Goal: Task Accomplishment & Management: Manage account settings

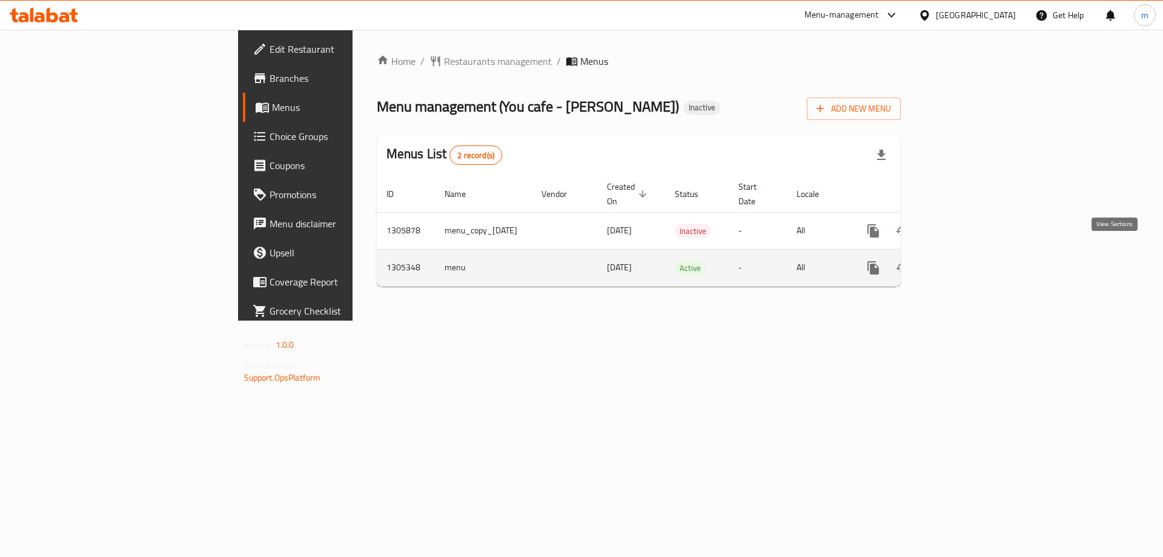
click at [968, 260] on icon "enhanced table" at bounding box center [960, 267] width 15 height 15
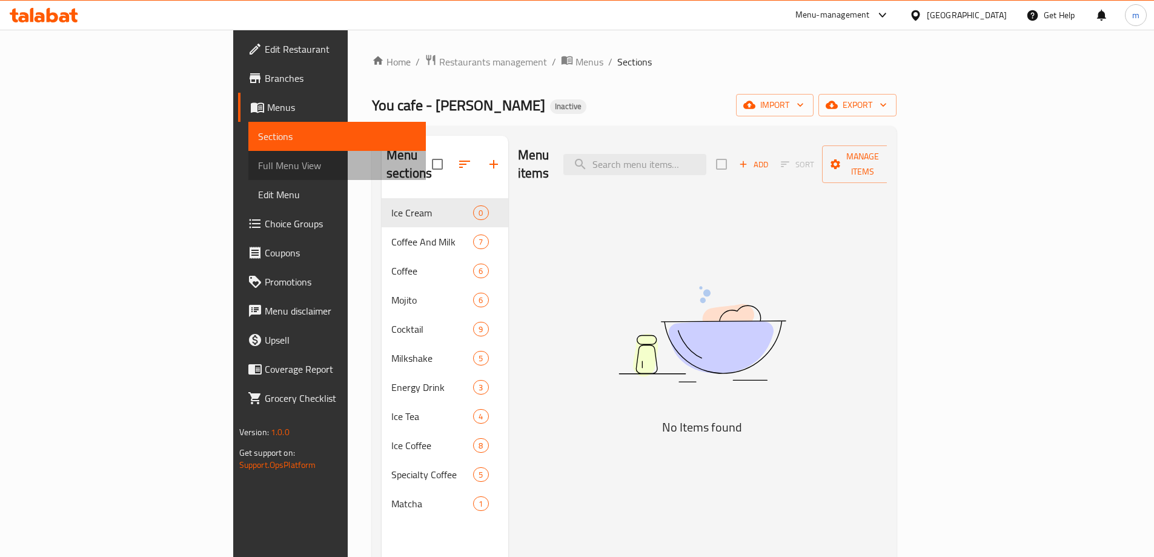
drag, startPoint x: 113, startPoint y: 156, endPoint x: 115, endPoint y: 167, distance: 11.2
click at [248, 156] on link "Full Menu View" at bounding box center [336, 165] width 177 height 29
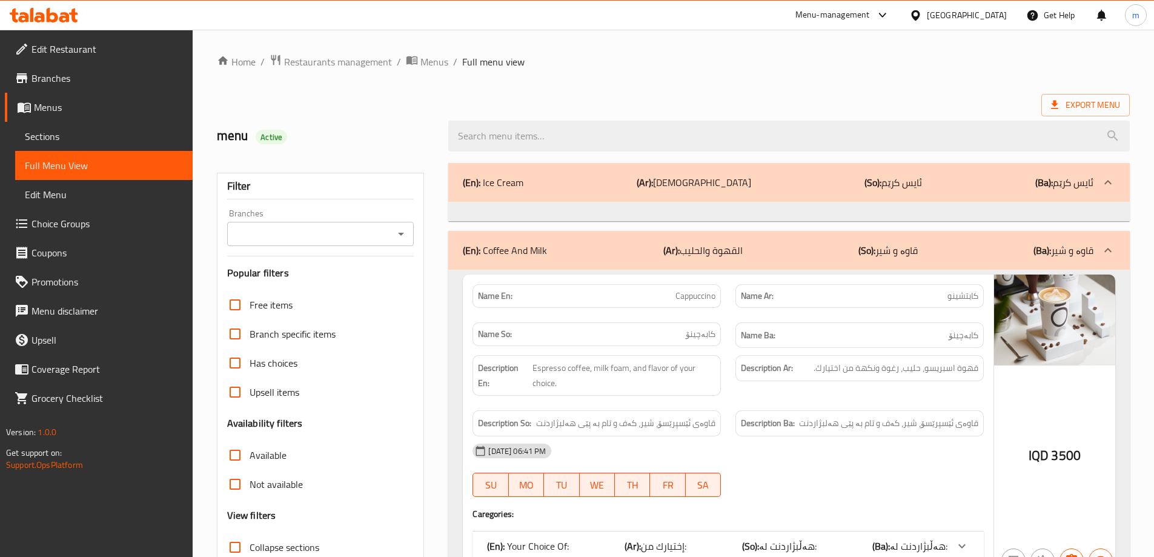
click at [115, 138] on span "Sections" at bounding box center [104, 136] width 158 height 15
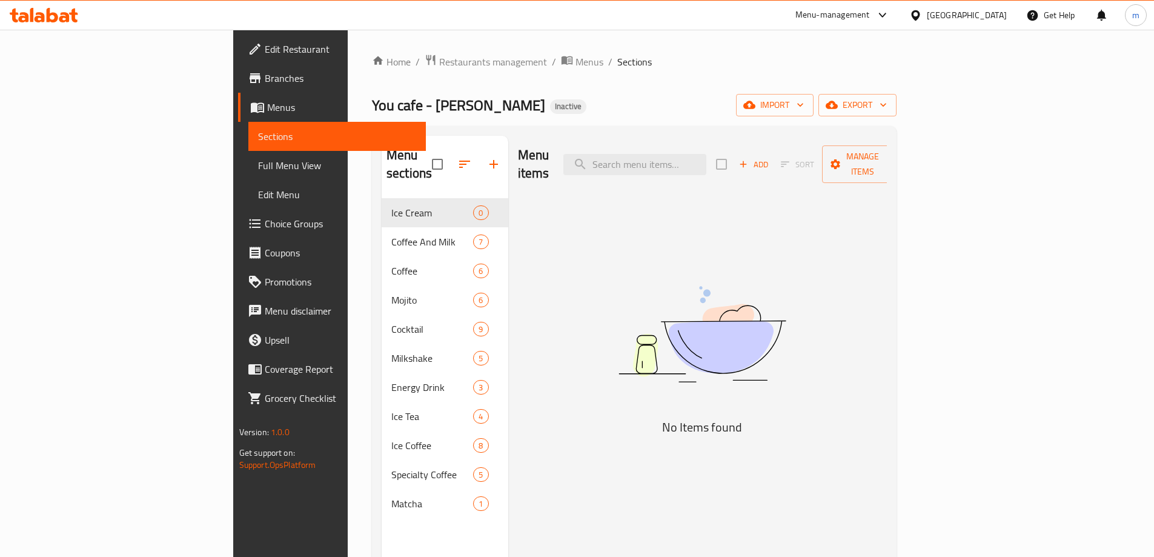
click at [258, 162] on span "Full Menu View" at bounding box center [337, 165] width 158 height 15
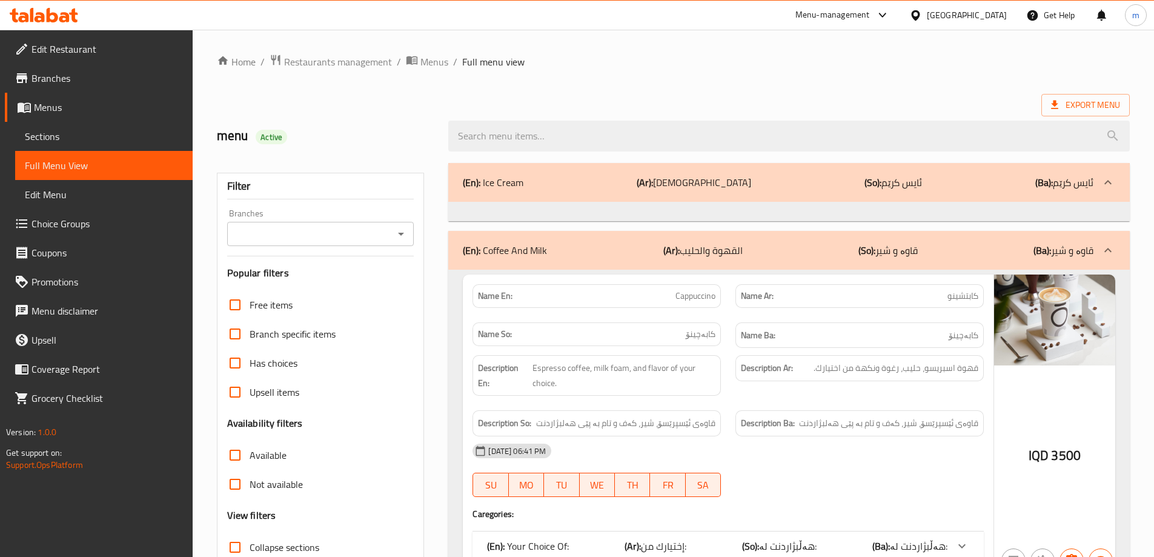
click at [399, 234] on icon "Open" at bounding box center [401, 234] width 15 height 15
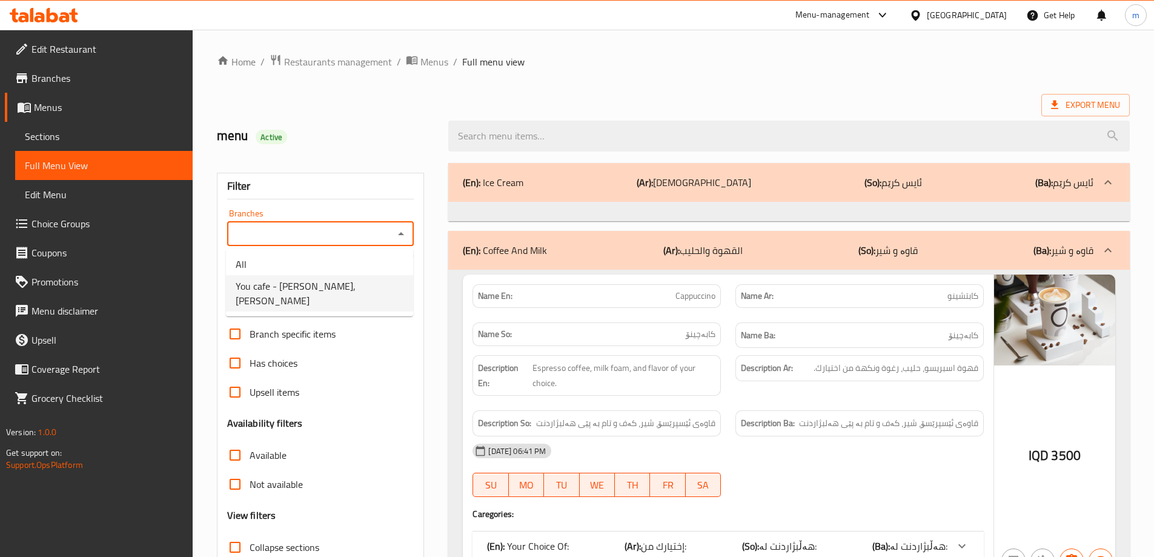
drag, startPoint x: 349, startPoint y: 273, endPoint x: 349, endPoint y: 293, distance: 20.0
click at [349, 293] on ul "All You cafe - Hay Al Salam, Al- Salaam" at bounding box center [319, 282] width 187 height 68
click at [349, 293] on span "You cafe - Hay Al Salam, Al- Salaam" at bounding box center [320, 293] width 168 height 29
type input "You cafe - Hay Al Salam, Al- Salaam"
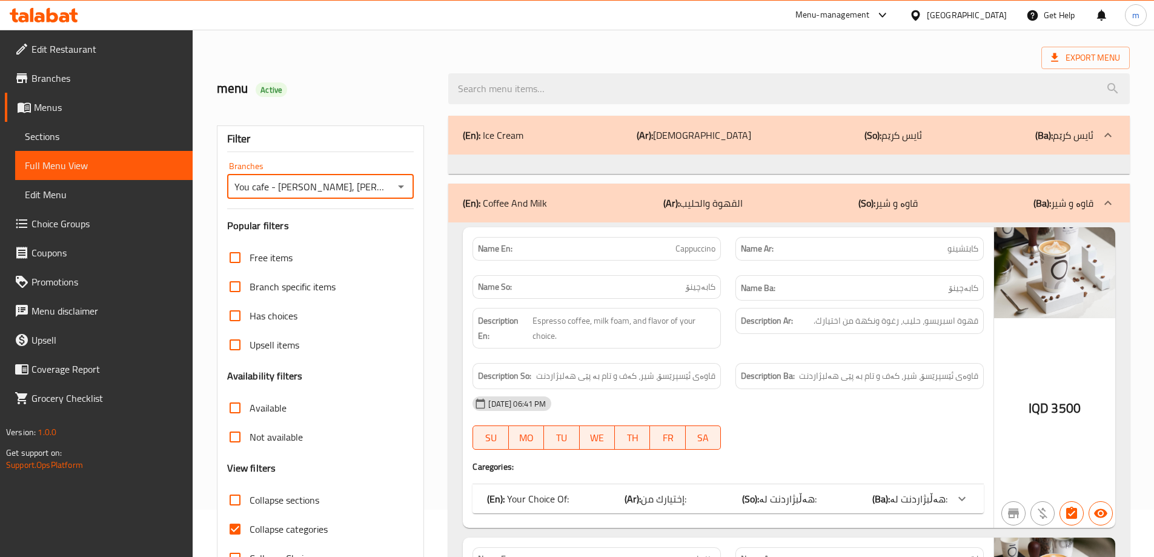
scroll to position [88, 0]
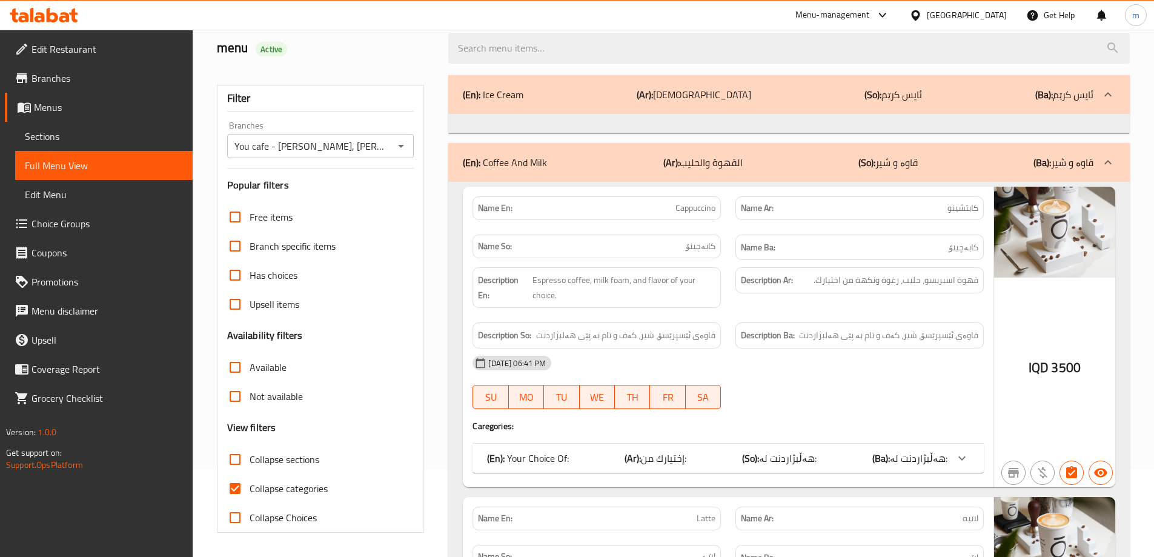
click at [262, 488] on span "Collapse categories" at bounding box center [289, 488] width 78 height 15
click at [250, 488] on input "Collapse categories" at bounding box center [235, 488] width 29 height 29
checkbox input "false"
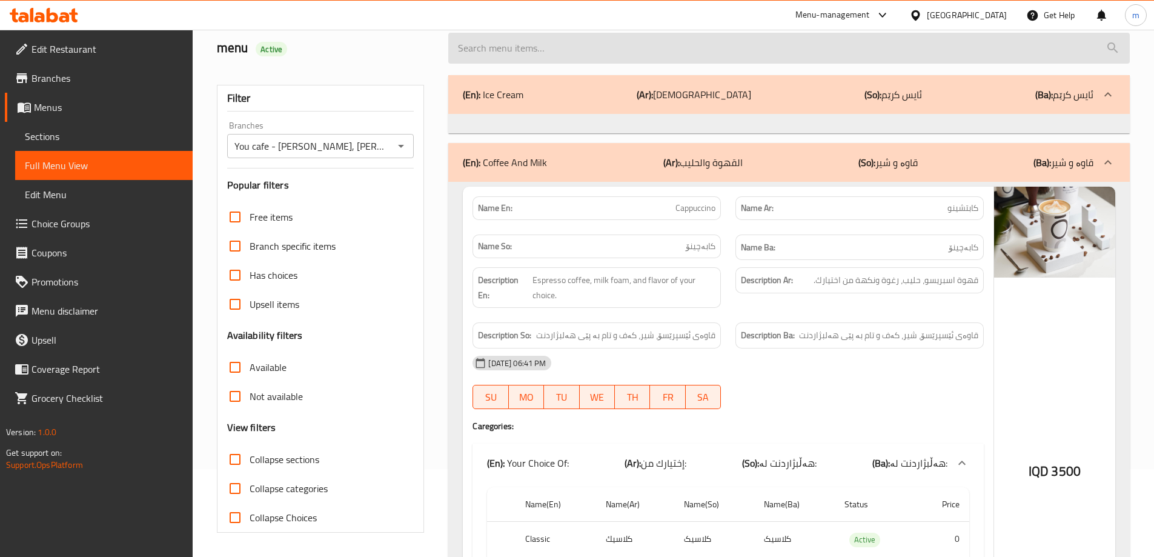
click at [599, 61] on input "search" at bounding box center [788, 48] width 681 height 31
paste input "Energy Red Power Drink"
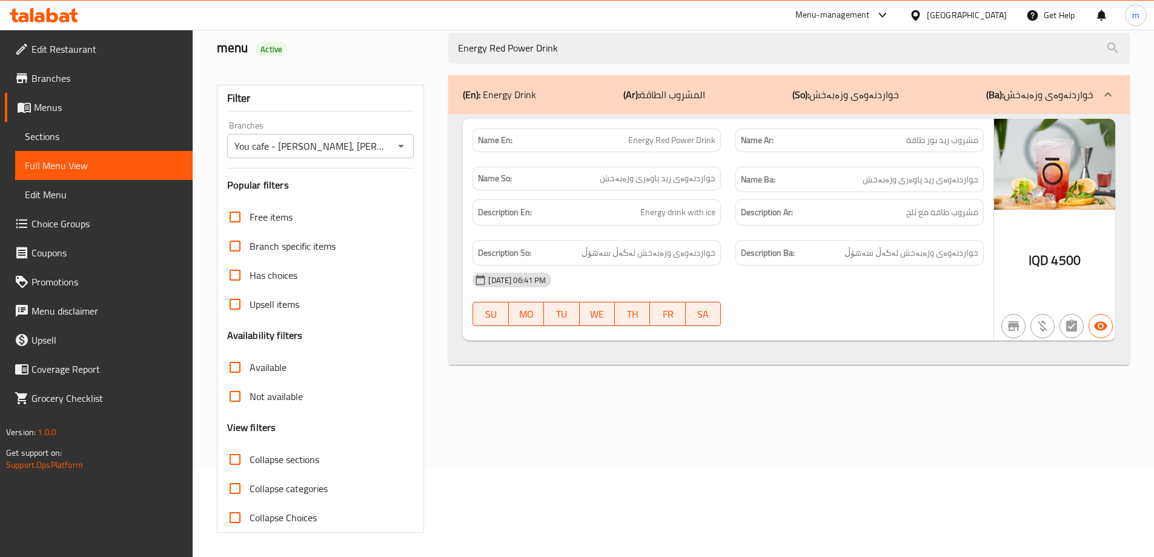
click at [721, 334] on div "Name En: Energy Red Power Drink Name Ar: مشروب رید بور طاقة Name So: خواردنەوەی…" at bounding box center [728, 230] width 531 height 222
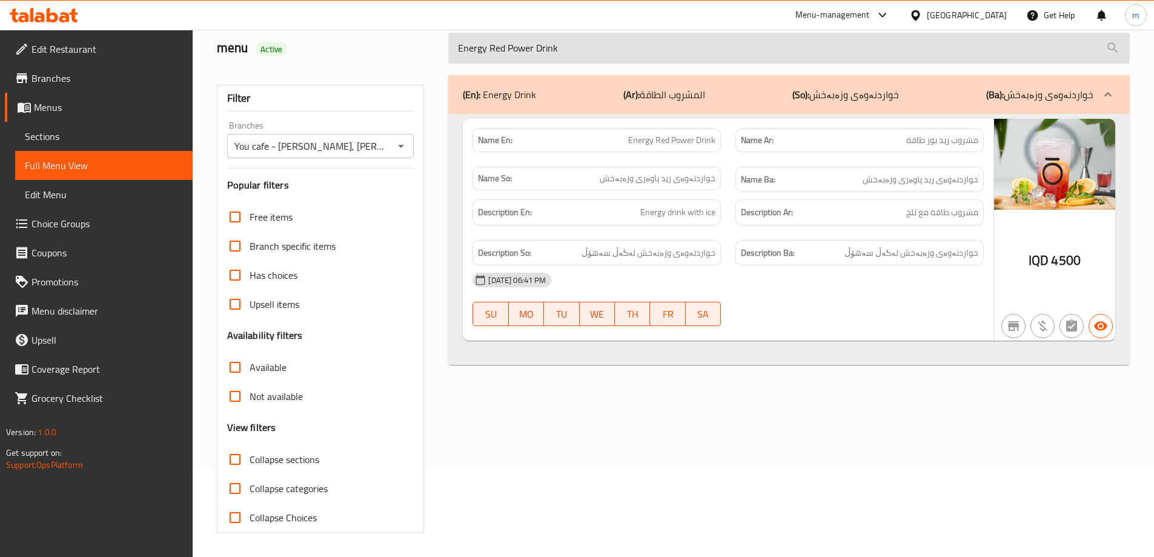
click at [507, 47] on input "Energy Red Power Drink" at bounding box center [788, 48] width 681 height 31
paste input "Blue"
click at [507, 47] on input "Energy Blue Power Drink" at bounding box center [788, 48] width 681 height 31
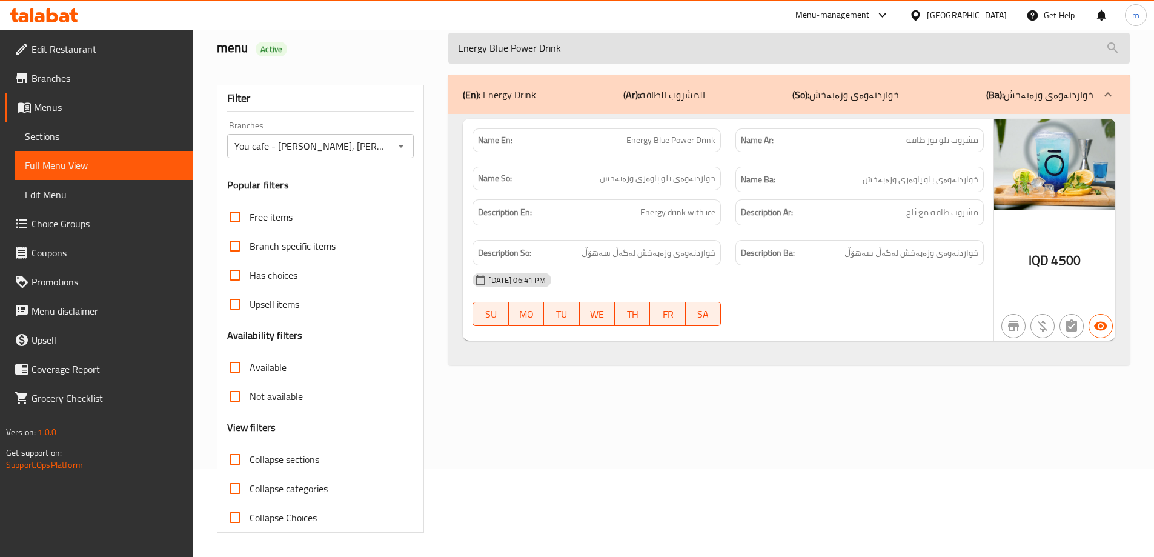
click at [595, 52] on input "Energy Blue Power Drink" at bounding box center [788, 48] width 681 height 31
paste input "Ice Latte Lotus"
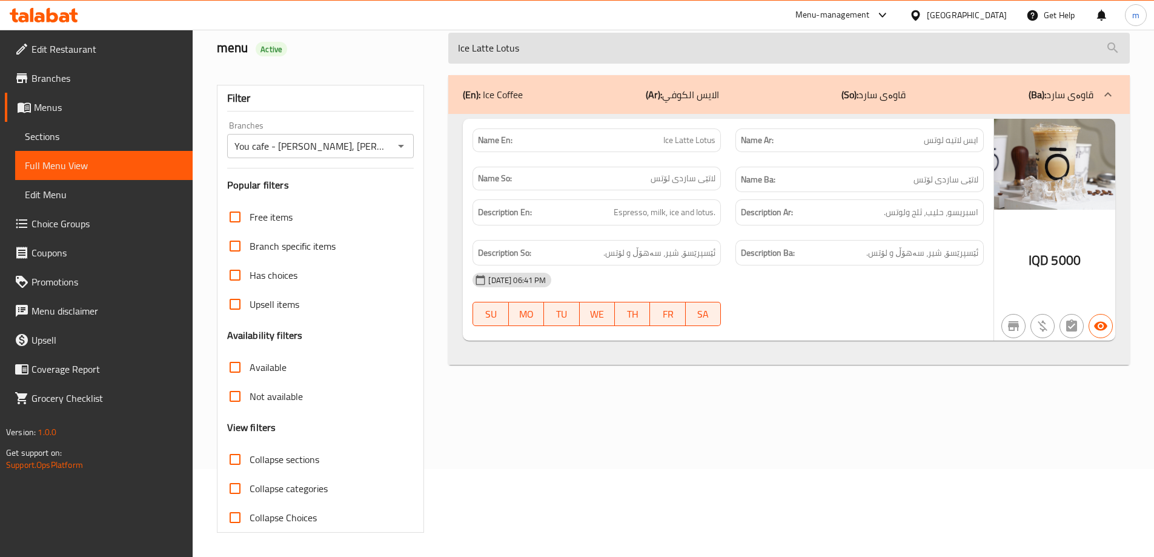
click at [605, 52] on input "Ice Latte Lotus" at bounding box center [788, 48] width 681 height 31
paste input "Pistachio Ice Latte"
click at [505, 52] on input "Pistachio Ice Latte" at bounding box center [788, 48] width 681 height 31
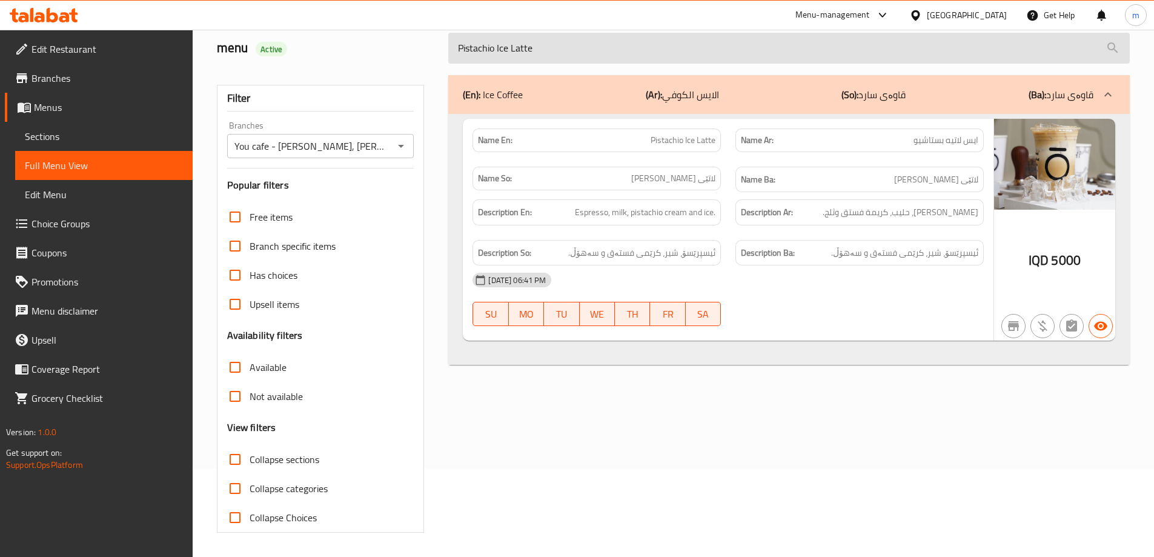
click at [505, 52] on input "Pistachio Ice Latte" at bounding box center [788, 48] width 681 height 31
paste input "Avocato coff"
click at [505, 52] on input "Pistachio Ice Latte" at bounding box center [788, 48] width 681 height 31
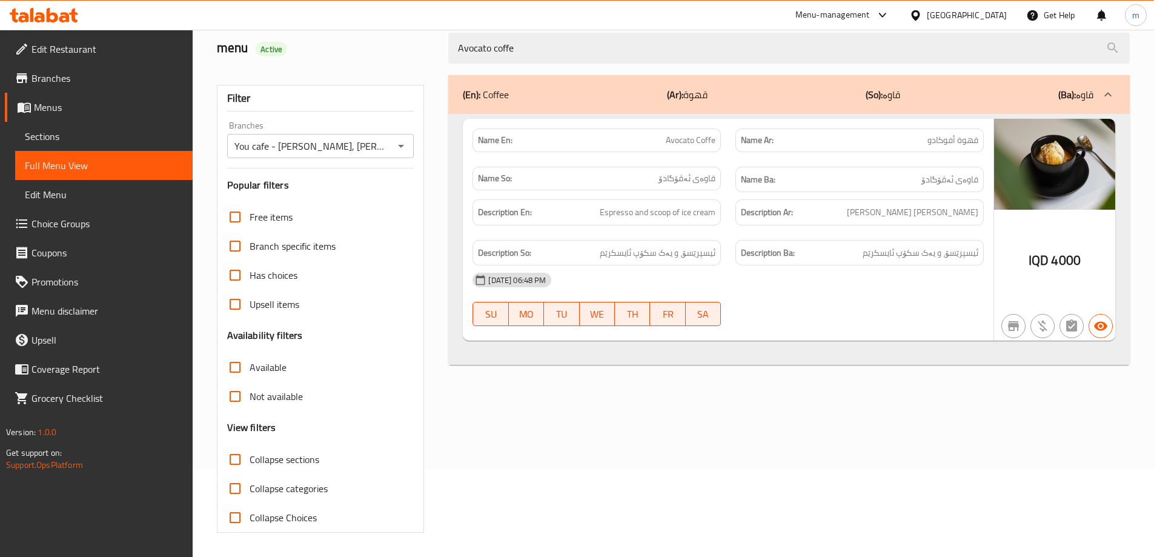
click at [846, 317] on div "12-08-2025 06:48 PM SU MO TU WE TH FR SA" at bounding box center [728, 299] width 526 height 68
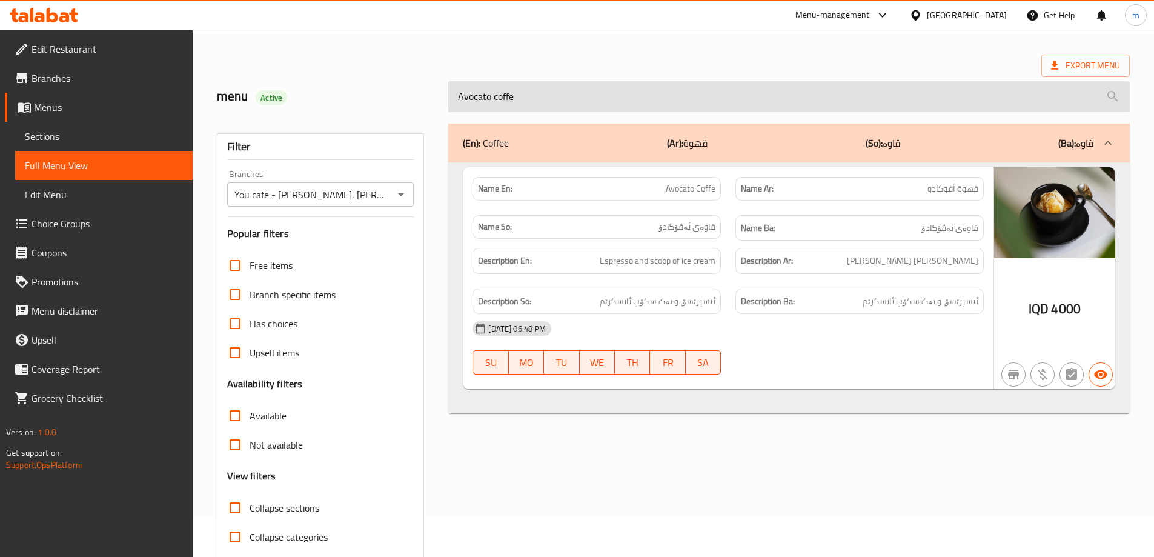
scroll to position [0, 0]
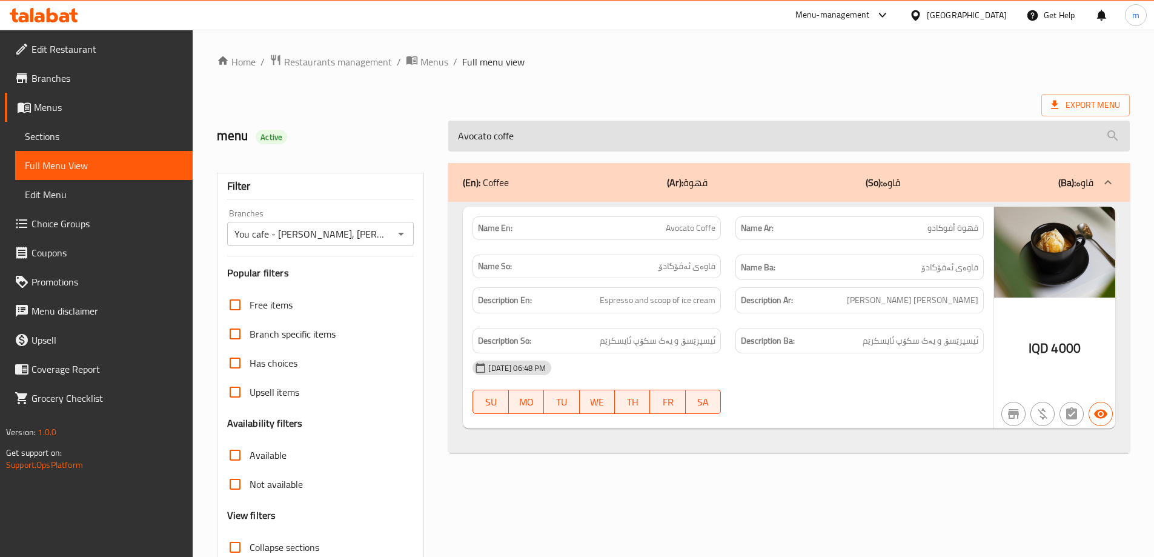
click at [475, 138] on input "Avocato coffe" at bounding box center [788, 136] width 681 height 31
paste input "Coffee"
click at [475, 138] on input "Avocato coffe" at bounding box center [788, 136] width 681 height 31
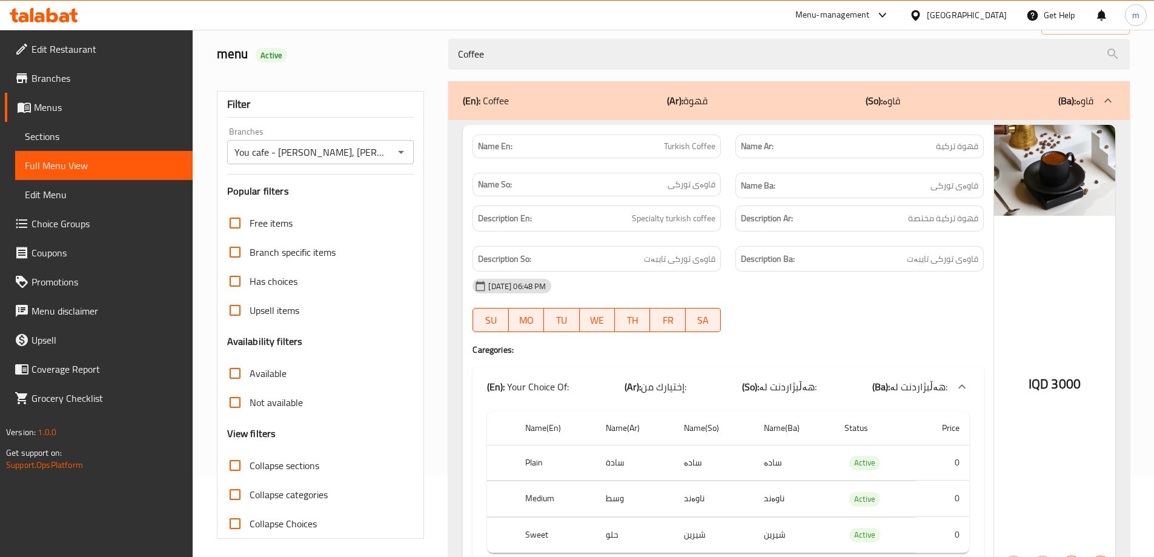
scroll to position [156, 0]
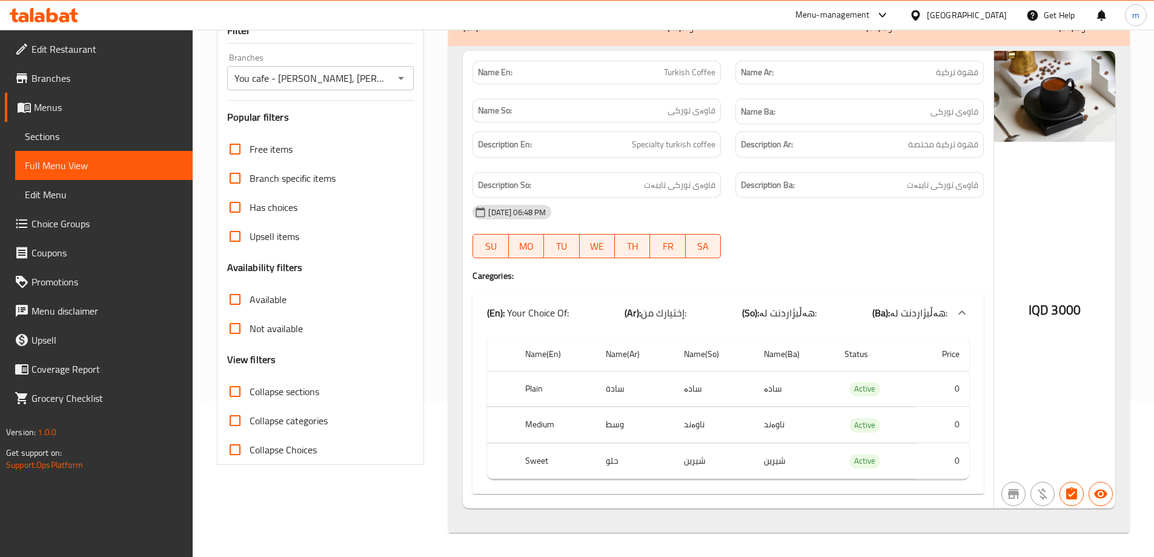
type input "Coffee"
click at [67, 29] on div "Menu-management Iraq Get Help m" at bounding box center [577, 15] width 1154 height 29
click at [61, 20] on icon at bounding box center [64, 17] width 10 height 10
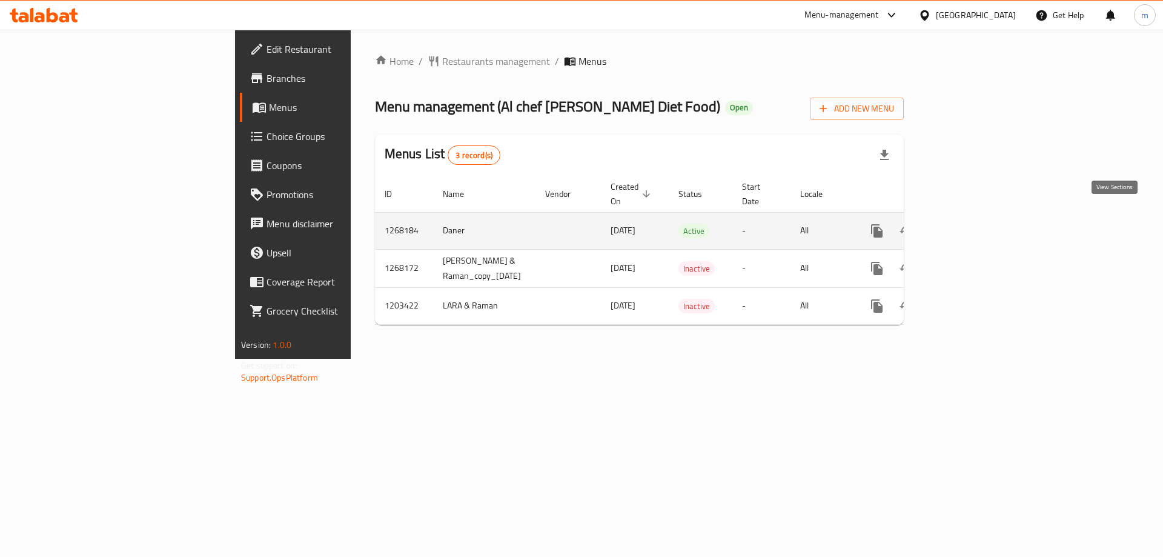
click at [970, 225] on icon "enhanced table" at bounding box center [964, 230] width 11 height 11
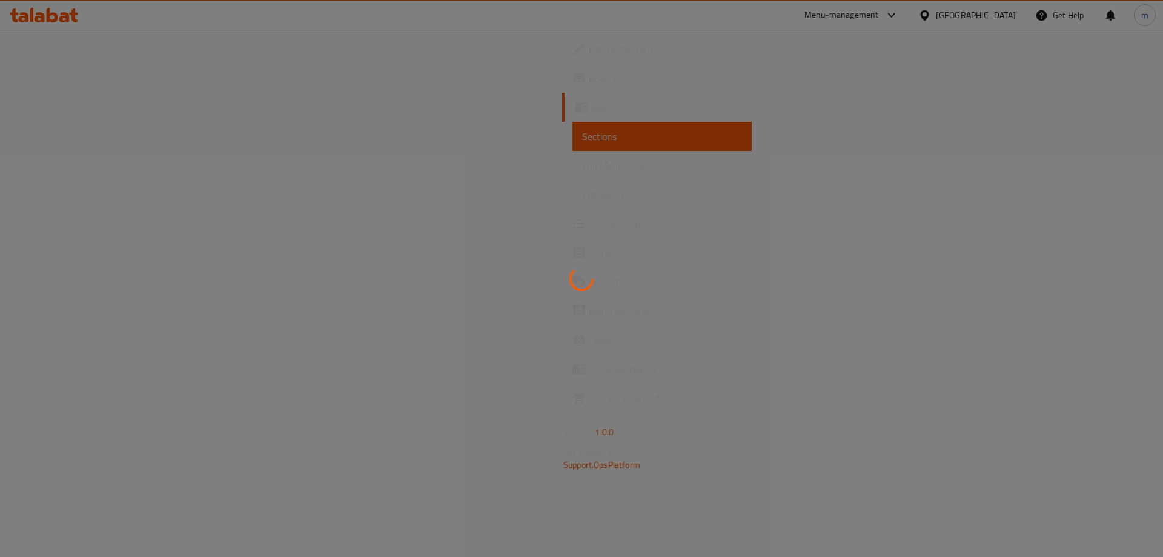
click at [99, 167] on div at bounding box center [581, 278] width 1163 height 557
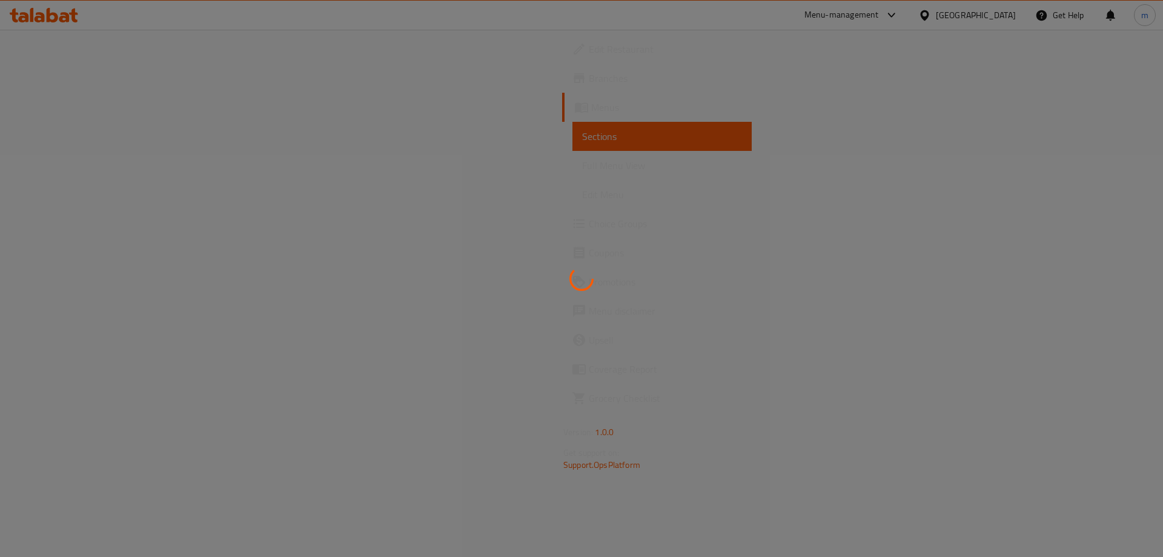
click at [99, 167] on div at bounding box center [581, 278] width 1163 height 557
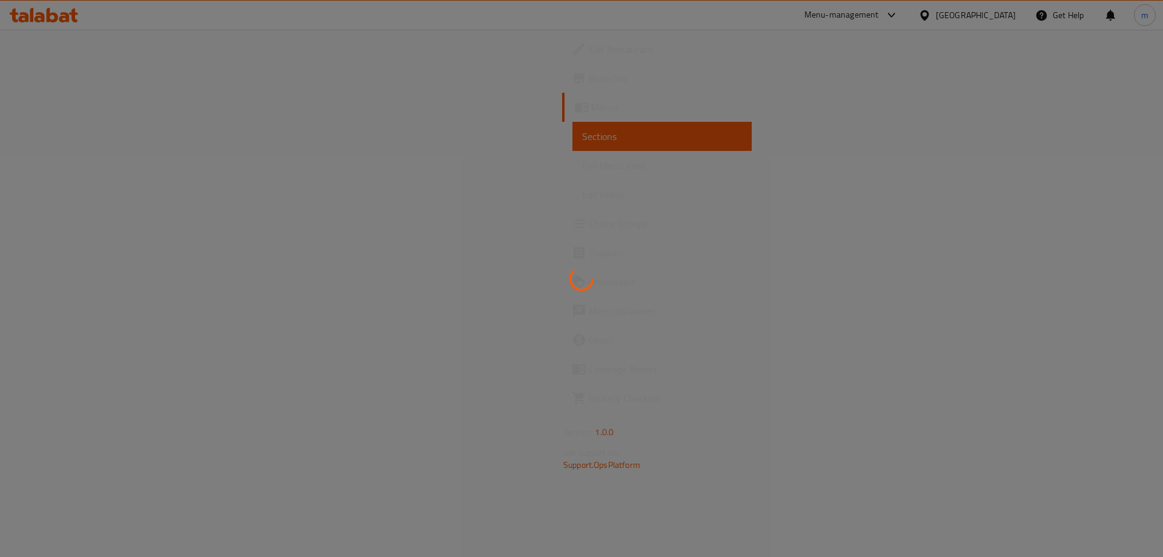
click at [99, 167] on div at bounding box center [581, 278] width 1163 height 557
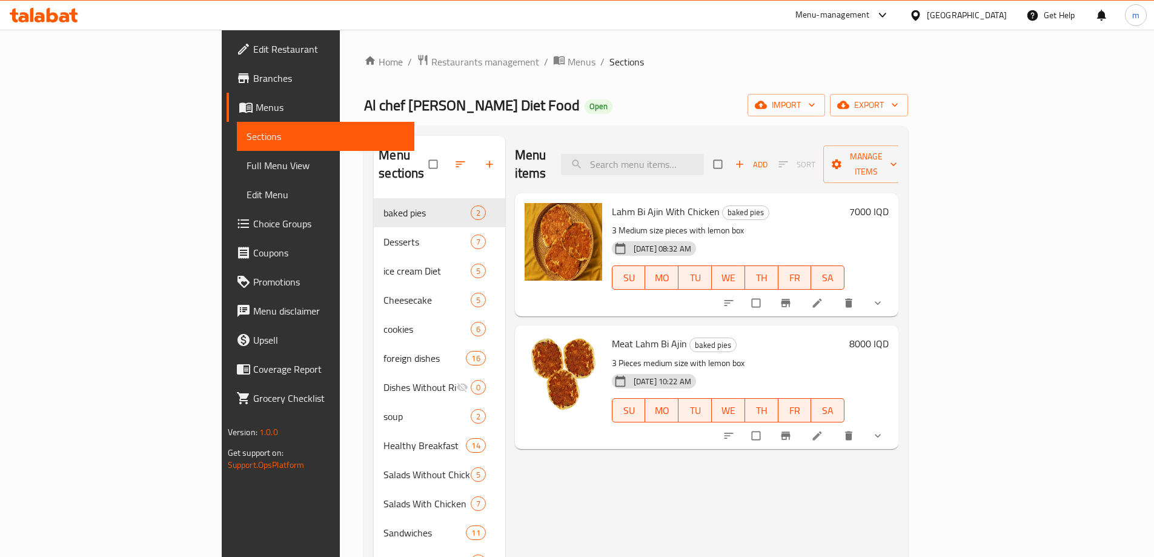
click at [247, 167] on span "Full Menu View" at bounding box center [326, 165] width 158 height 15
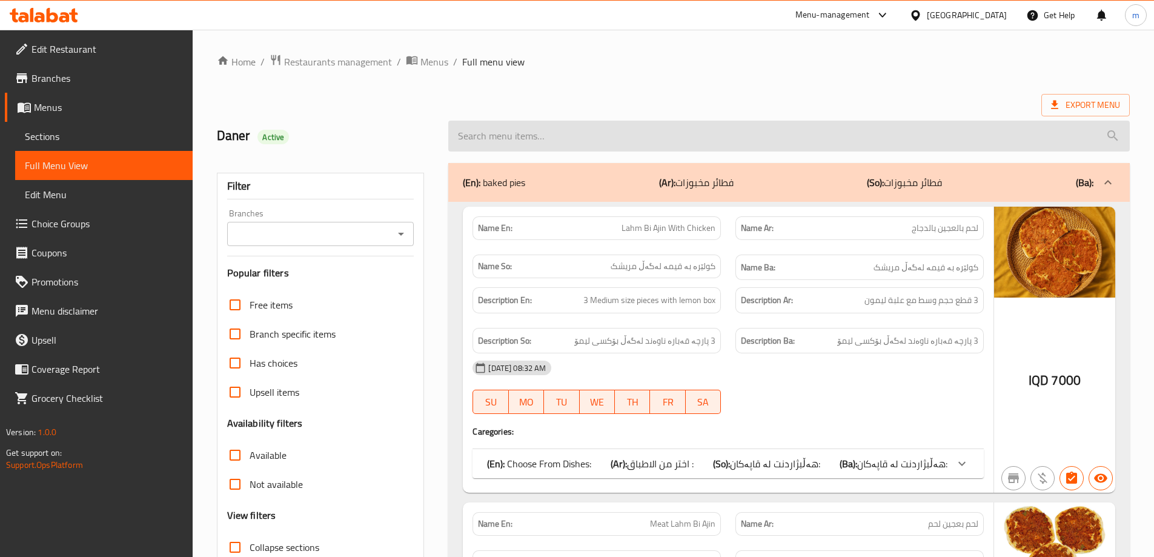
click at [567, 142] on input "search" at bounding box center [788, 136] width 681 height 31
paste input "Healthy Diet Cream Cheese - 200 Gm"
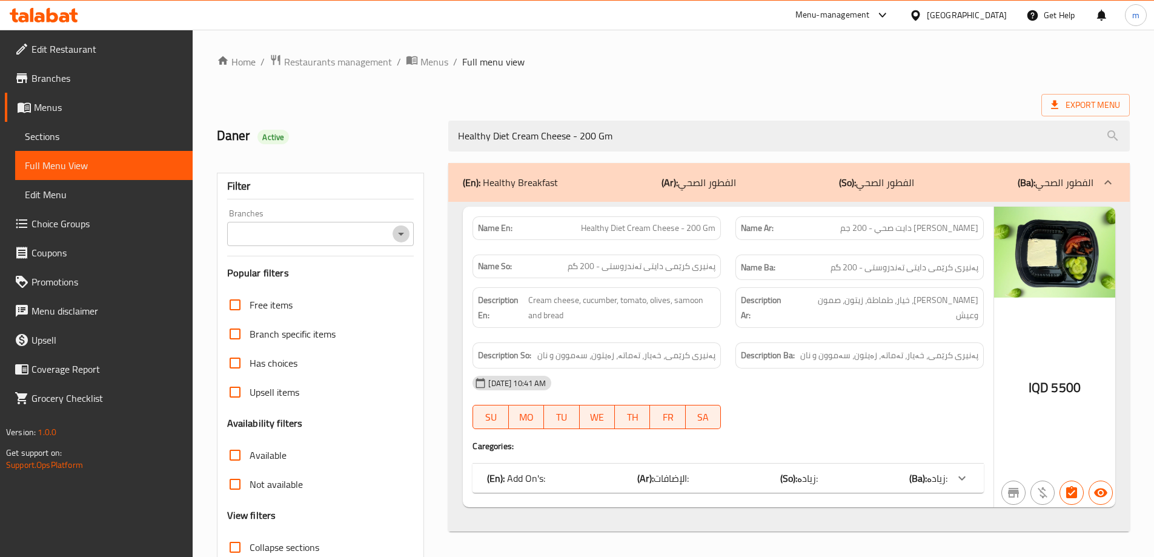
click at [396, 236] on icon "Open" at bounding box center [401, 234] width 15 height 15
type input "Healthy Diet Cream Cheese - 200 Gm"
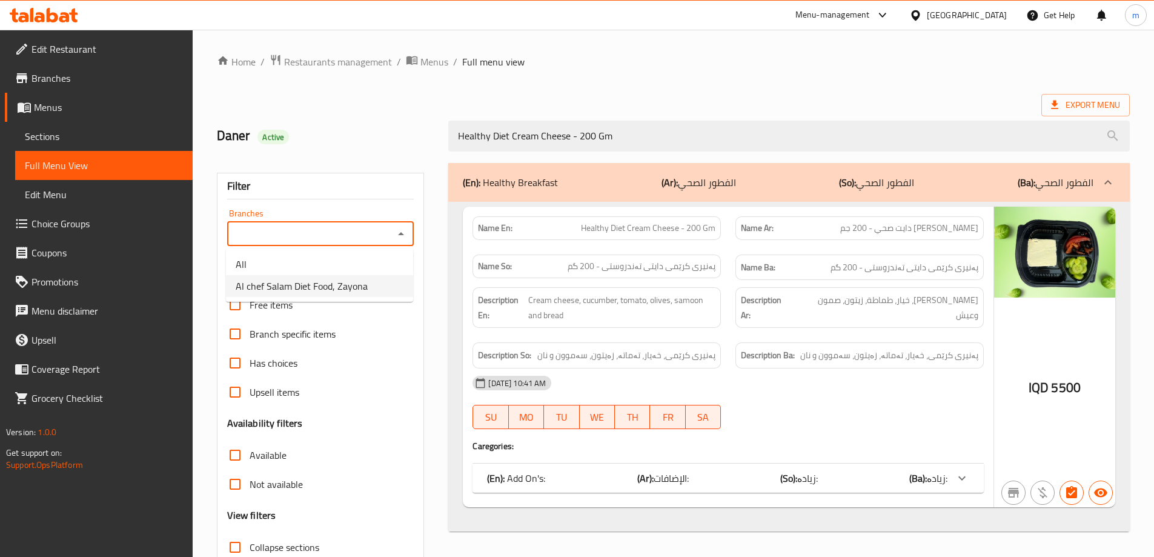
click at [331, 288] on span "Al chef Salam Diet Food, Zayona" at bounding box center [302, 286] width 132 height 15
type input "Al chef Salam Diet Food, Zayona"
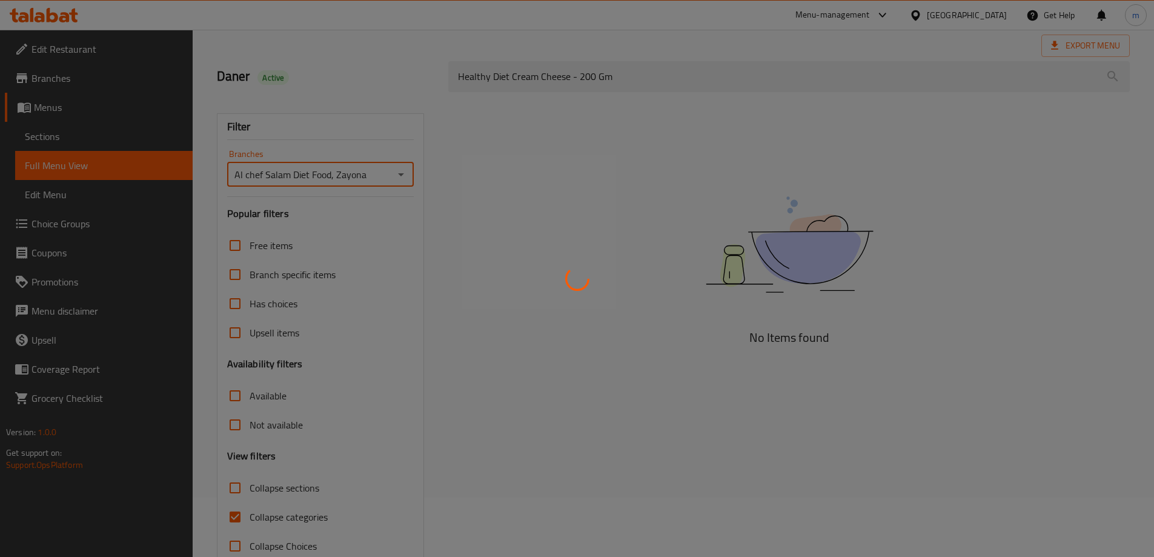
scroll to position [88, 0]
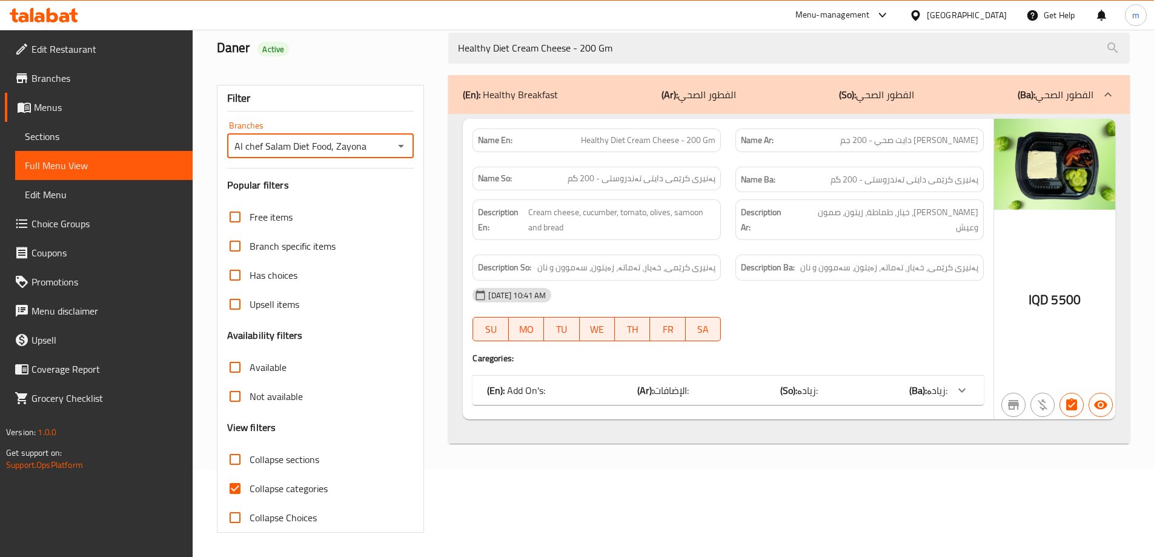
click at [288, 487] on span "Collapse categories" at bounding box center [289, 488] width 78 height 15
click at [250, 487] on input "Collapse categories" at bounding box center [235, 488] width 29 height 29
checkbox input "false"
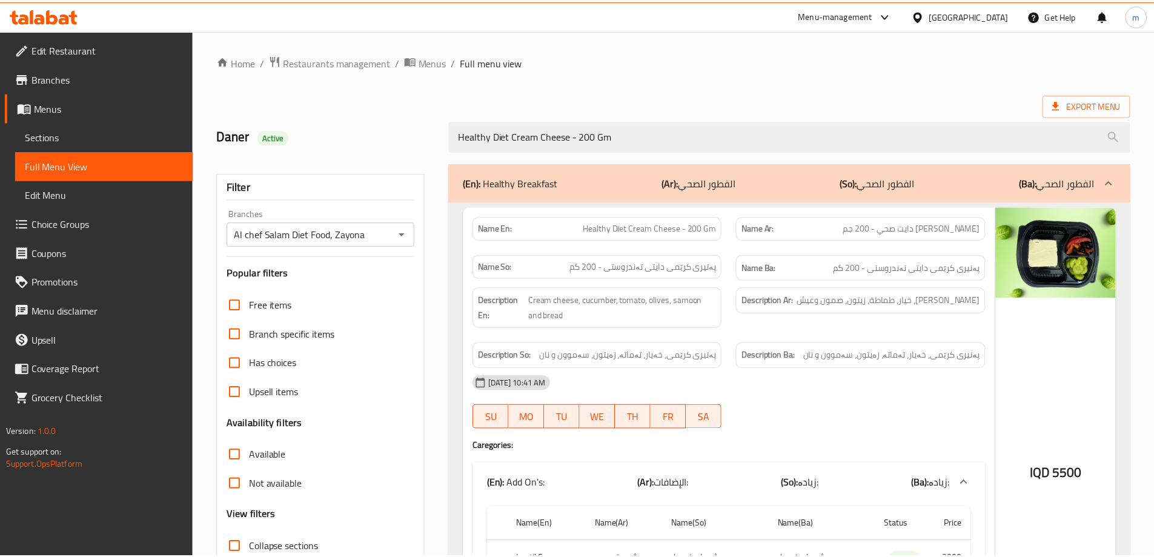
scroll to position [171, 0]
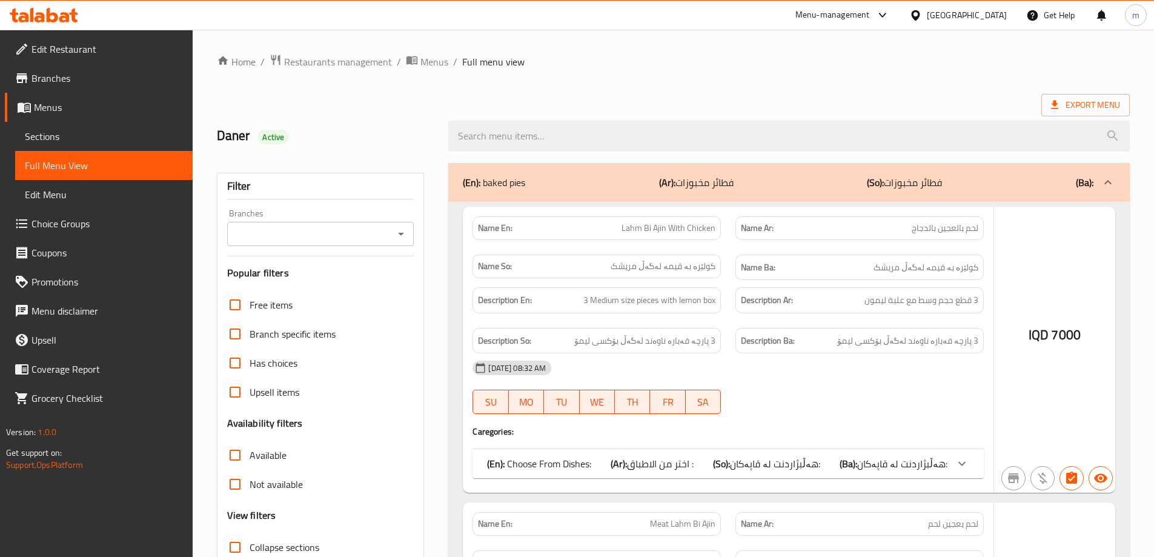
click at [494, 134] on div at bounding box center [577, 278] width 1154 height 557
click at [501, 134] on div at bounding box center [577, 278] width 1154 height 557
click at [509, 127] on div at bounding box center [577, 278] width 1154 height 557
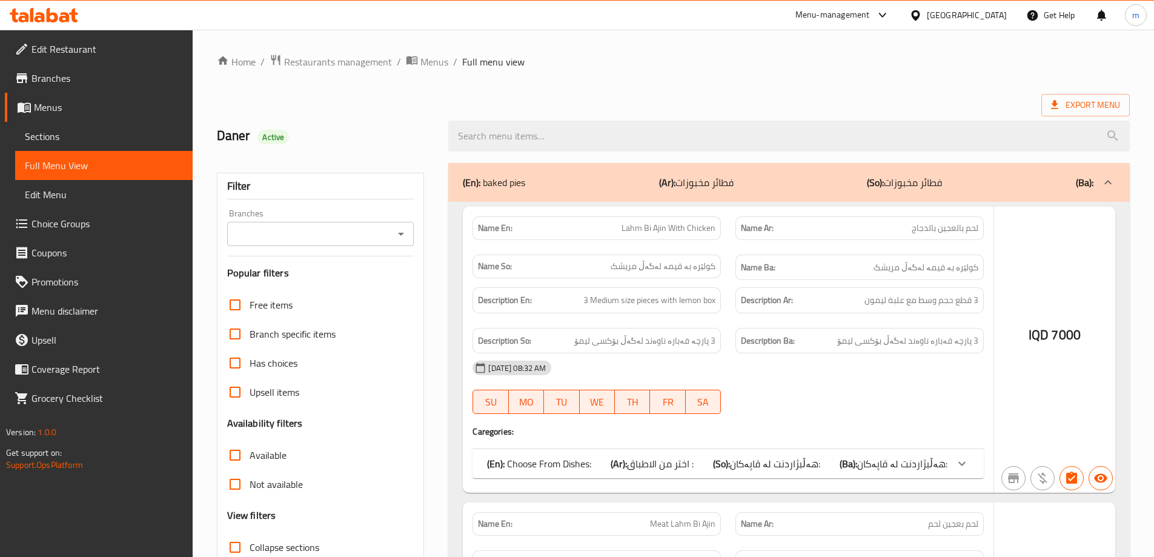
click at [509, 143] on div at bounding box center [577, 278] width 1154 height 557
click at [509, 137] on div at bounding box center [577, 278] width 1154 height 557
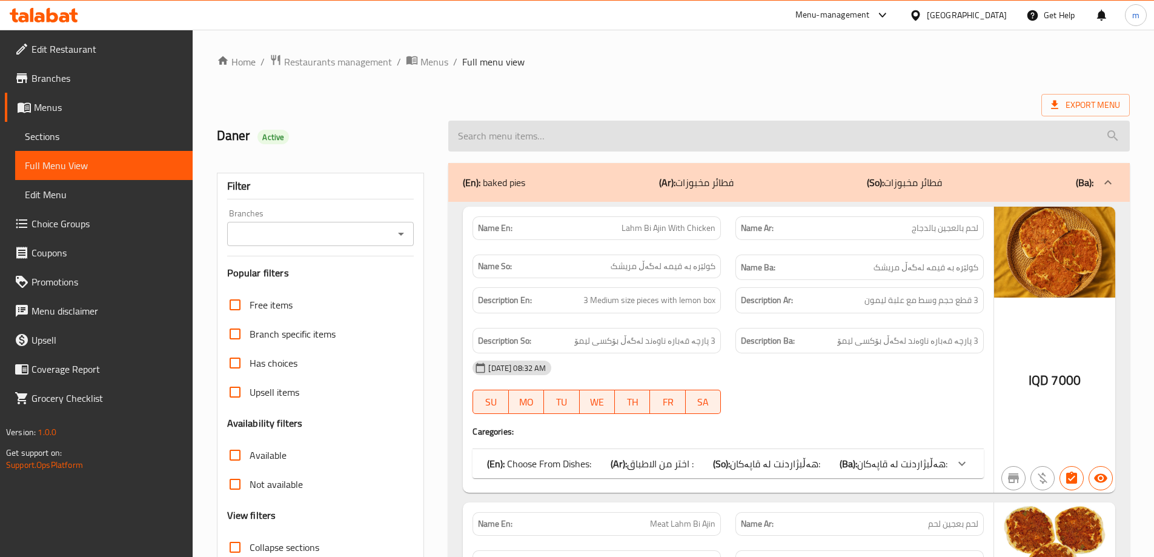
click at [501, 133] on input "search" at bounding box center [788, 136] width 681 height 31
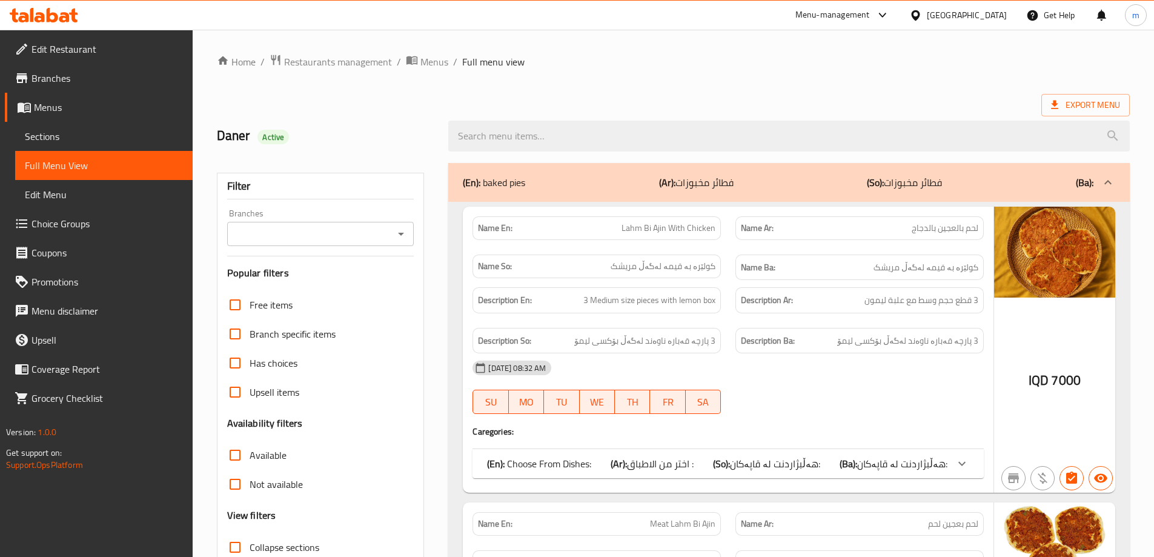
paste input "Healthy Diet Feta Cheese - 200 Gm"
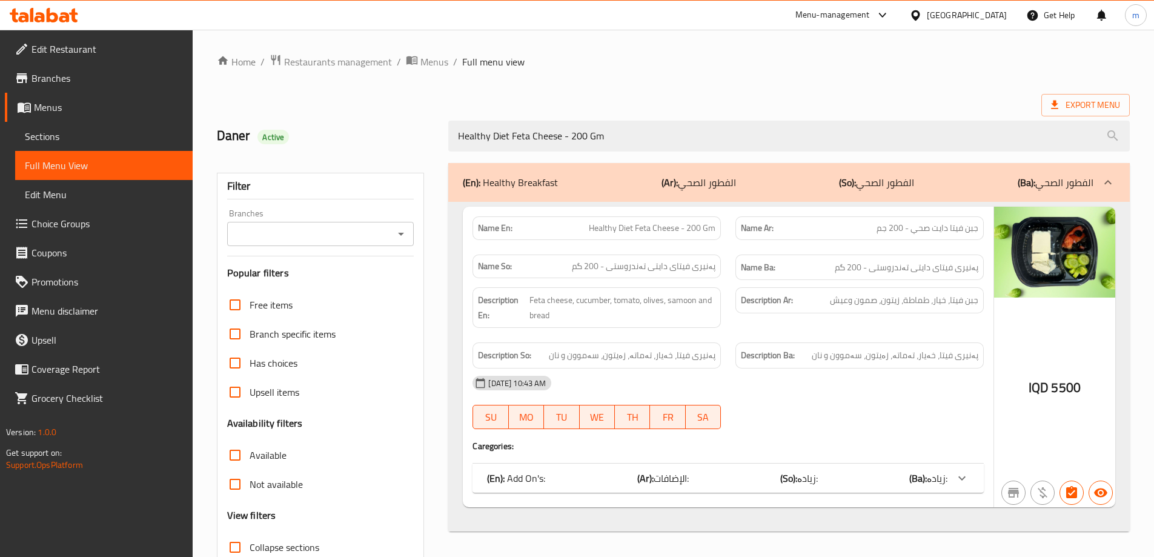
drag, startPoint x: 399, startPoint y: 231, endPoint x: 397, endPoint y: 240, distance: 9.2
click at [398, 234] on icon "Open" at bounding box center [401, 234] width 15 height 15
type input "Healthy Diet Feta Cheese - 200 Gm"
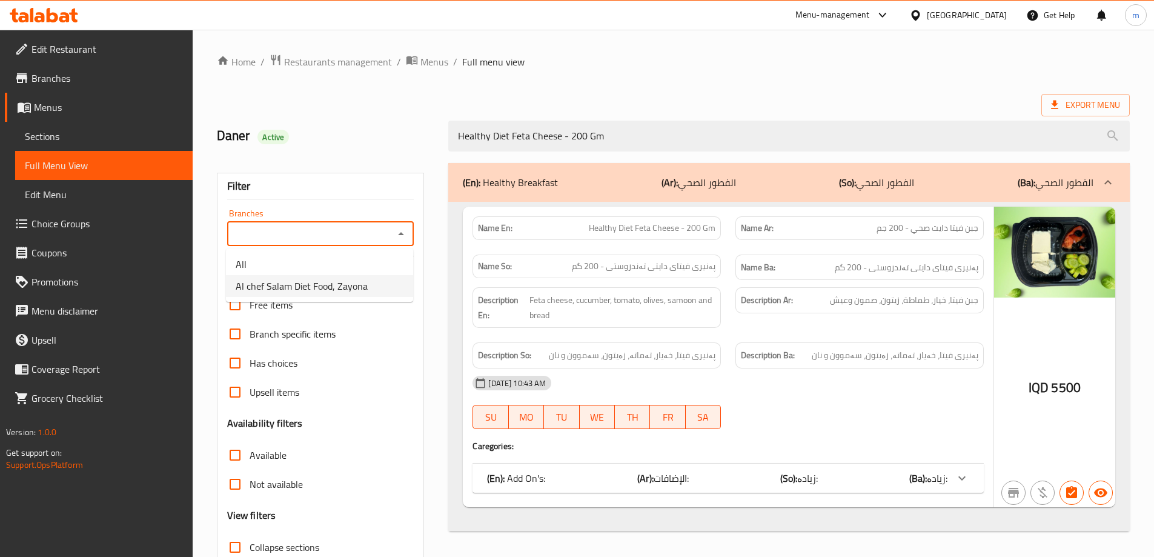
click at [366, 291] on li "Al chef Salam Diet Food, Zayona" at bounding box center [319, 286] width 187 height 22
type input "Al chef Salam Diet Food, Zayona"
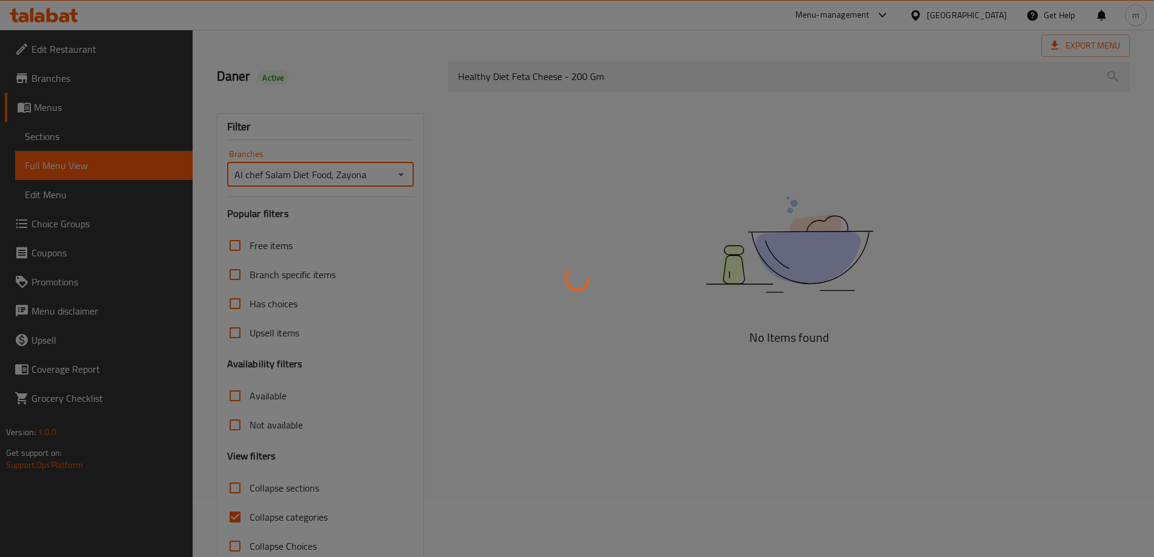
scroll to position [88, 0]
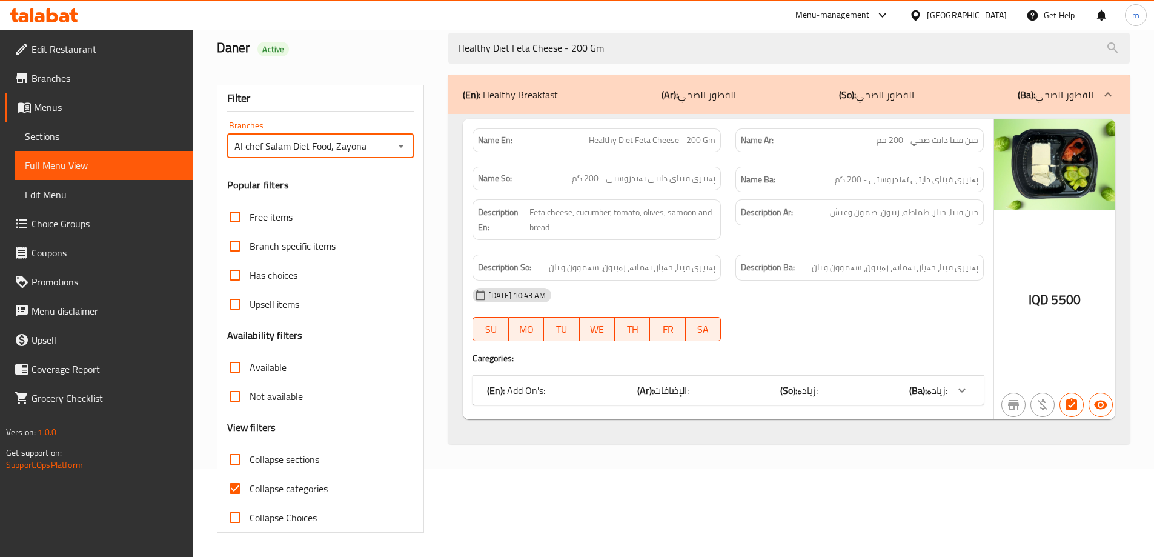
click at [312, 482] on span "Collapse categories" at bounding box center [289, 488] width 78 height 15
click at [250, 482] on input "Collapse categories" at bounding box center [235, 488] width 29 height 29
checkbox input "false"
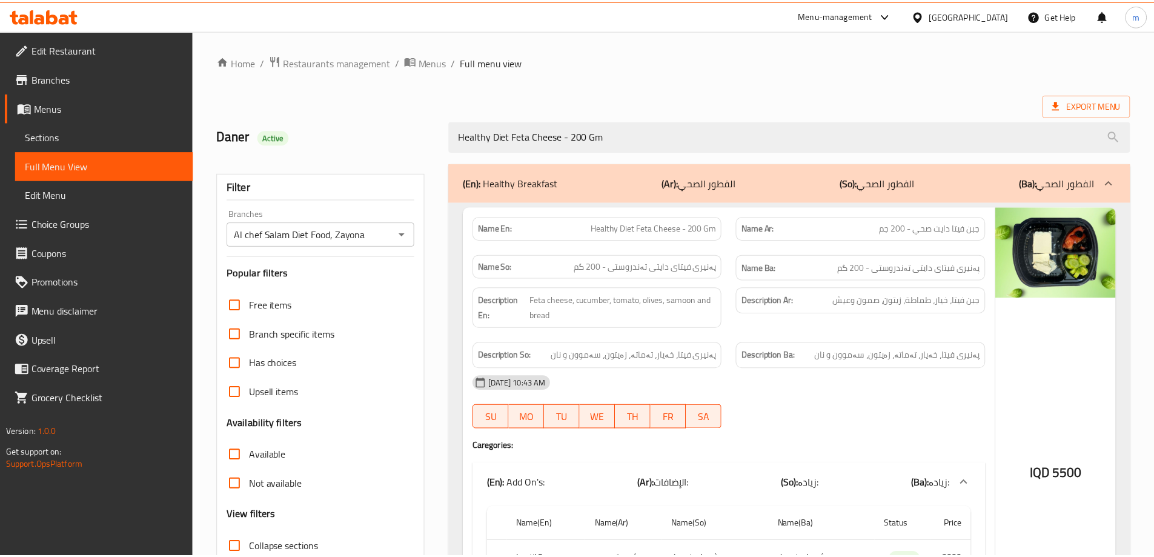
scroll to position [171, 0]
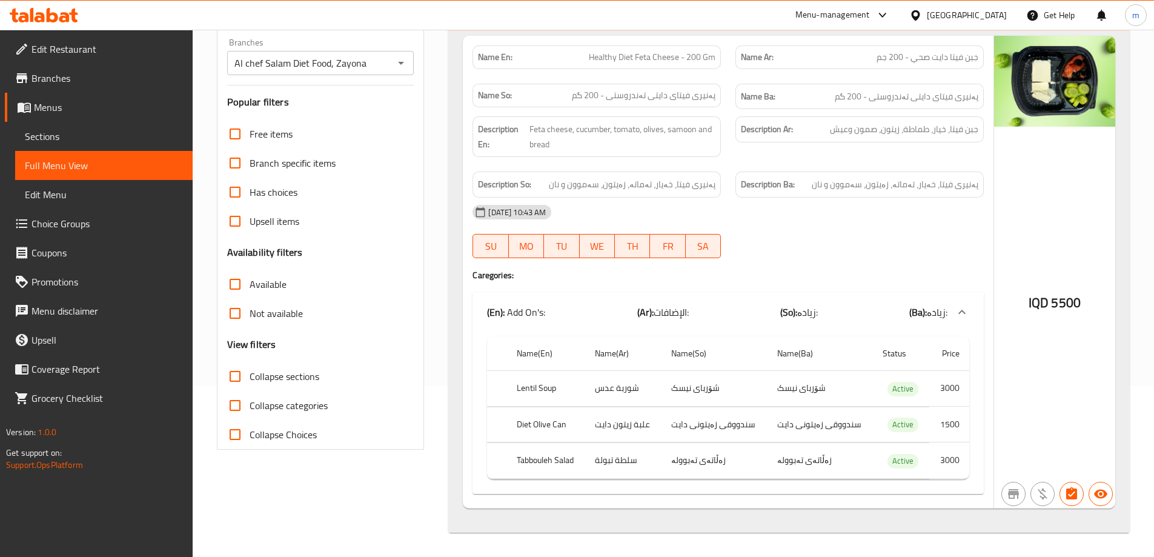
click at [70, 13] on icon at bounding box center [44, 15] width 68 height 15
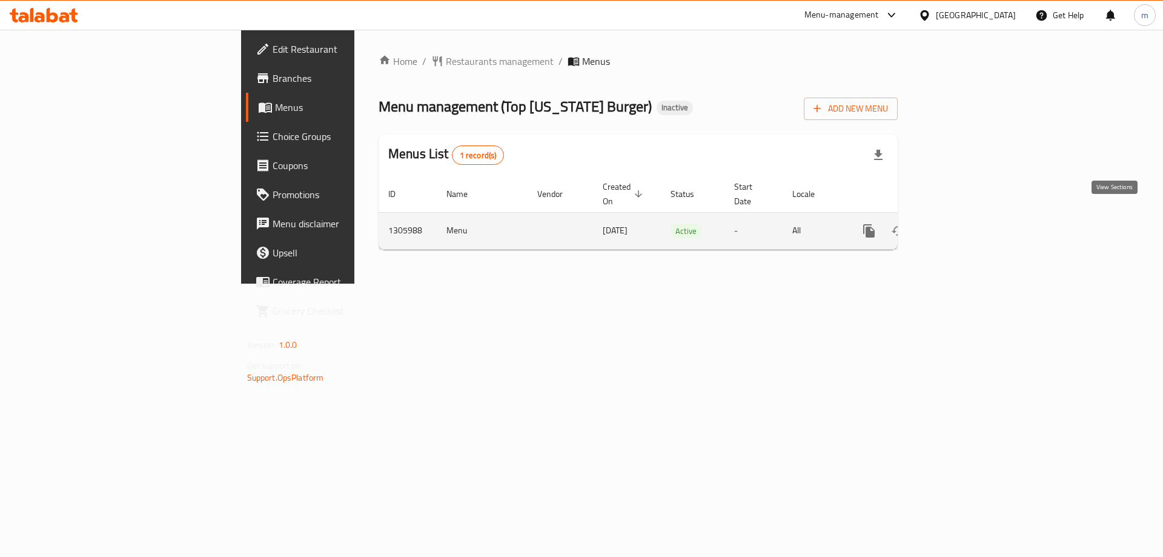
click at [964, 224] on icon "enhanced table" at bounding box center [956, 231] width 15 height 15
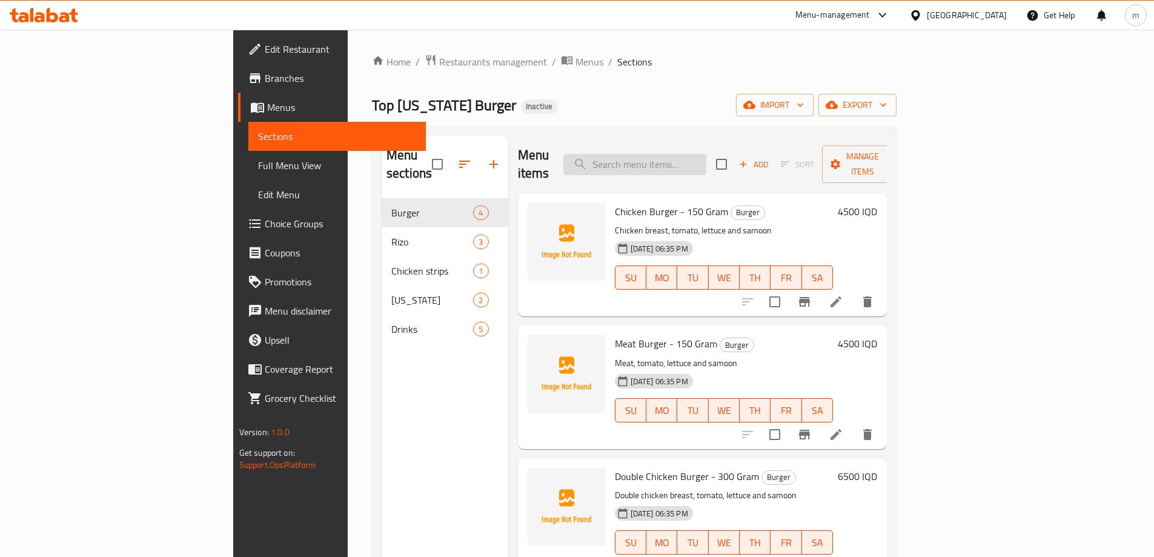
click at [706, 154] on input "search" at bounding box center [634, 164] width 143 height 21
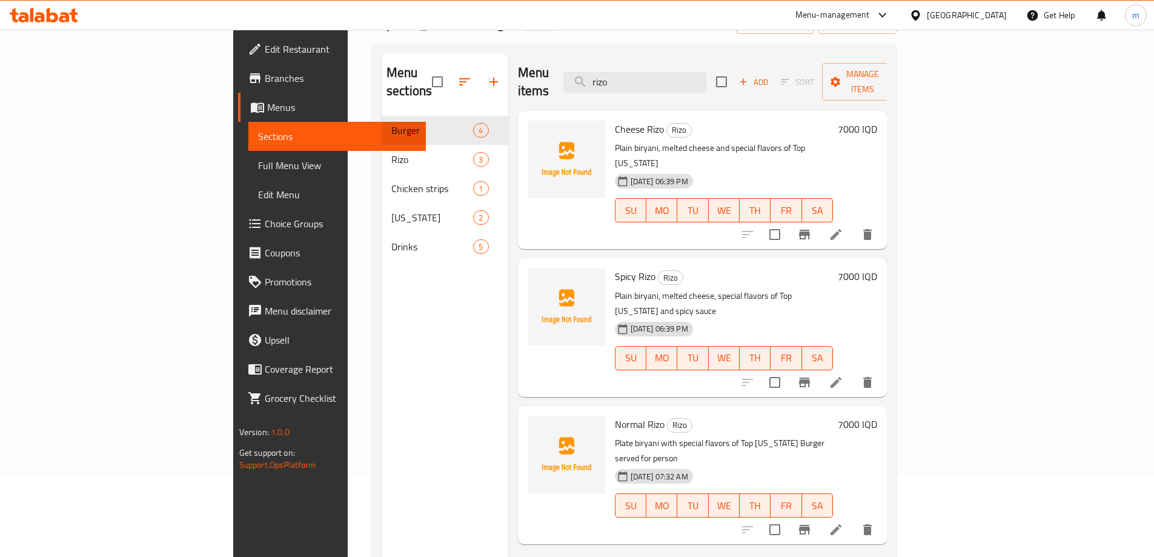
scroll to position [170, 0]
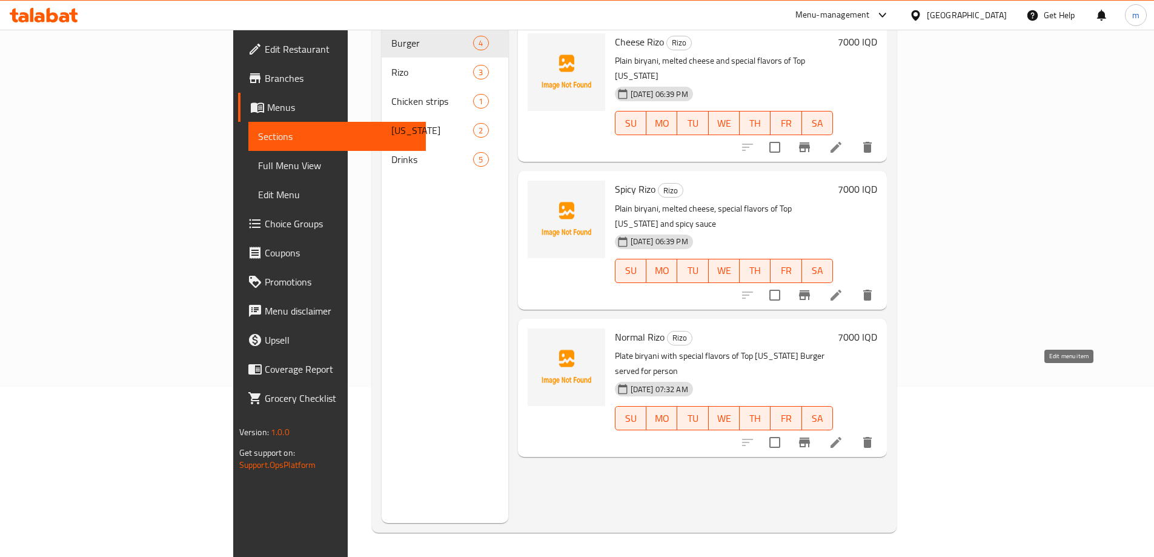
type input "rizo"
click at [841, 437] on icon at bounding box center [836, 442] width 11 height 11
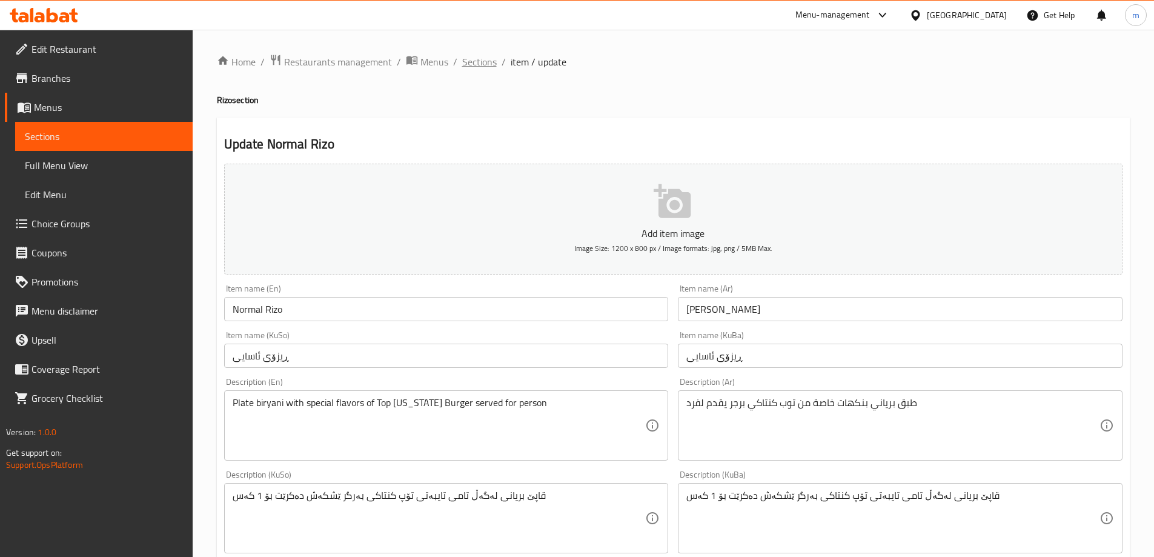
click at [473, 64] on span "Sections" at bounding box center [479, 62] width 35 height 15
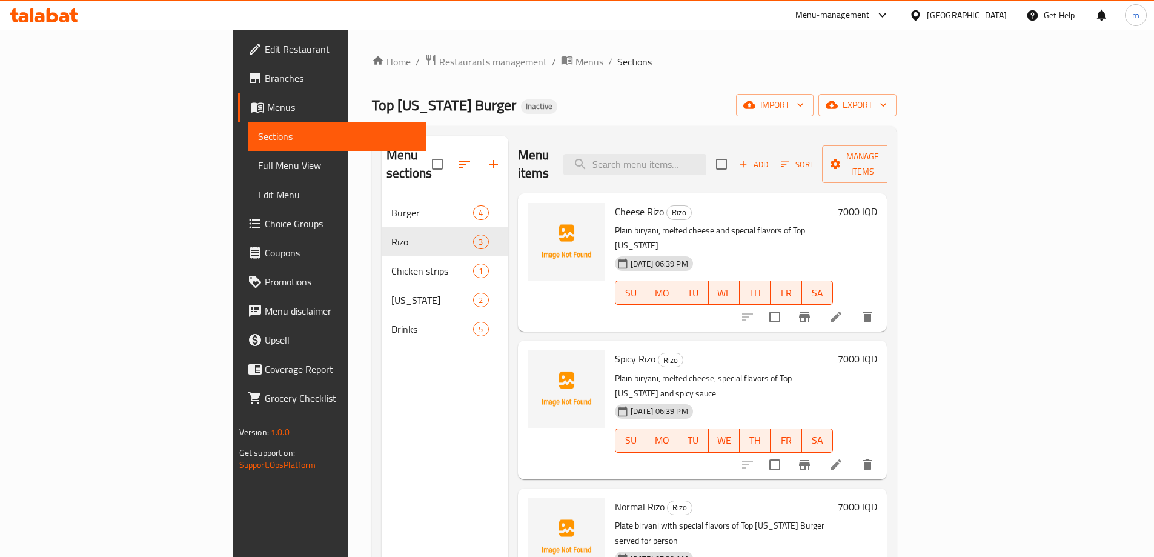
click at [258, 159] on span "Full Menu View" at bounding box center [337, 165] width 158 height 15
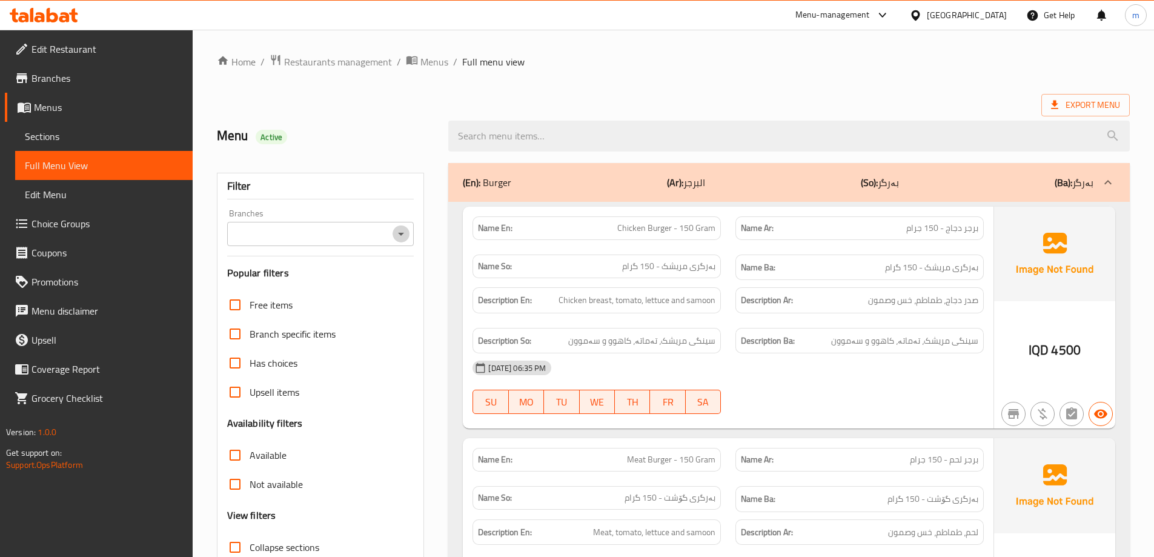
click at [400, 233] on icon "Open" at bounding box center [401, 234] width 6 height 3
click at [389, 241] on input "Branches" at bounding box center [311, 233] width 160 height 17
click at [396, 235] on icon "Open" at bounding box center [401, 234] width 15 height 15
click at [331, 408] on div "Free items Branch specific items Has choices Upsell items Availability filters …" at bounding box center [320, 455] width 187 height 330
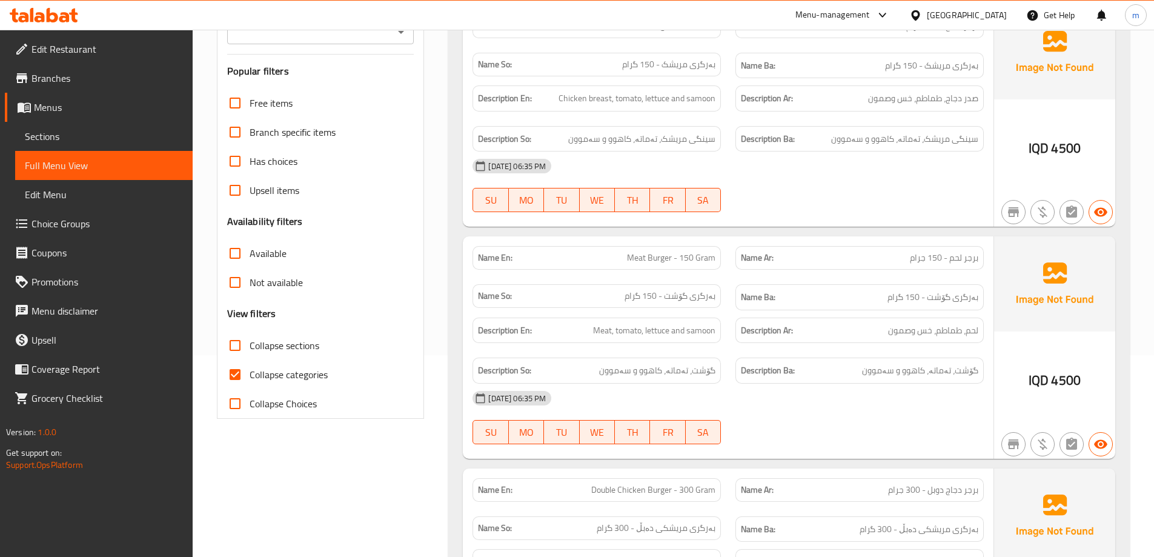
click at [301, 374] on span "Collapse categories" at bounding box center [289, 374] width 78 height 15
click at [250, 374] on input "Collapse categories" at bounding box center [235, 374] width 29 height 29
checkbox input "false"
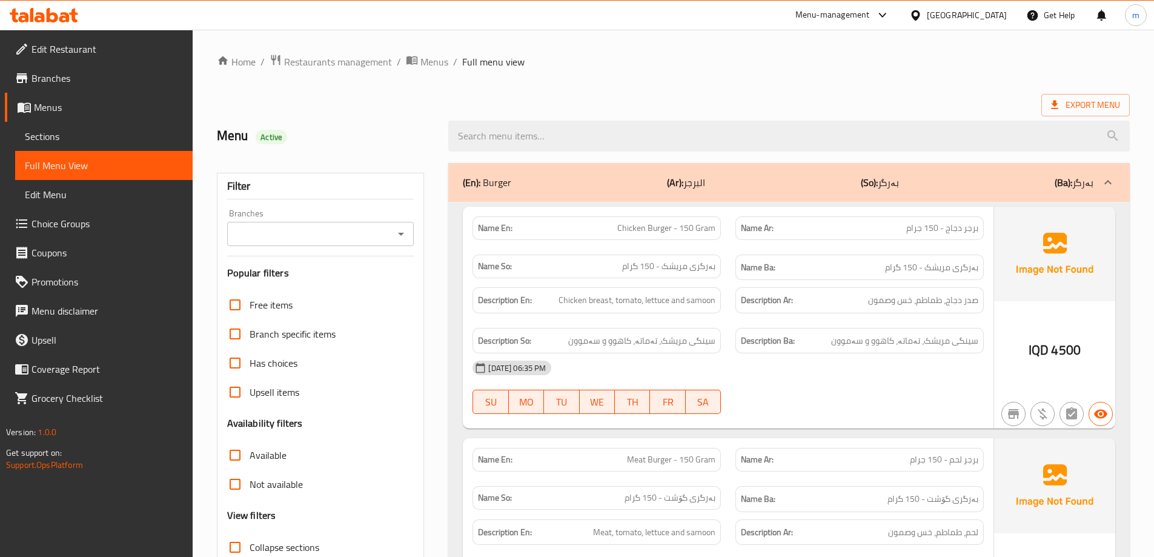
click at [403, 231] on icon "Open" at bounding box center [401, 234] width 15 height 15
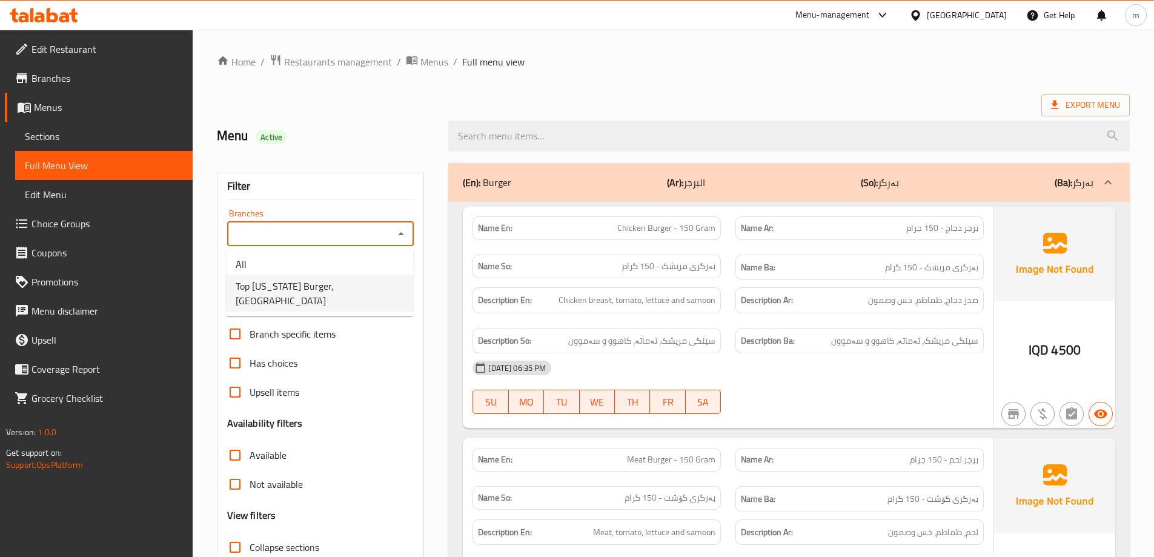
click at [343, 283] on span "Top Kentucky Burger, Bakrajo" at bounding box center [320, 293] width 168 height 29
type input "Top Kentucky Burger, Bakrajo"
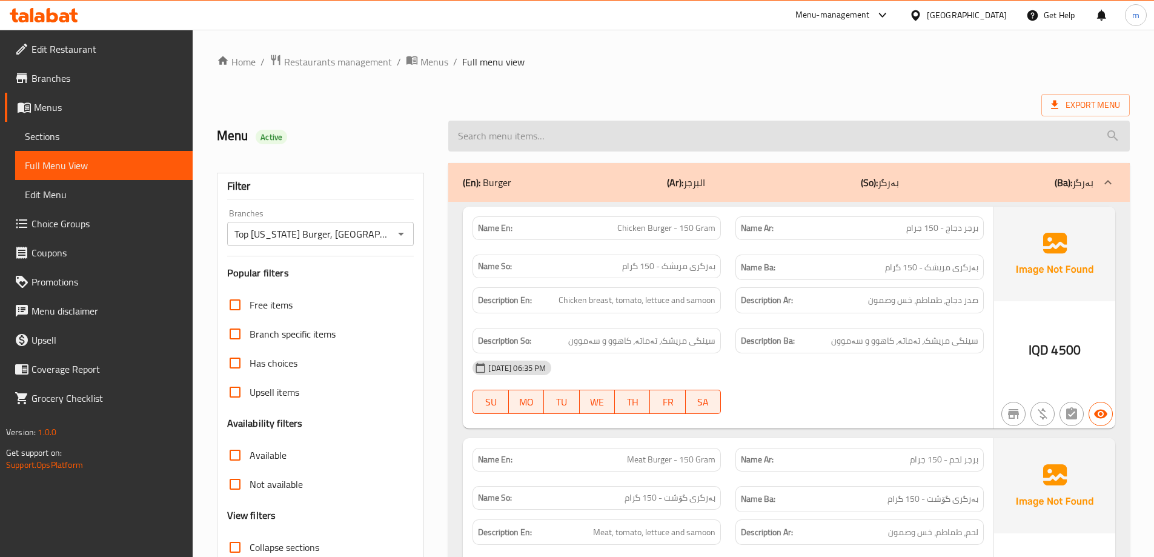
click at [526, 138] on input "search" at bounding box center [788, 136] width 681 height 31
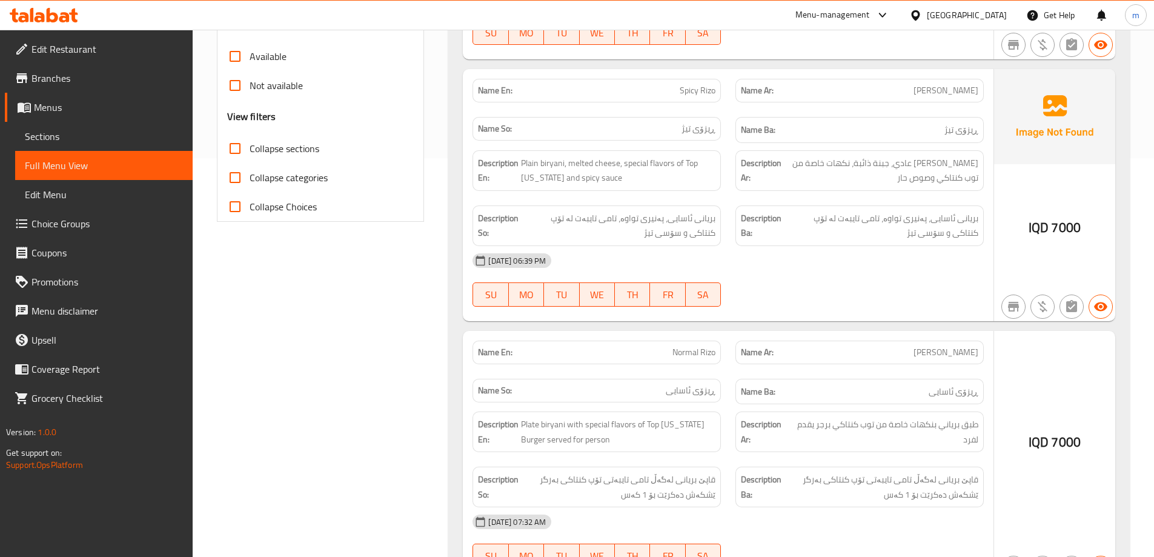
scroll to position [404, 0]
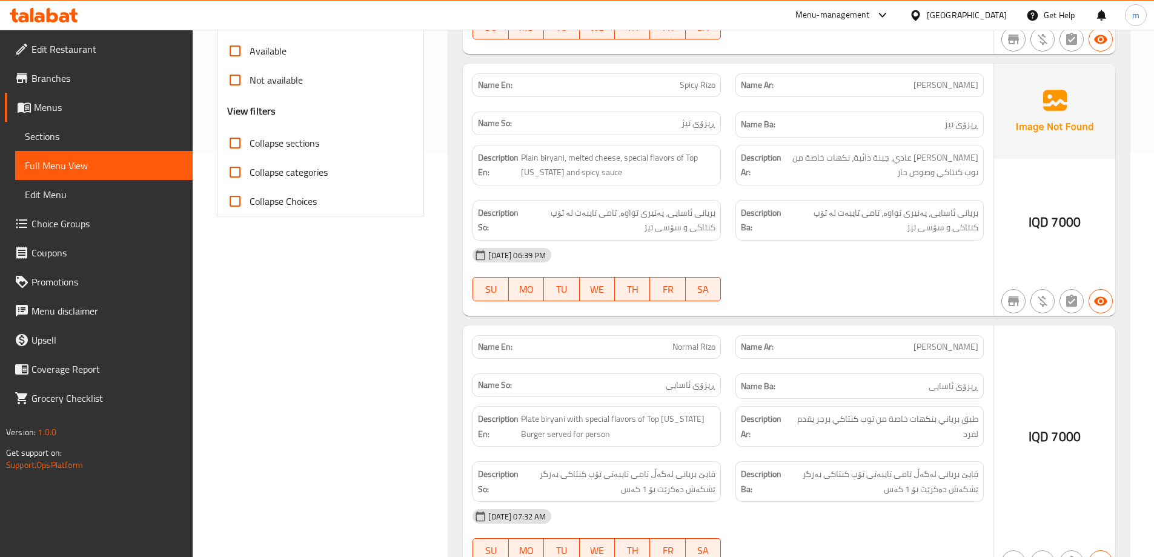
click at [698, 336] on div "Name En: Normal Rizo" at bounding box center [597, 347] width 248 height 24
copy span "Normal Rizo"
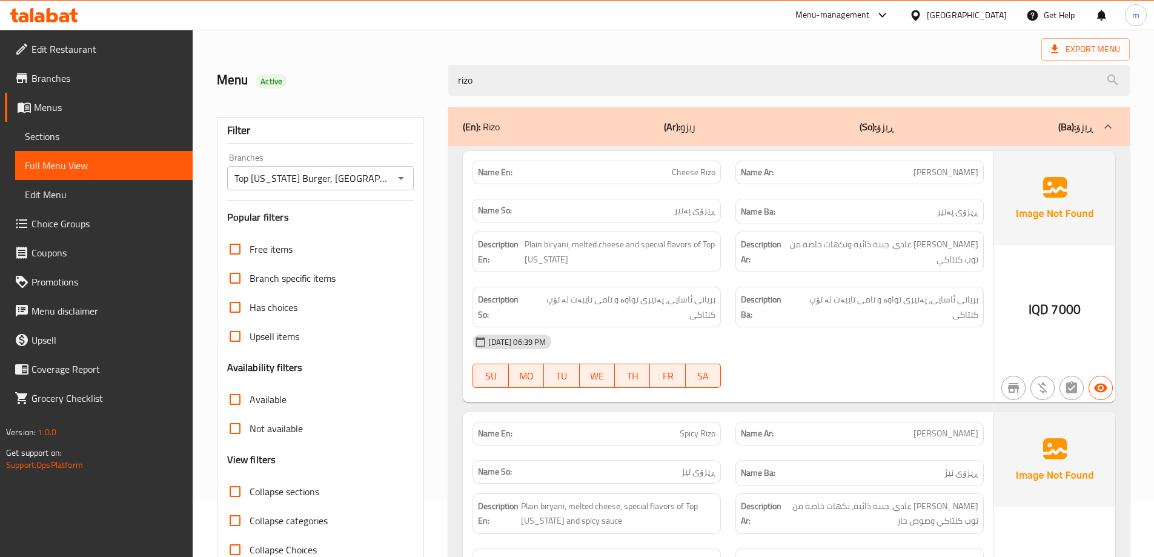
scroll to position [0, 0]
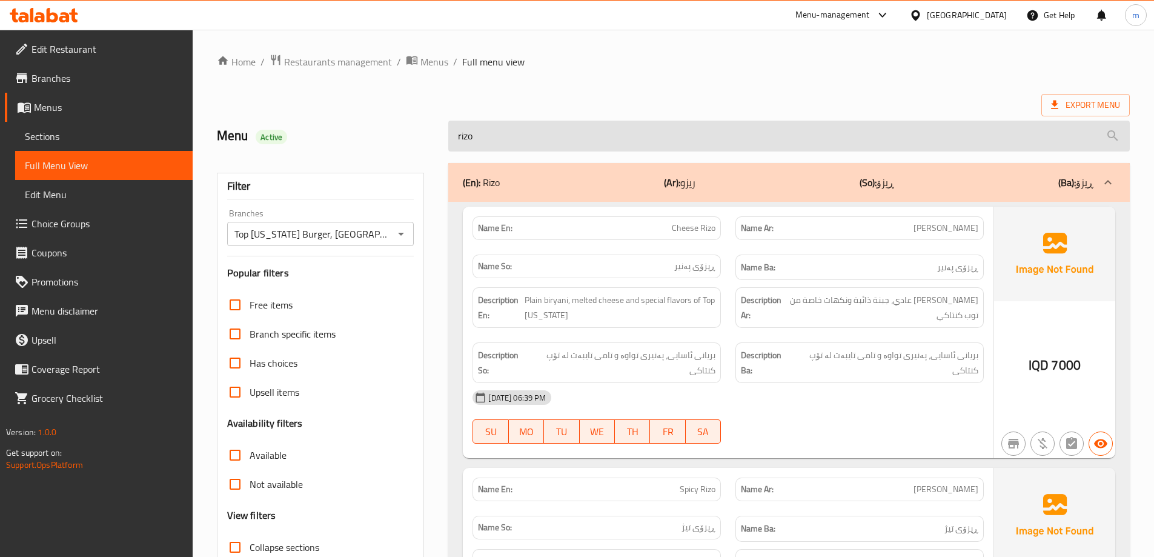
click at [588, 141] on input "rizo" at bounding box center [788, 136] width 681 height 31
paste input "Normal R"
click at [588, 141] on input "rizo" at bounding box center [788, 136] width 681 height 31
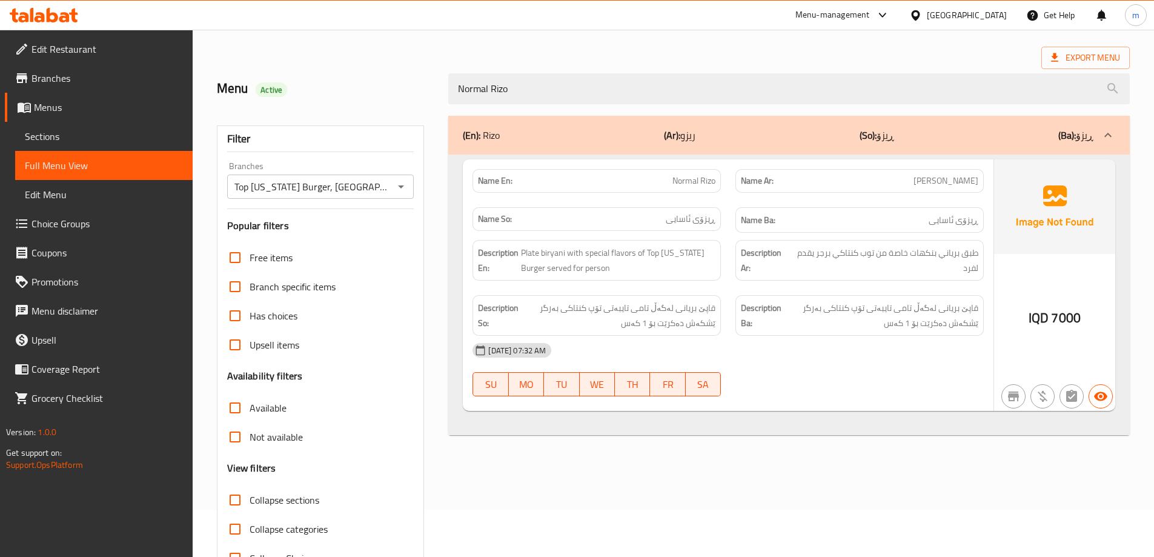
scroll to position [88, 0]
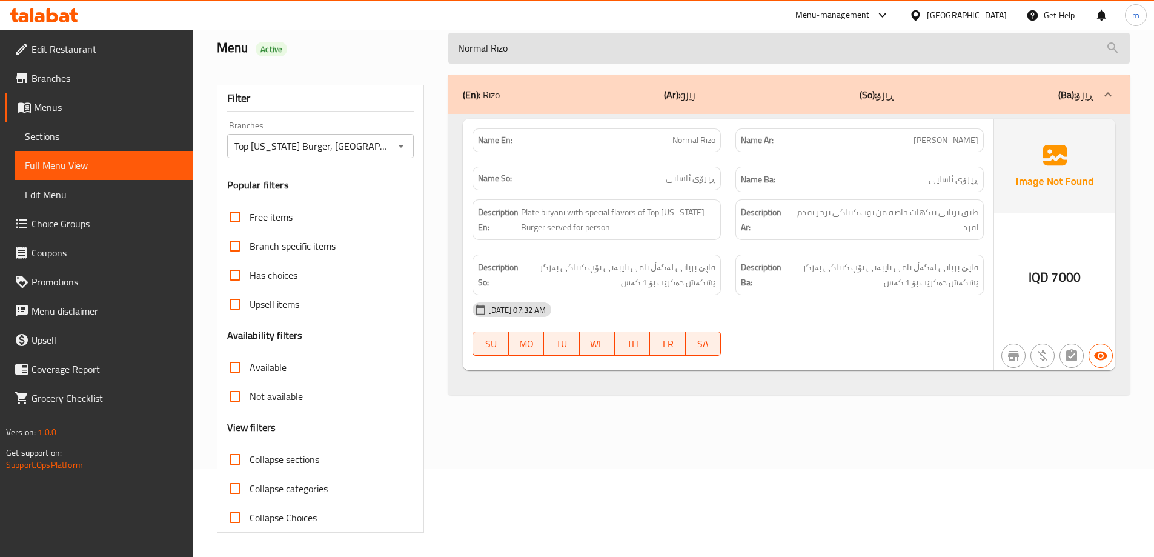
click at [471, 51] on input "Normal Rizo" at bounding box center [788, 48] width 681 height 31
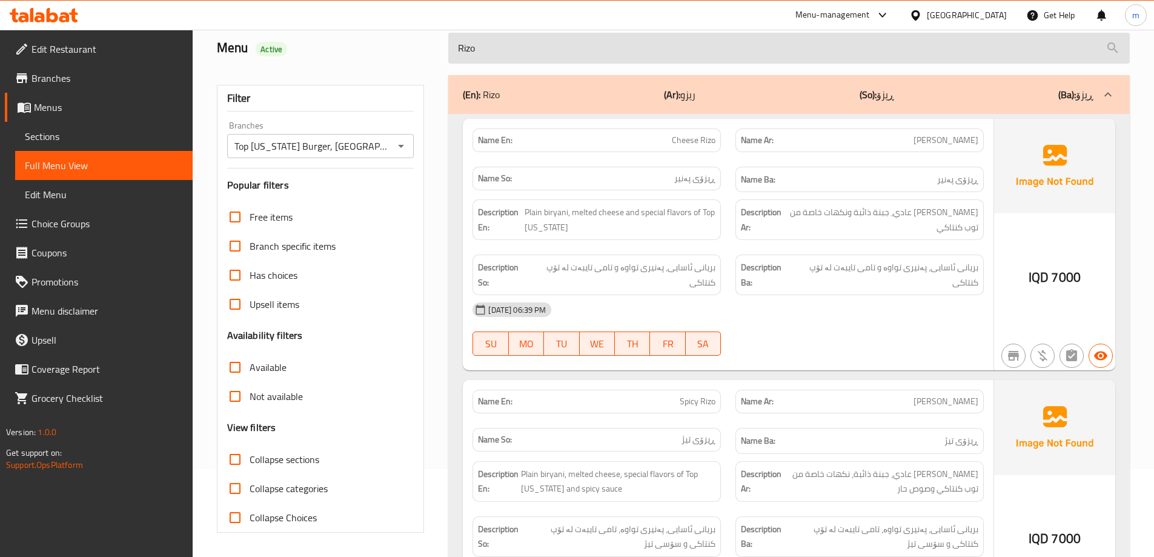
click at [501, 59] on input "Rizo" at bounding box center [788, 48] width 681 height 31
paste input "Normal"
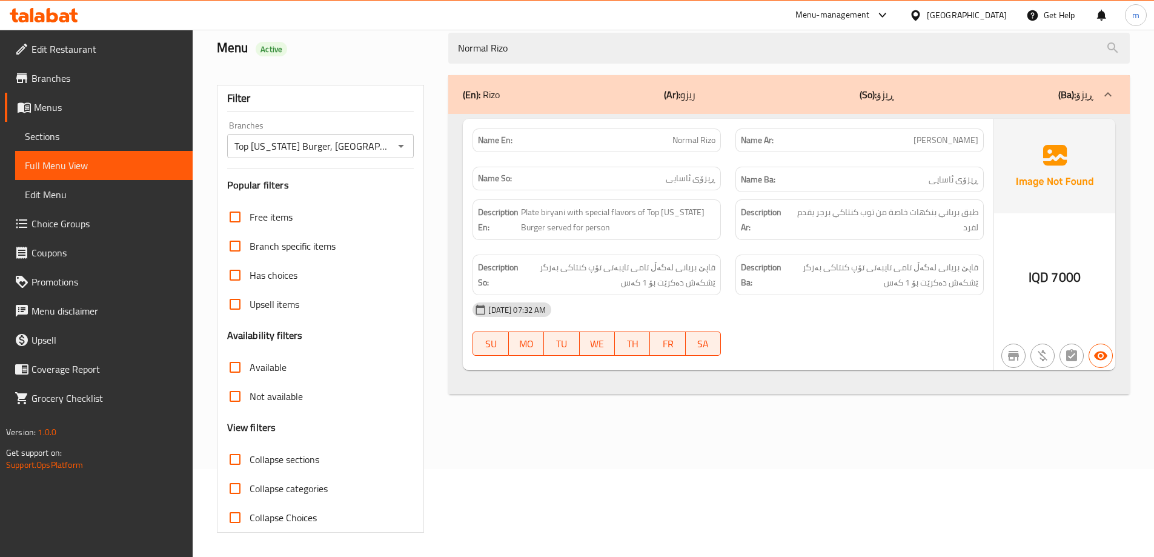
type input "Normal Rizo"
drag, startPoint x: 594, startPoint y: 231, endPoint x: 573, endPoint y: 231, distance: 20.6
click at [573, 231] on span "Plate biryani with special flavors of Top Kentucky Burger served for person" at bounding box center [618, 220] width 194 height 30
copy span "for person"
click at [81, 131] on span "Sections" at bounding box center [104, 136] width 158 height 15
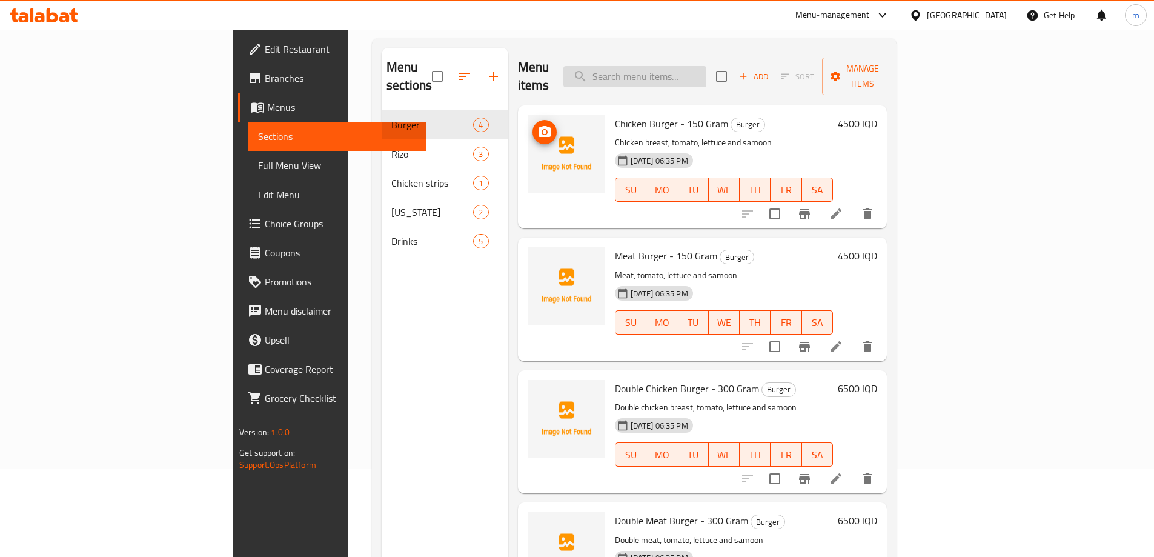
click at [706, 77] on input "search" at bounding box center [634, 76] width 143 height 21
paste input "Normal Rizo"
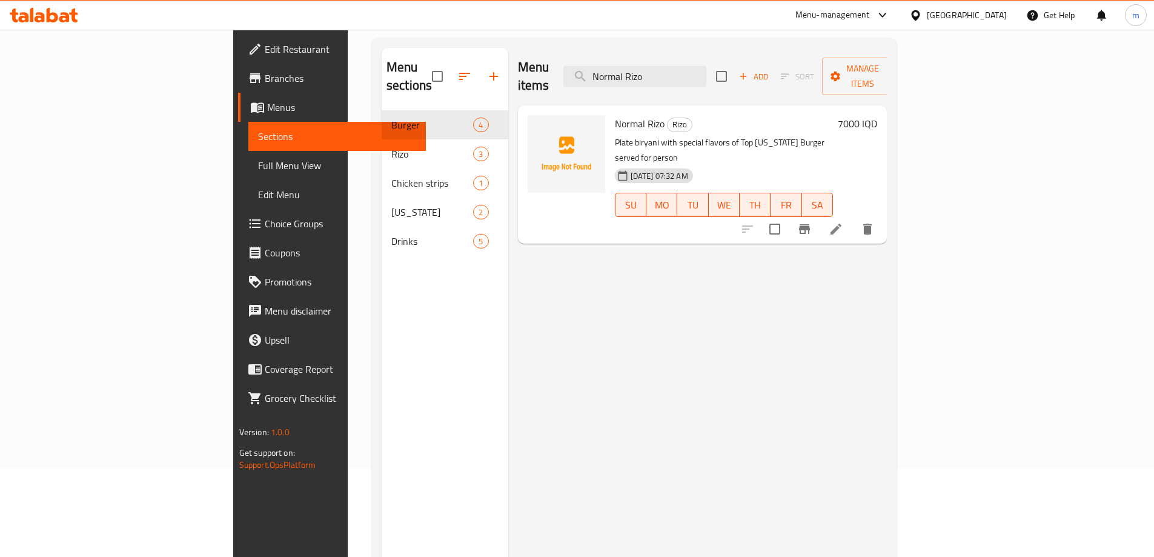
type input "Normal Rizo"
click at [843, 222] on icon at bounding box center [836, 229] width 15 height 15
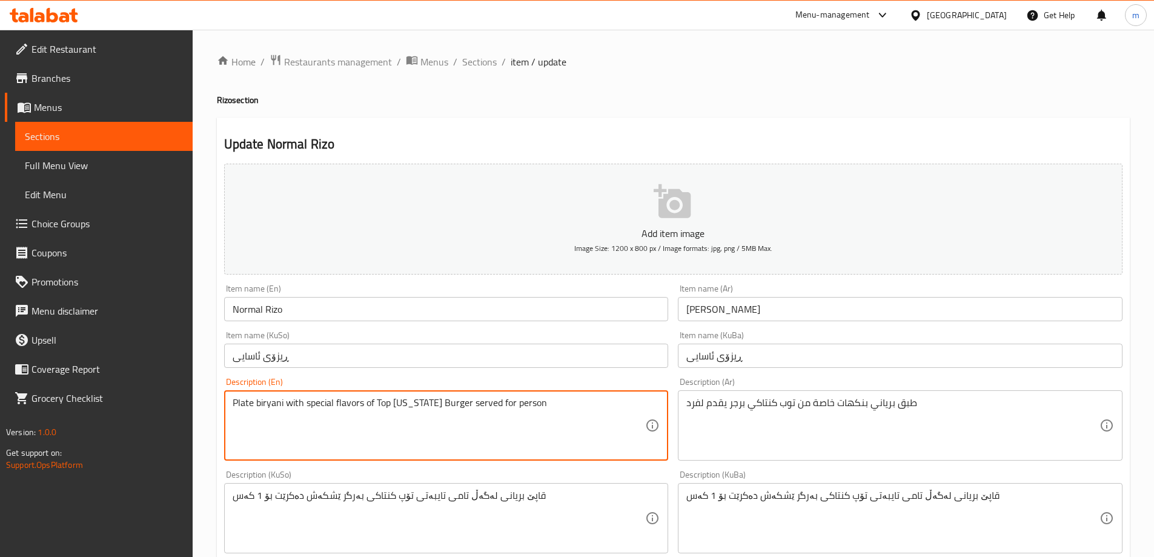
drag, startPoint x: 556, startPoint y: 408, endPoint x: 492, endPoint y: 398, distance: 64.4
click at [511, 403] on textarea "Plate biryani with special flavors of Top Kentucky Burger served for person" at bounding box center [439, 426] width 413 height 58
click at [505, 402] on textarea "Plate biryani with special flavors of Top Kentucky Burger served for person" at bounding box center [439, 426] width 413 height 58
type textarea "Plate biryani with special flavors of Top Kentucky Burger served for 1 person"
drag, startPoint x: 964, startPoint y: 397, endPoint x: 959, endPoint y: 422, distance: 24.8
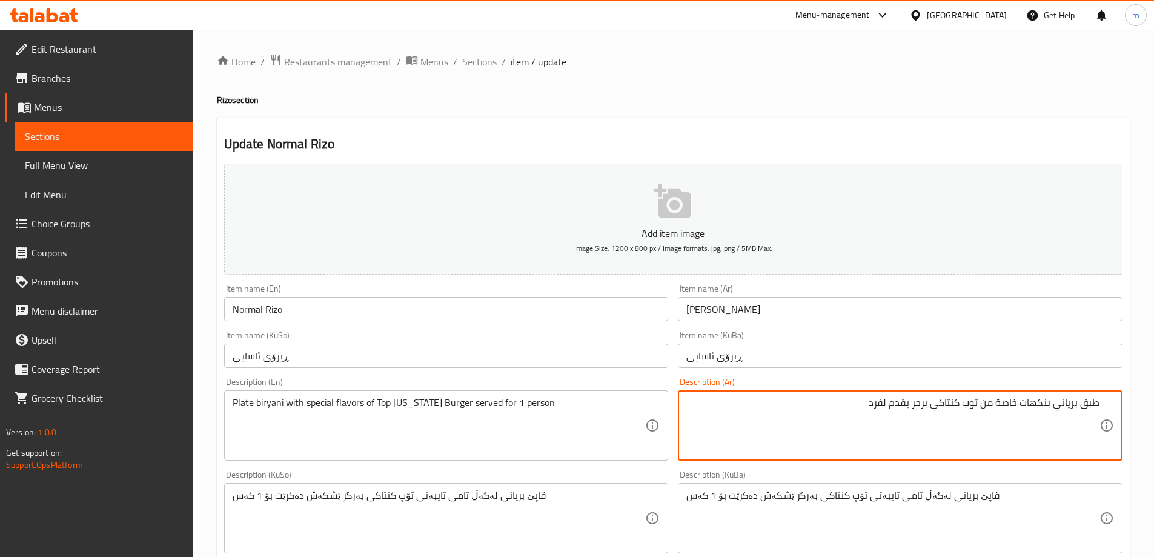
click at [883, 405] on textarea "طبق برياني بنكهات خاصة من توب كنتاكي برجر يقدم لفرد" at bounding box center [892, 426] width 413 height 58
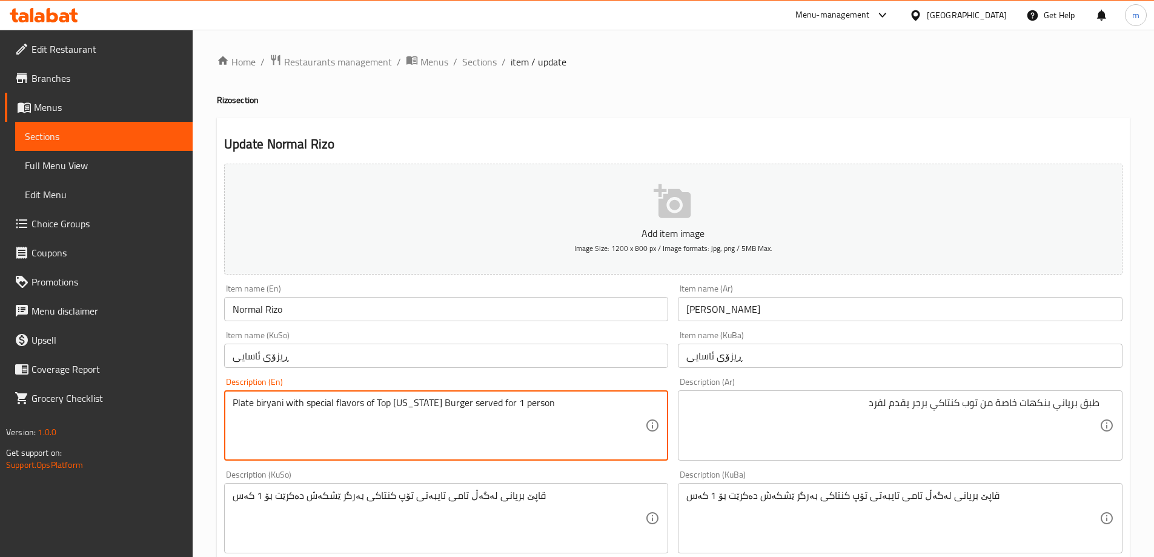
click at [571, 410] on textarea "Plate biryani with special flavors of Top Kentucky Burger served for 1 person" at bounding box center [439, 426] width 413 height 58
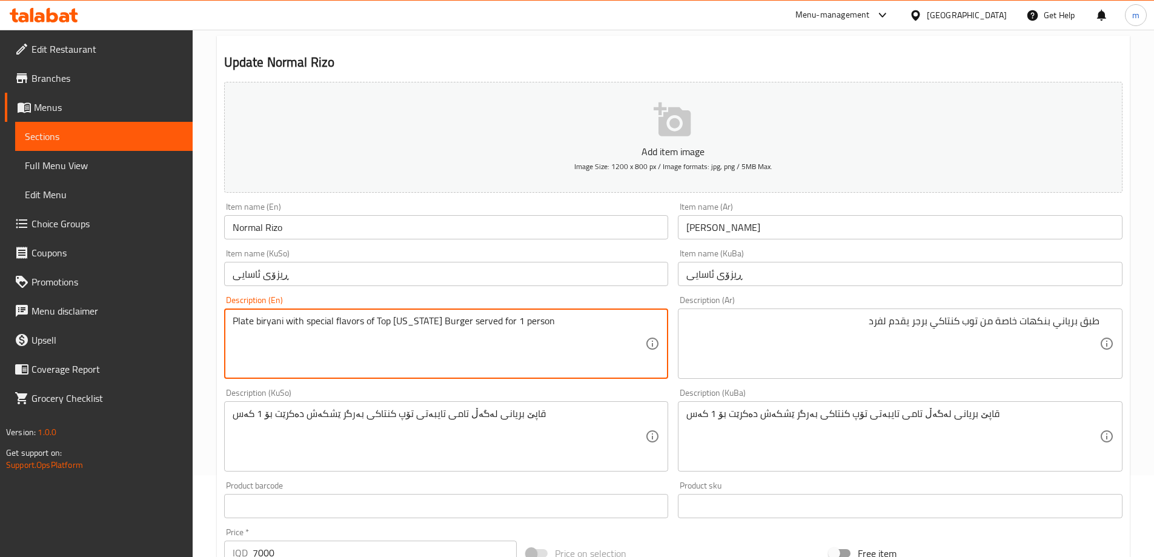
scroll to position [202, 0]
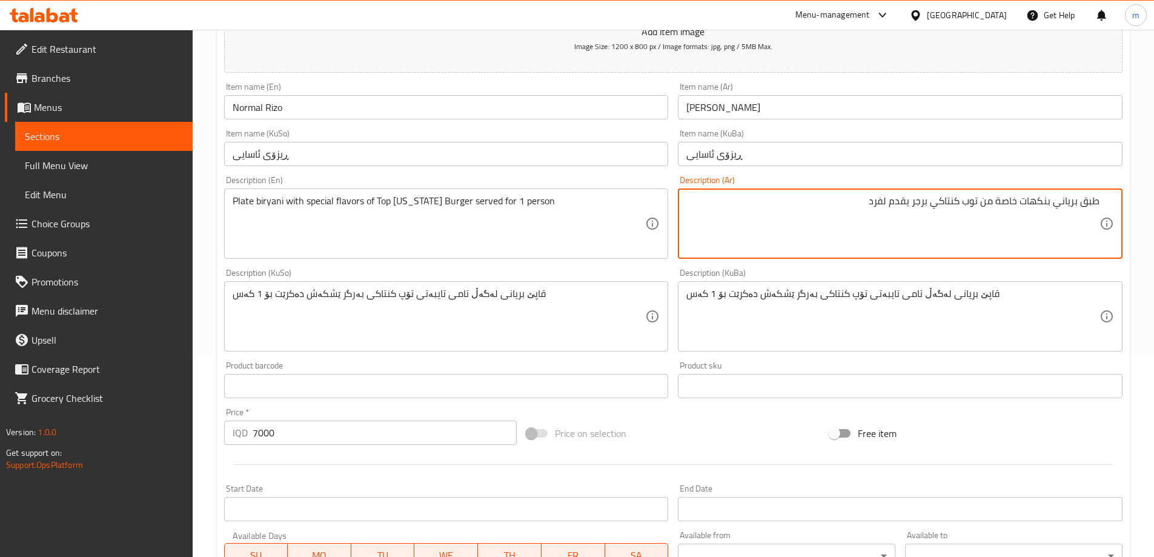
click at [848, 211] on textarea "طبق برياني بنكهات خاصة من توب كنتاكي برجر يقدم لفرد" at bounding box center [892, 224] width 413 height 58
click at [851, 207] on textarea "طبق برياني بنكهات خاصة من توب كنتاكي برجر يقدم لفرد" at bounding box center [892, 224] width 413 height 58
click at [59, 168] on span "Full Menu View" at bounding box center [104, 165] width 158 height 15
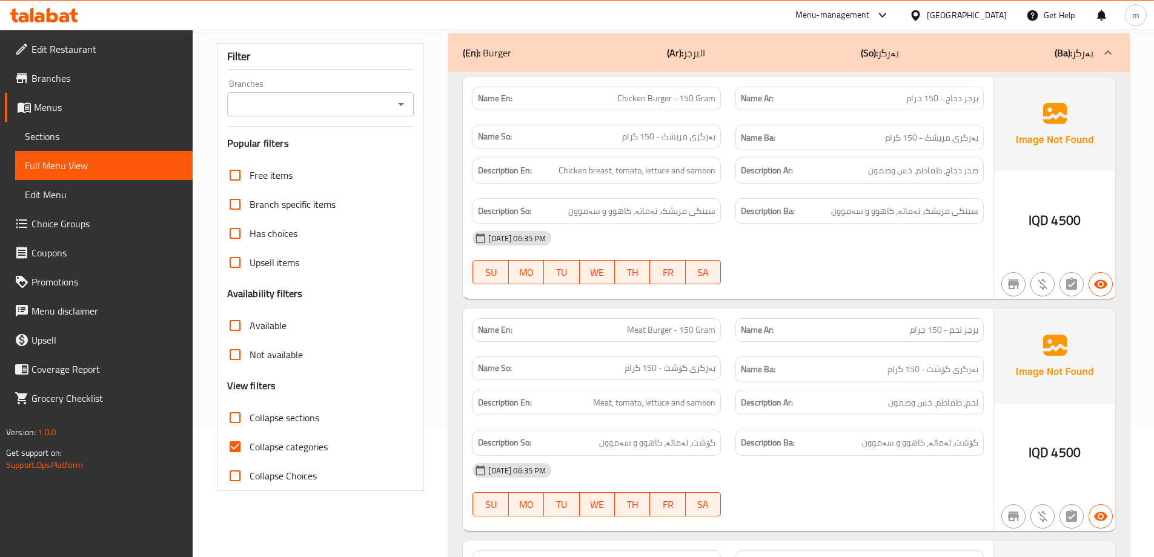
scroll to position [101, 0]
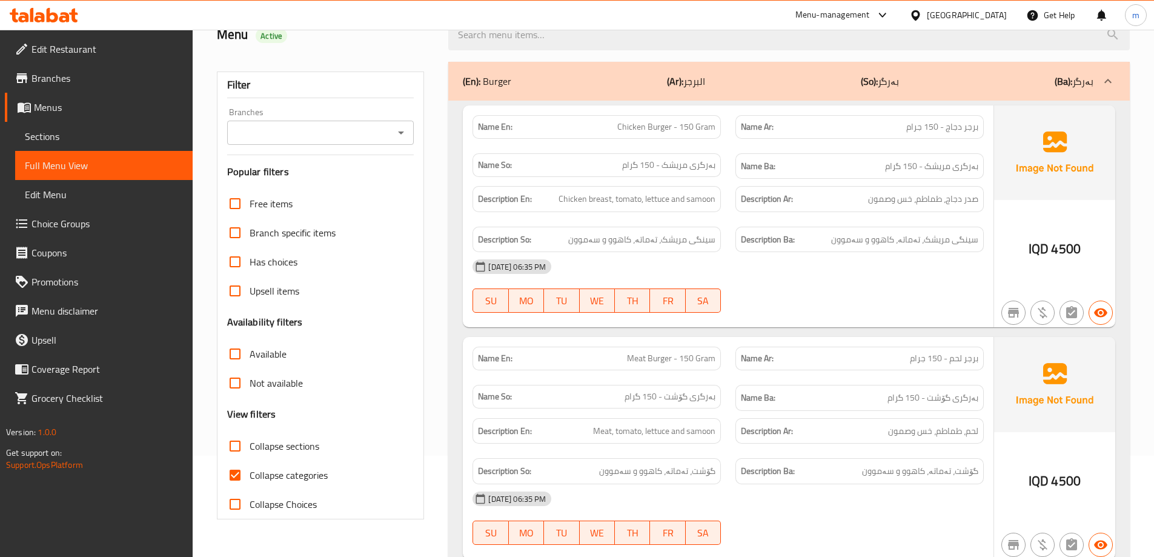
click at [258, 474] on span "Collapse categories" at bounding box center [289, 475] width 78 height 15
click at [250, 474] on input "Collapse categories" at bounding box center [235, 474] width 29 height 29
checkbox input "false"
click at [397, 129] on icon "Open" at bounding box center [401, 132] width 15 height 15
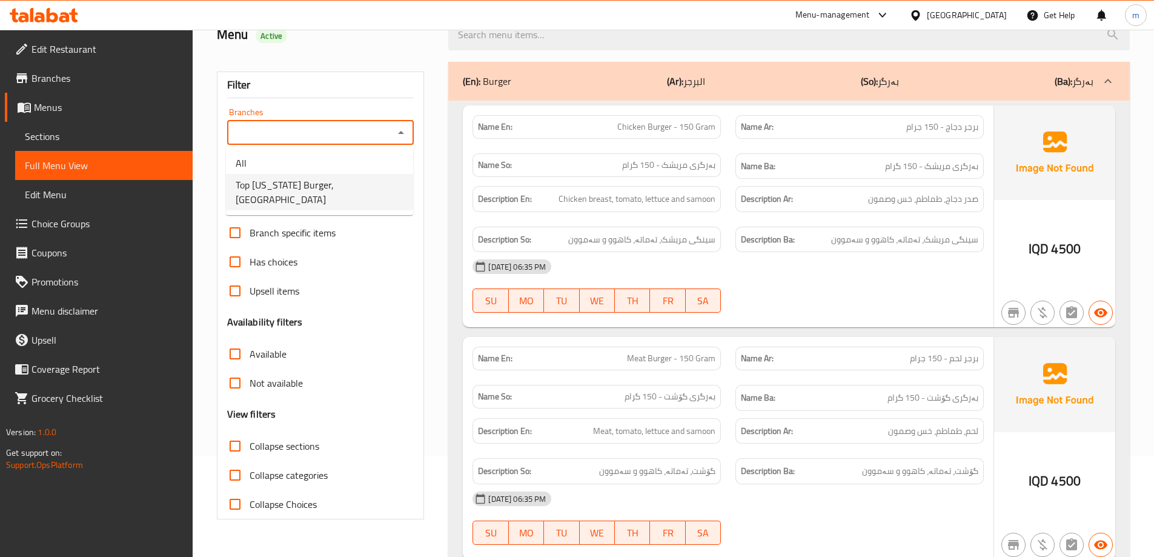
click at [359, 182] on li "Top Kentucky Burger, Bakrajo" at bounding box center [319, 192] width 187 height 36
type input "Top Kentucky Burger, Bakrajo"
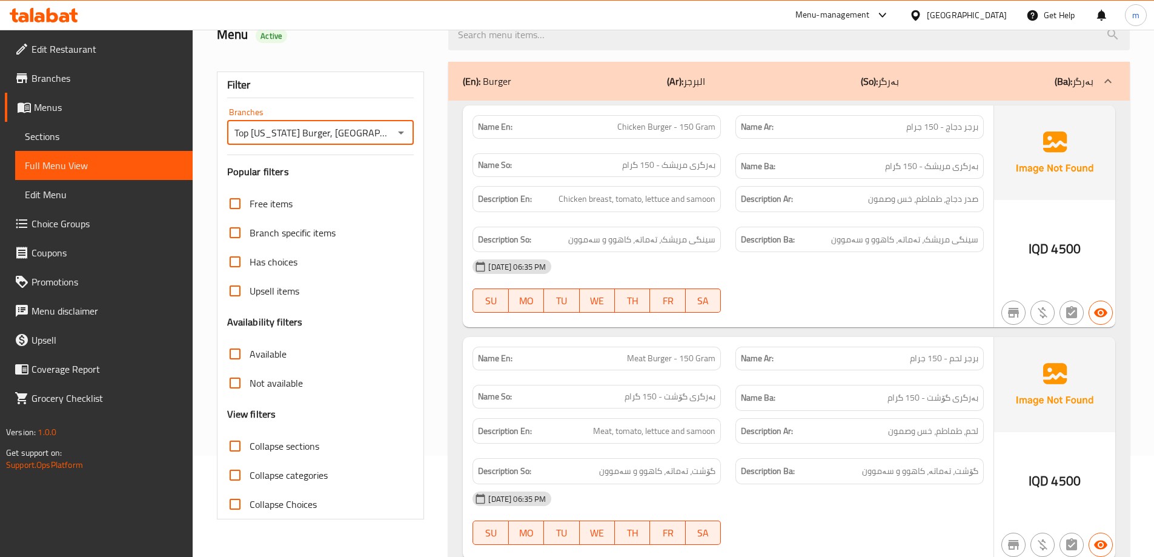
scroll to position [0, 0]
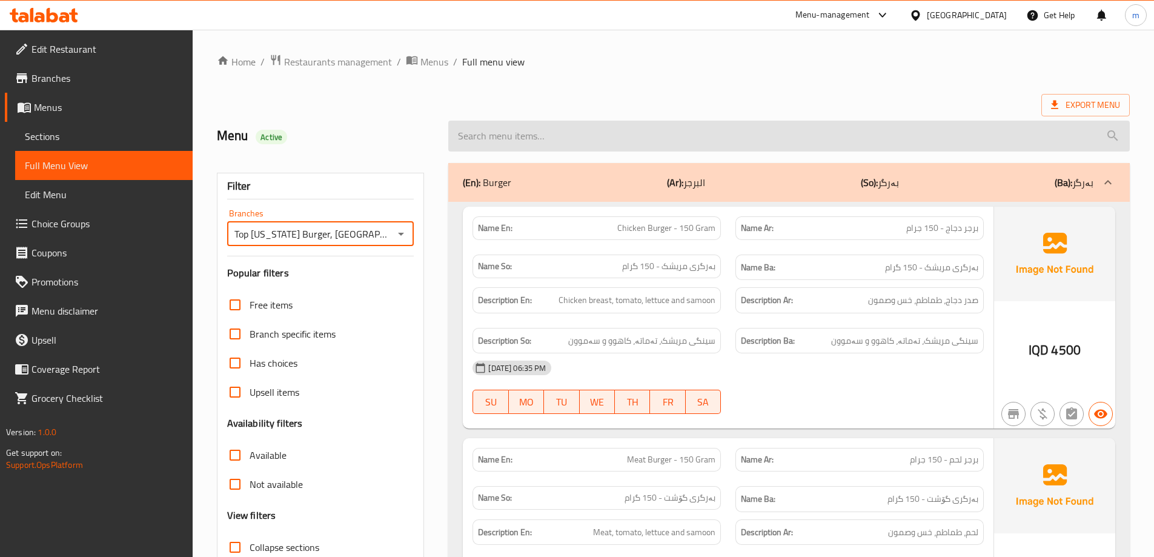
click at [562, 130] on input "search" at bounding box center [788, 136] width 681 height 31
paste input "for person"
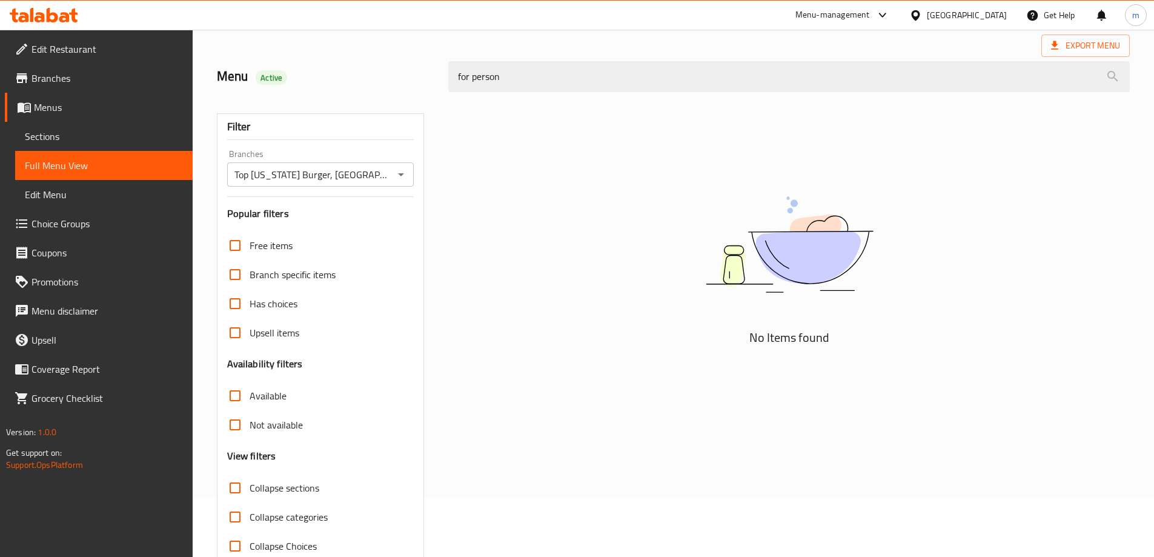
scroll to position [88, 0]
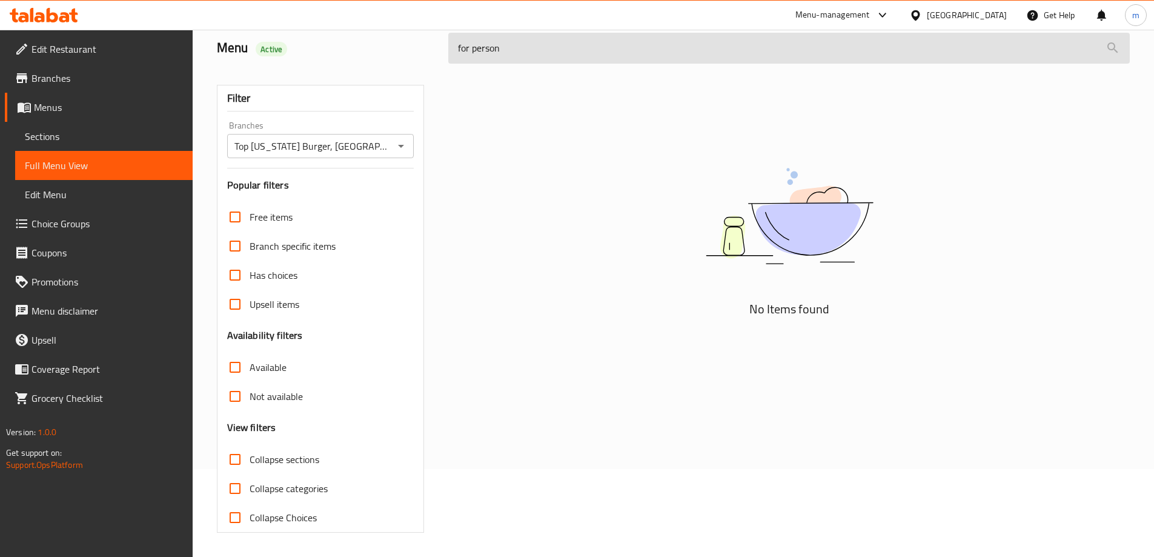
click at [499, 55] on input "for person" at bounding box center [788, 48] width 681 height 31
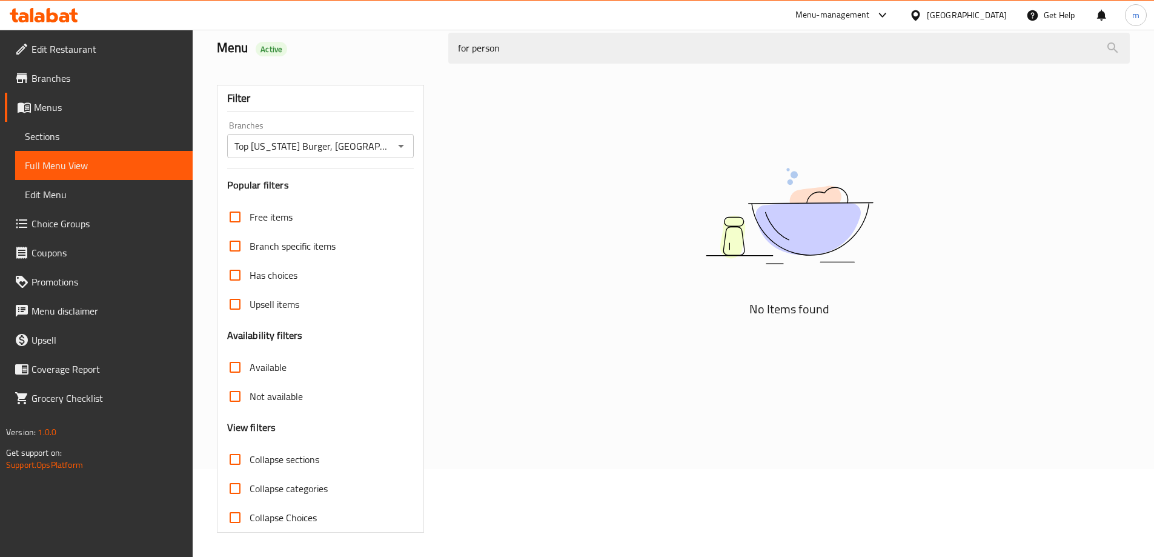
paste input "Normal Rizo"
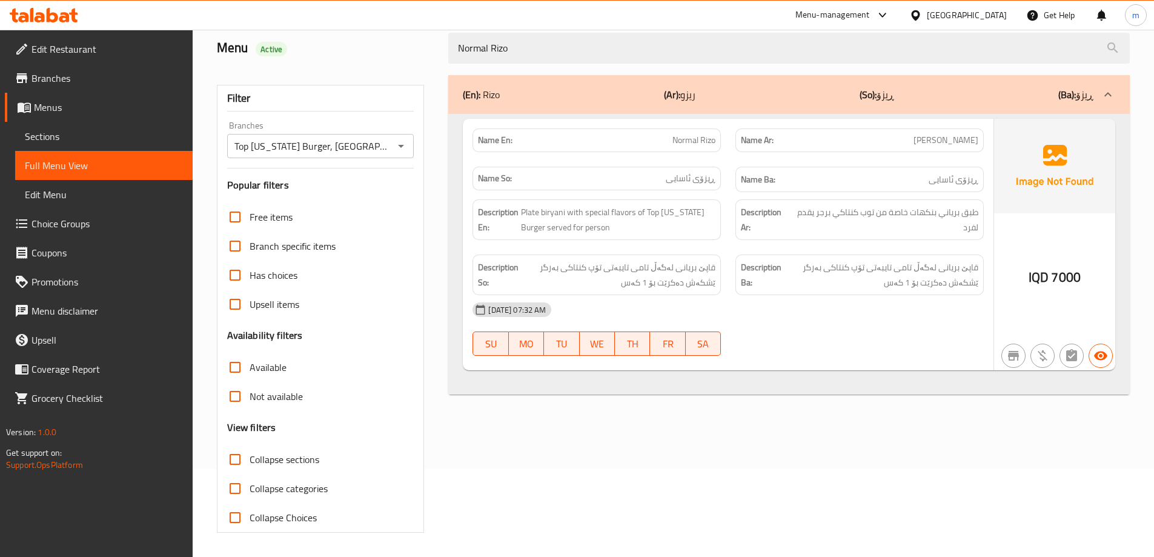
type input "Normal Rizo"
drag, startPoint x: 620, startPoint y: 225, endPoint x: 520, endPoint y: 214, distance: 100.5
click at [520, 214] on h6 "Description En: Plate biryani with special flavors of Top Kentucky Burger serve…" at bounding box center [596, 220] width 237 height 30
copy span "Plate biryani with special flavors of Top Kentucky Burger served for person"
click at [738, 267] on div "Description Ba: قاپێ بریانی لەگەڵ تامی تایبەتى تۆپ کنتاکی بەرگر ێشکەش دەکرێت بۆ…" at bounding box center [859, 274] width 248 height 41
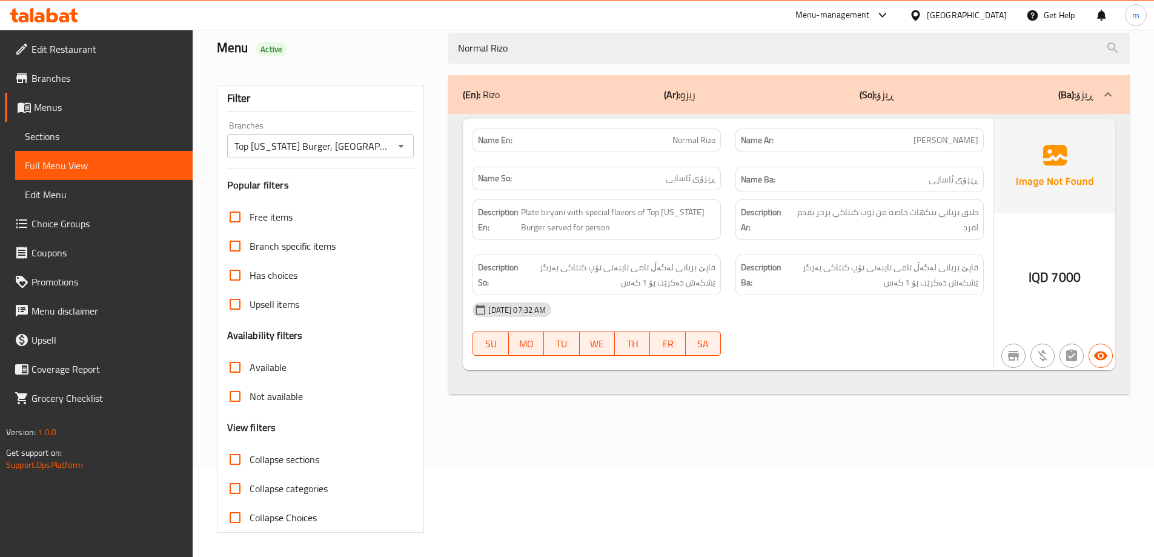
click at [47, 11] on icon at bounding box center [53, 15] width 12 height 15
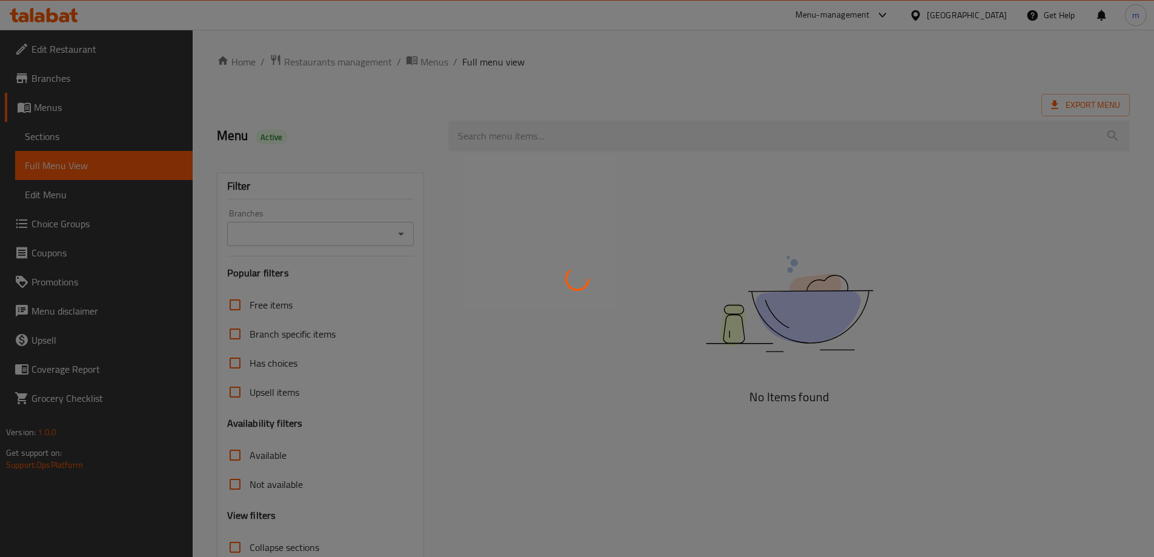
click at [90, 58] on div at bounding box center [577, 278] width 1154 height 557
click at [93, 53] on div at bounding box center [577, 278] width 1154 height 557
click at [94, 52] on div at bounding box center [577, 278] width 1154 height 557
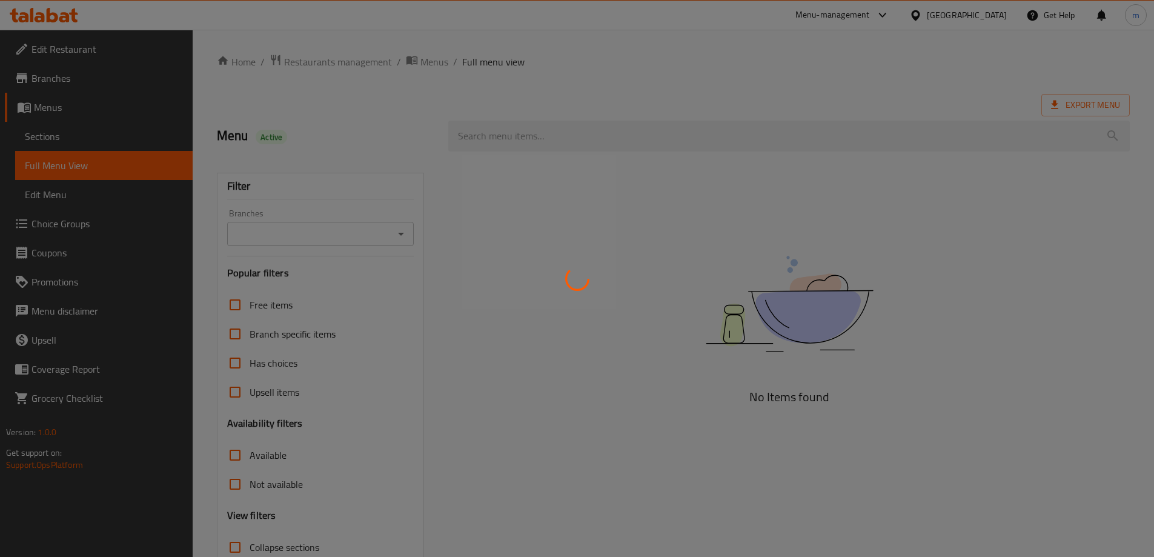
click at [94, 52] on div at bounding box center [577, 278] width 1154 height 557
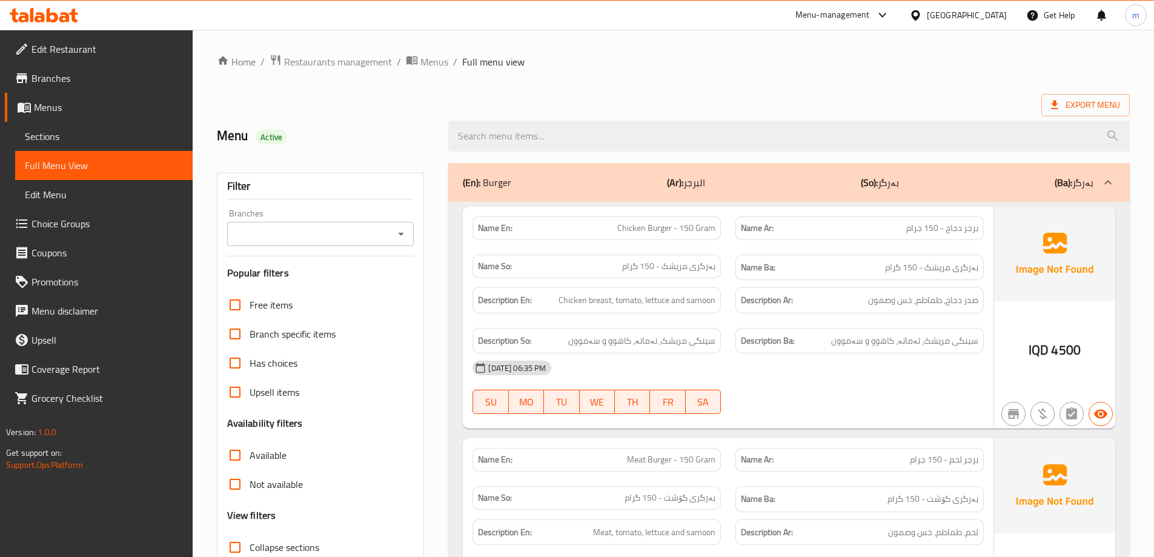
click at [94, 52] on span "Edit Restaurant" at bounding box center [107, 49] width 151 height 15
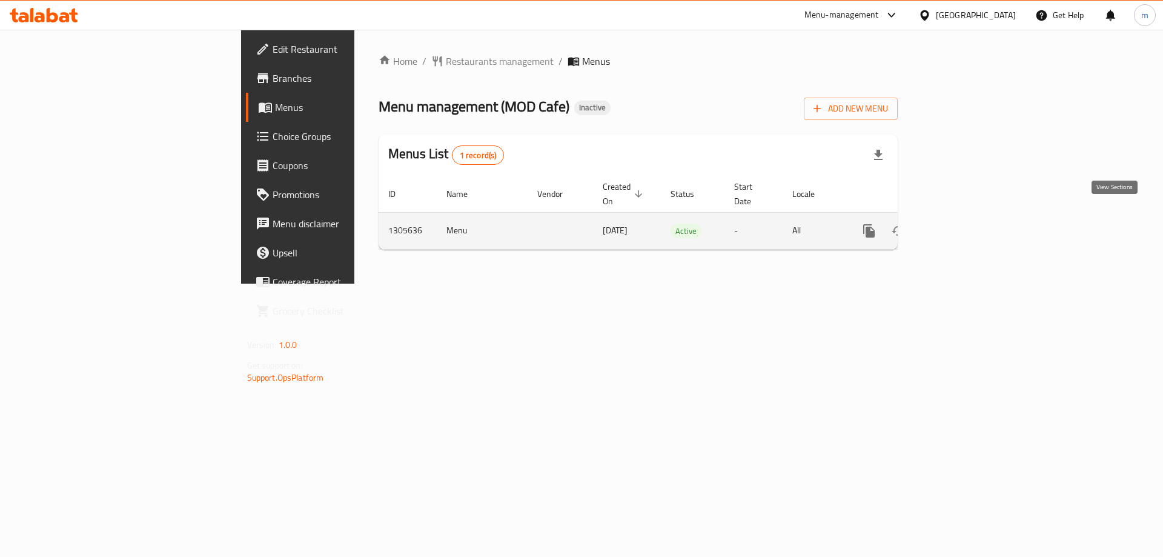
click at [964, 224] on icon "enhanced table" at bounding box center [956, 231] width 15 height 15
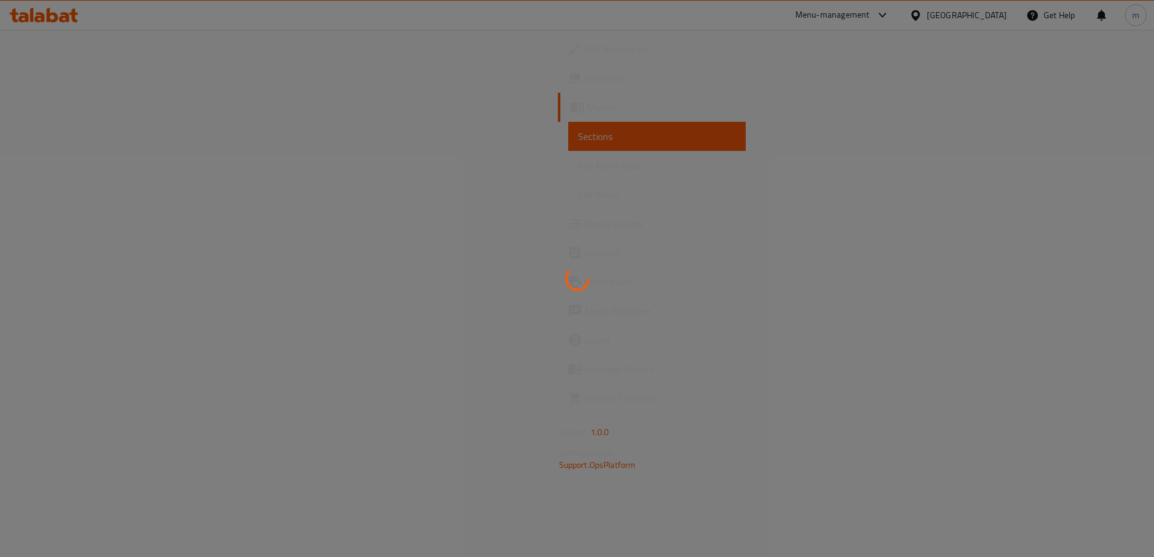
click at [578, 164] on span "Full Menu View" at bounding box center [657, 165] width 158 height 15
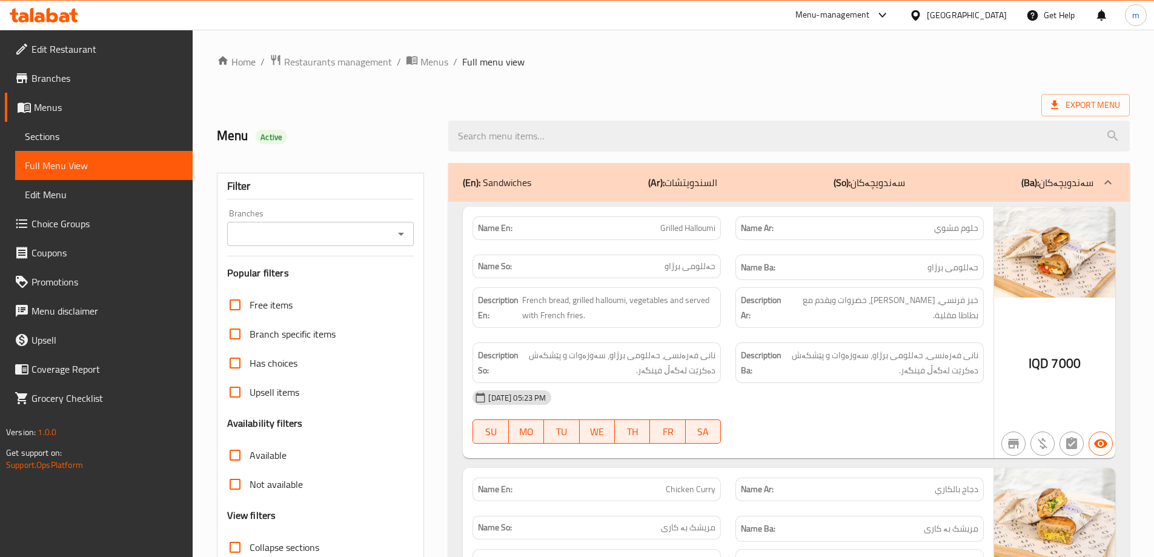
click at [402, 233] on icon "Open" at bounding box center [401, 234] width 6 height 3
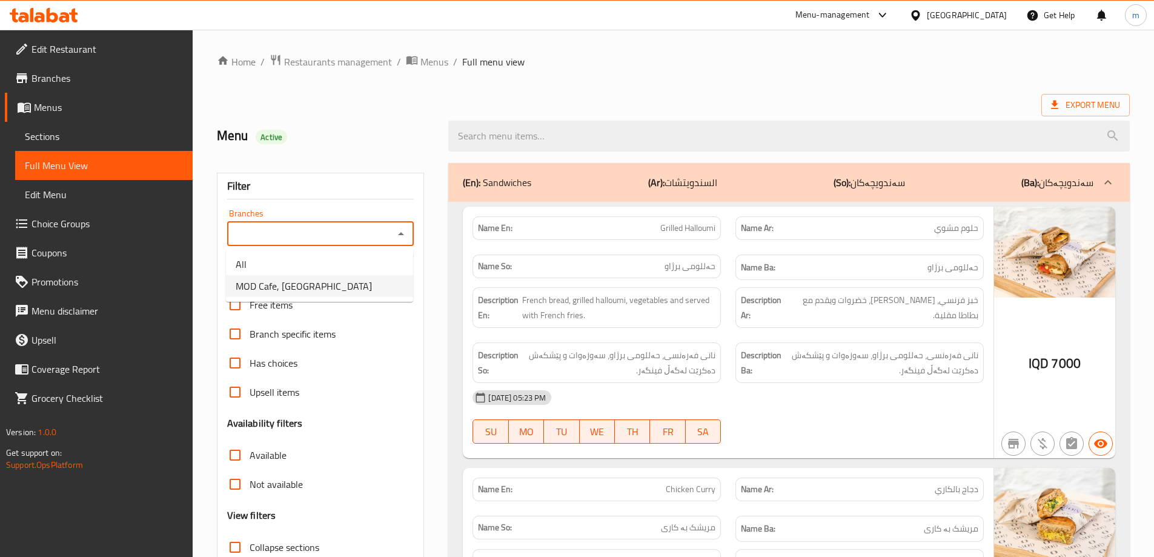
click at [347, 280] on li "MOD Cafe, [GEOGRAPHIC_DATA]" at bounding box center [319, 286] width 187 height 22
type input "MOD Cafe, [GEOGRAPHIC_DATA]"
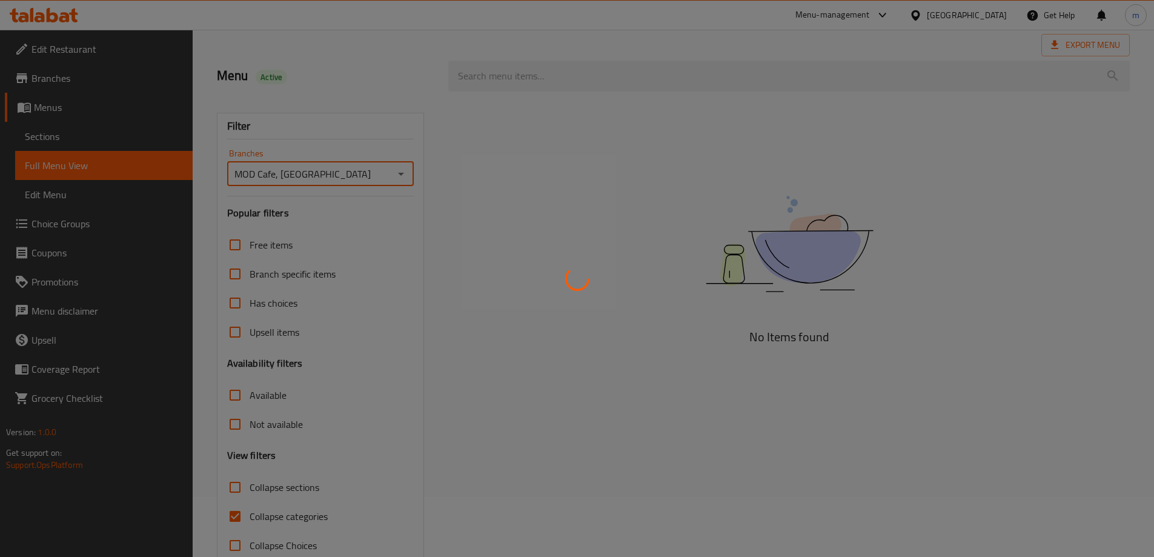
scroll to position [88, 0]
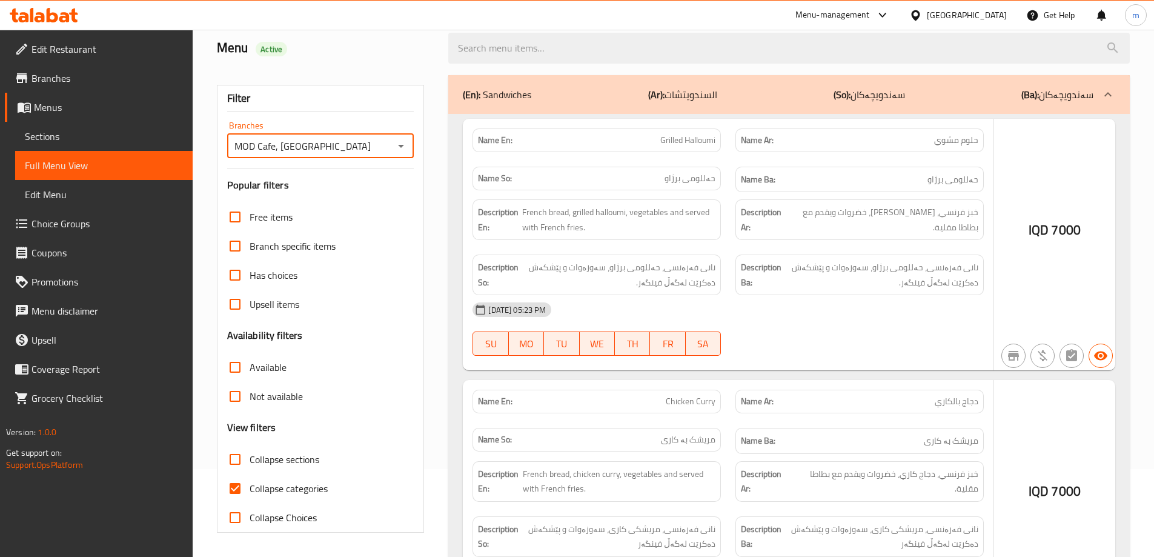
click at [297, 490] on div at bounding box center [577, 278] width 1154 height 557
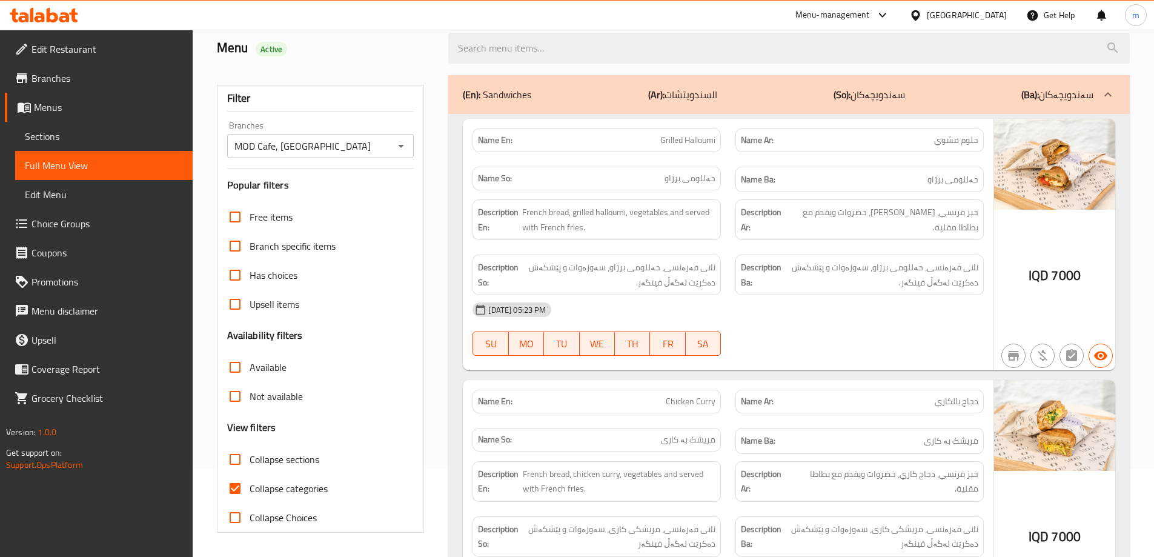
click at [298, 491] on span "Collapse categories" at bounding box center [289, 488] width 78 height 15
click at [250, 491] on input "Collapse categories" at bounding box center [235, 488] width 29 height 29
checkbox input "false"
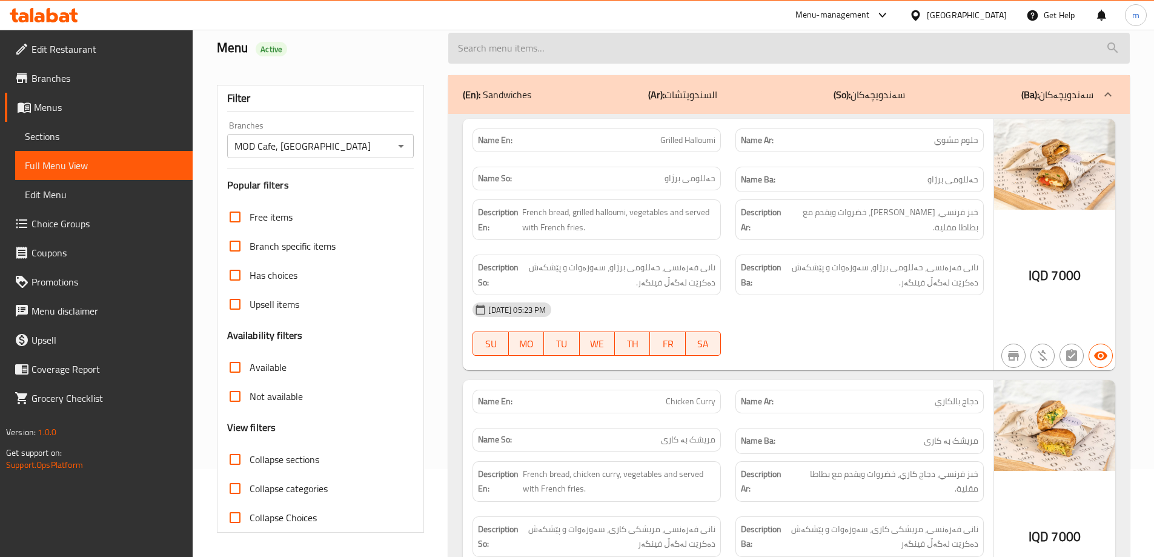
click at [562, 59] on input "search" at bounding box center [788, 48] width 681 height 31
paste input "beef mushroom wrap)"
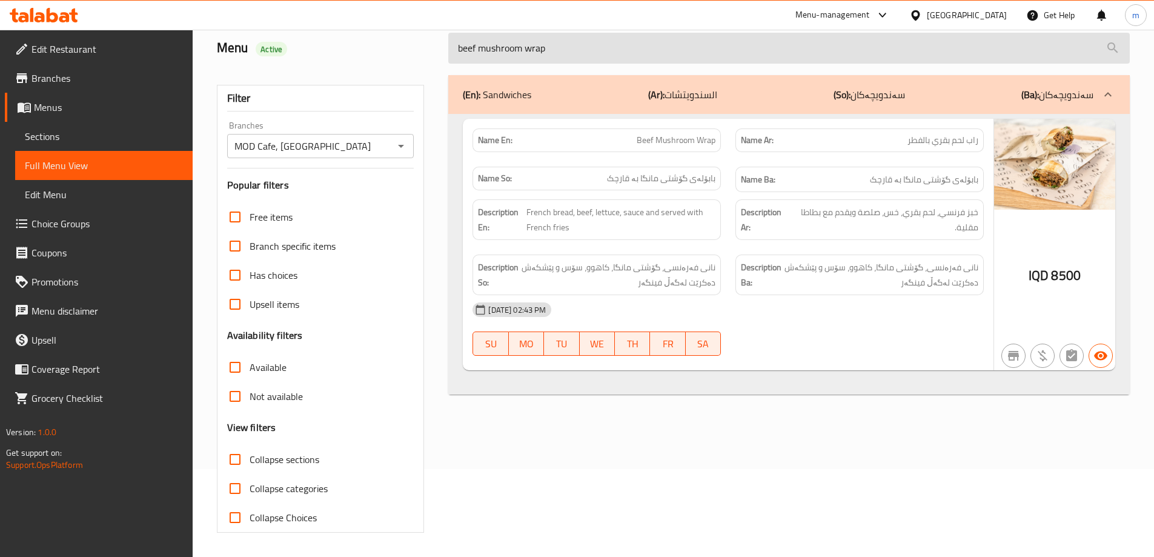
click at [649, 54] on input "beef mushroom wrap" at bounding box center [788, 48] width 681 height 31
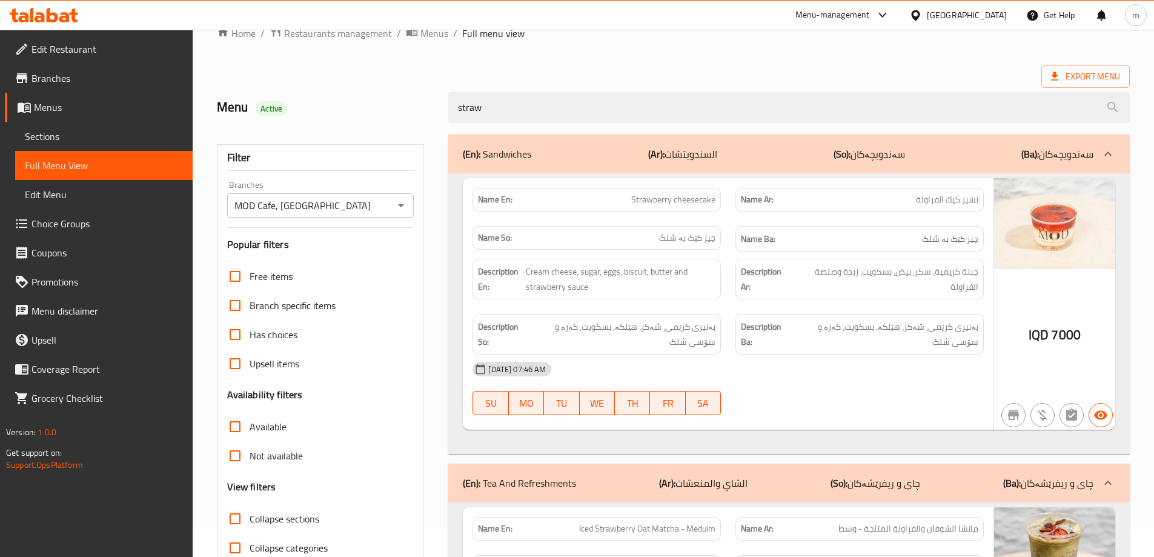
scroll to position [0, 0]
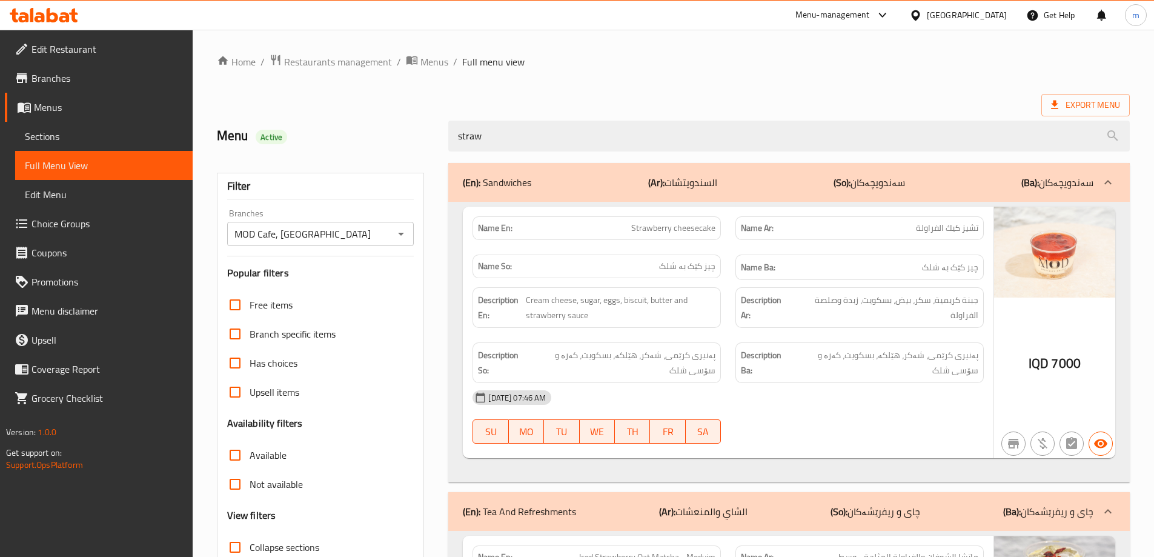
click at [685, 228] on span "Strawberry cheesecake" at bounding box center [673, 228] width 84 height 13
copy span "cheesecake"
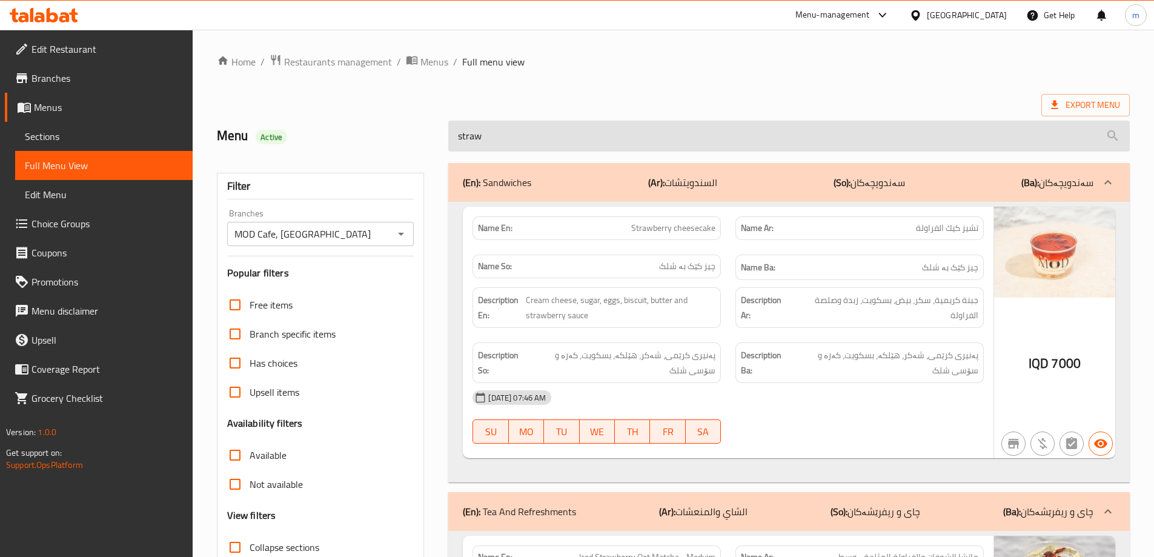
click at [689, 150] on input "straw" at bounding box center [788, 136] width 681 height 31
paste input "cheesecake"
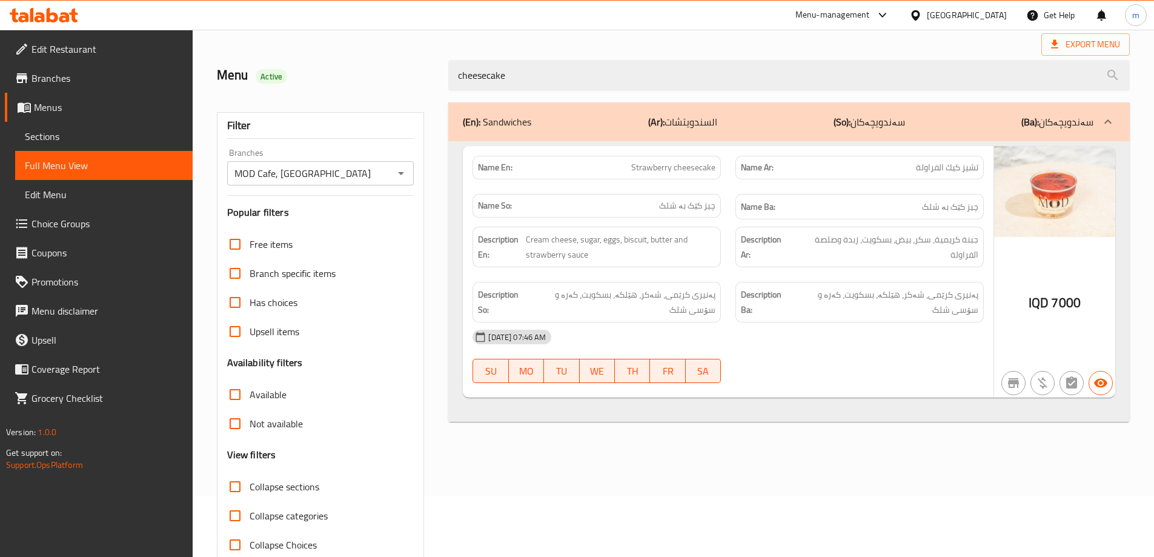
scroll to position [88, 0]
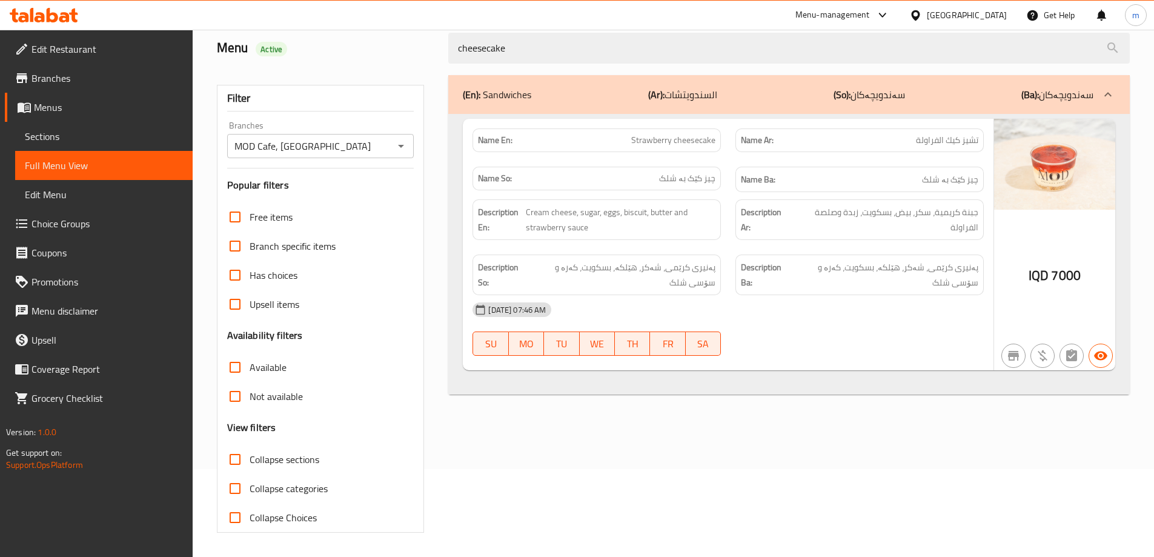
type input "cheesecake"
click at [949, 141] on span "تشيز كيك الفراولة" at bounding box center [947, 140] width 62 height 13
copy span "تشيز كيك الفراولة"
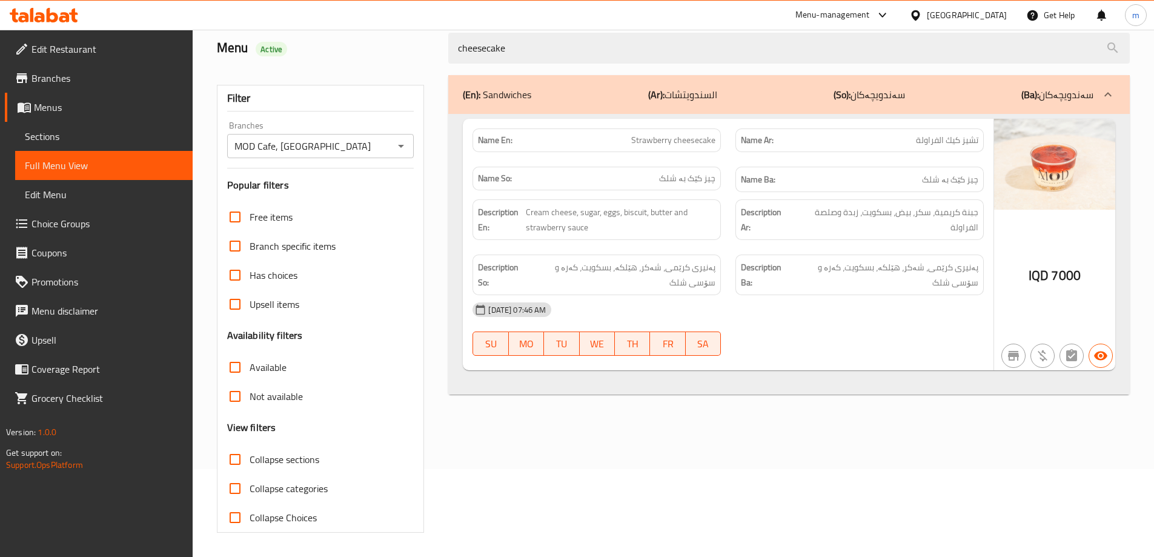
click at [849, 331] on div "17-08-2025 07:46 AM SU MO TU WE TH FR SA" at bounding box center [728, 329] width 526 height 68
click at [52, 131] on span "Sections" at bounding box center [104, 136] width 158 height 15
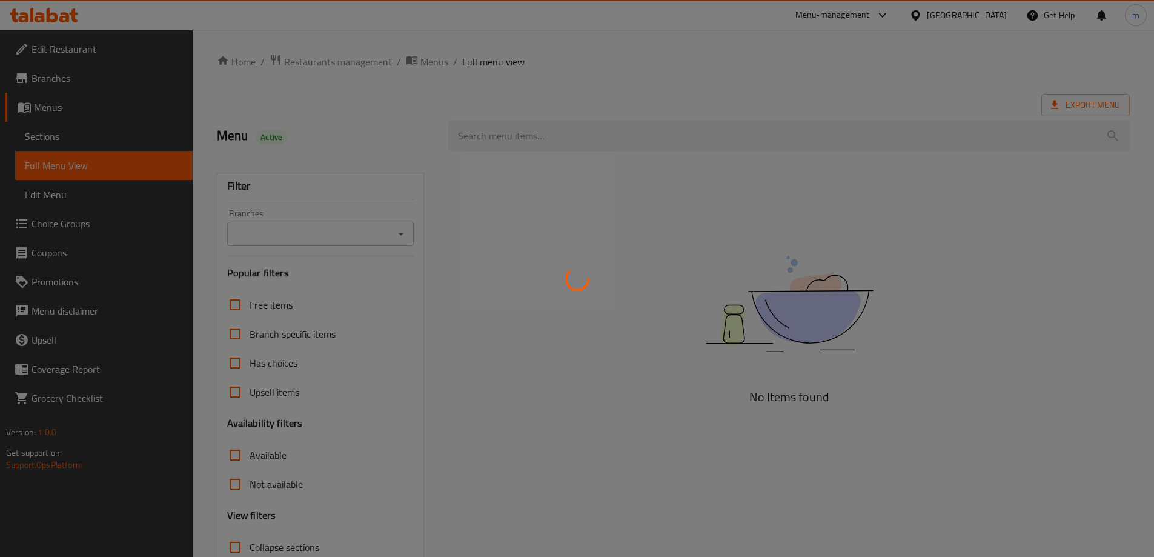
click at [116, 143] on div at bounding box center [577, 278] width 1154 height 557
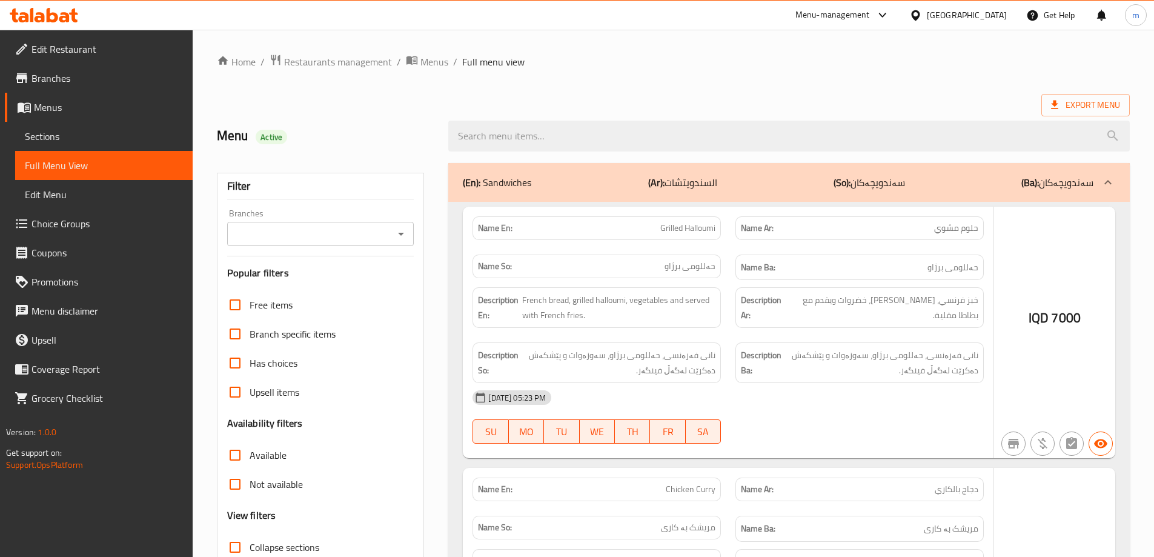
click at [116, 143] on div at bounding box center [577, 278] width 1154 height 557
click at [118, 138] on div at bounding box center [577, 278] width 1154 height 557
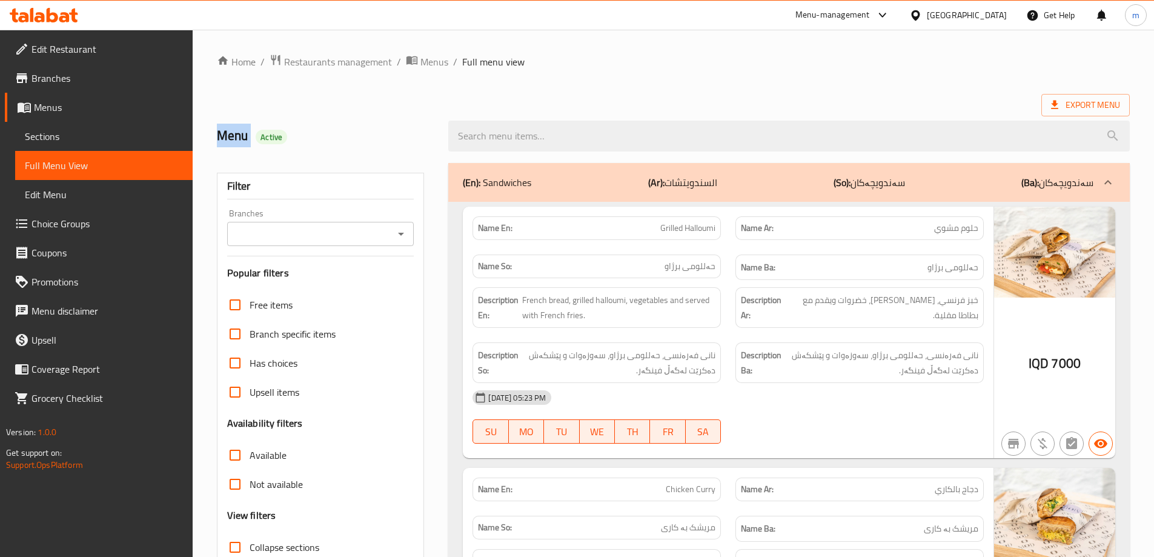
click at [120, 136] on span "Sections" at bounding box center [104, 136] width 158 height 15
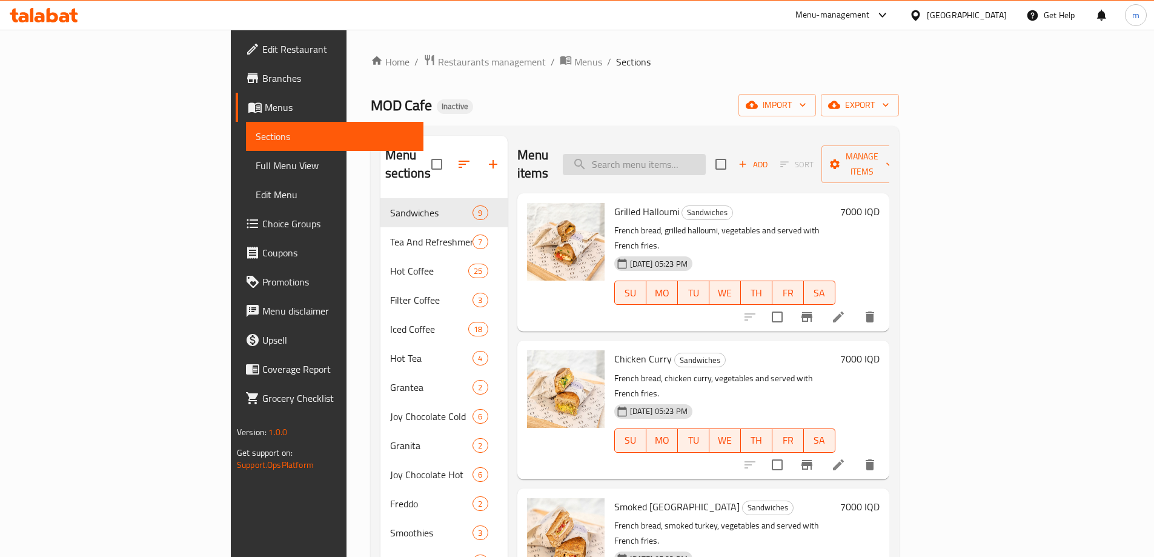
click at [681, 154] on input "search" at bounding box center [634, 164] width 143 height 21
paste input "تشيز كيك الفراولة"
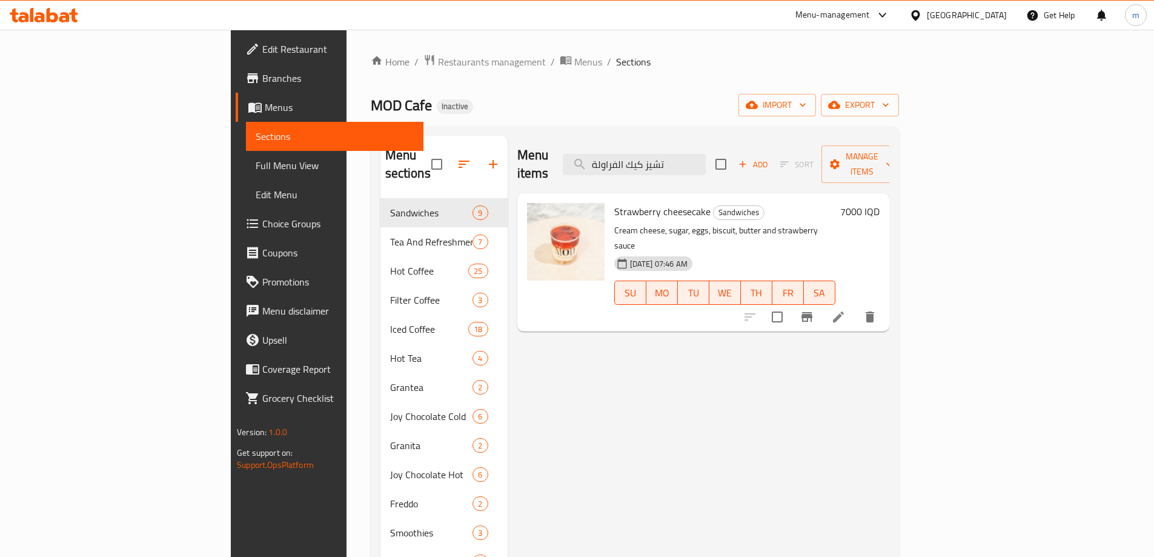
type input "تشيز كيك الفراولة"
click at [846, 310] on icon at bounding box center [838, 317] width 15 height 15
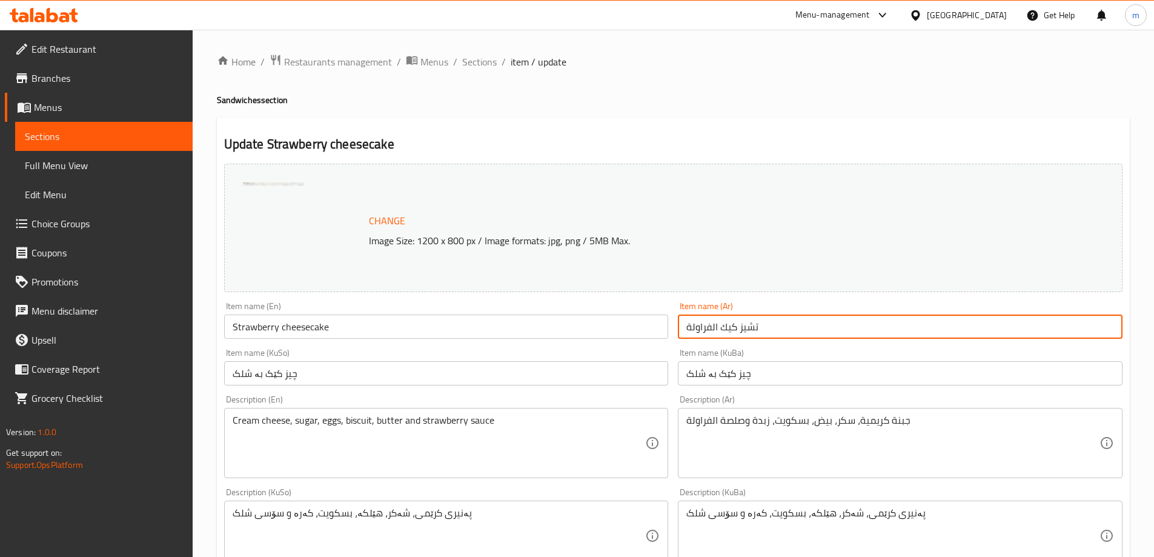
drag, startPoint x: 711, startPoint y: 320, endPoint x: 717, endPoint y: 383, distance: 62.7
click at [717, 323] on input "تشيز كيك الفراولة" at bounding box center [900, 326] width 445 height 24
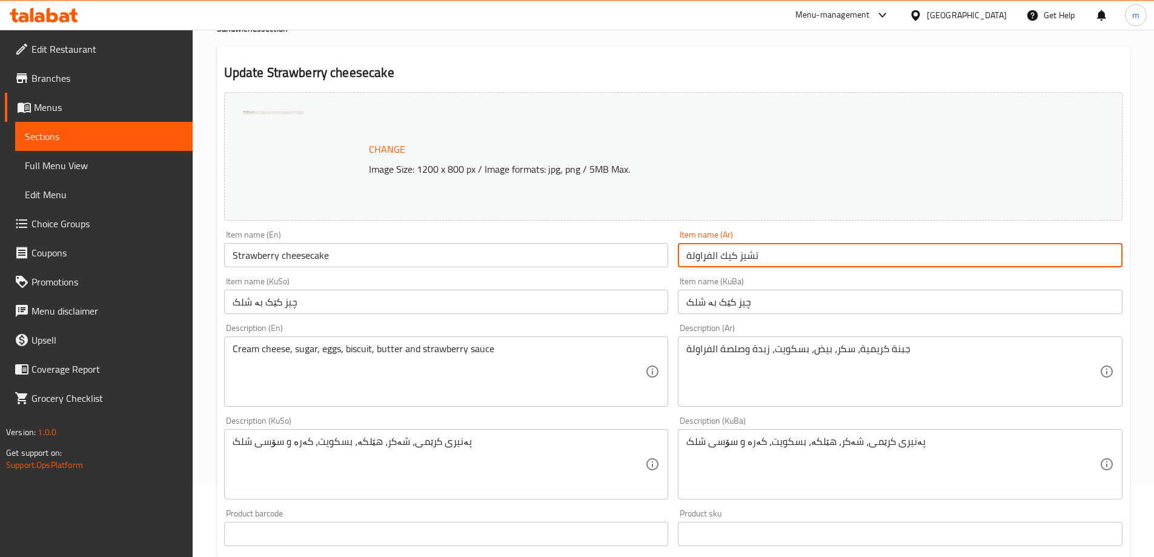
scroll to position [101, 0]
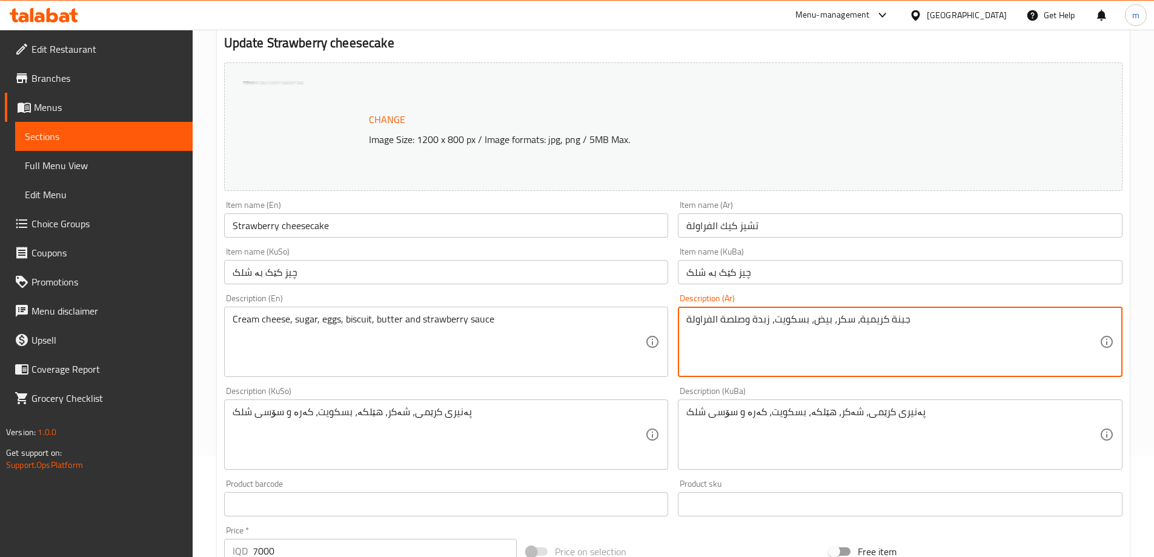
drag, startPoint x: 713, startPoint y: 317, endPoint x: 719, endPoint y: 323, distance: 8.6
type textarea "جبنة كريمية، سكر، بيض، بسكويت، زبدة وصلصة فراولة"
drag, startPoint x: 552, startPoint y: 248, endPoint x: 560, endPoint y: 262, distance: 16.0
click at [556, 258] on div "Item name (KuSo) چیز کێک بە شلک Item name (KuSo)" at bounding box center [446, 265] width 445 height 37
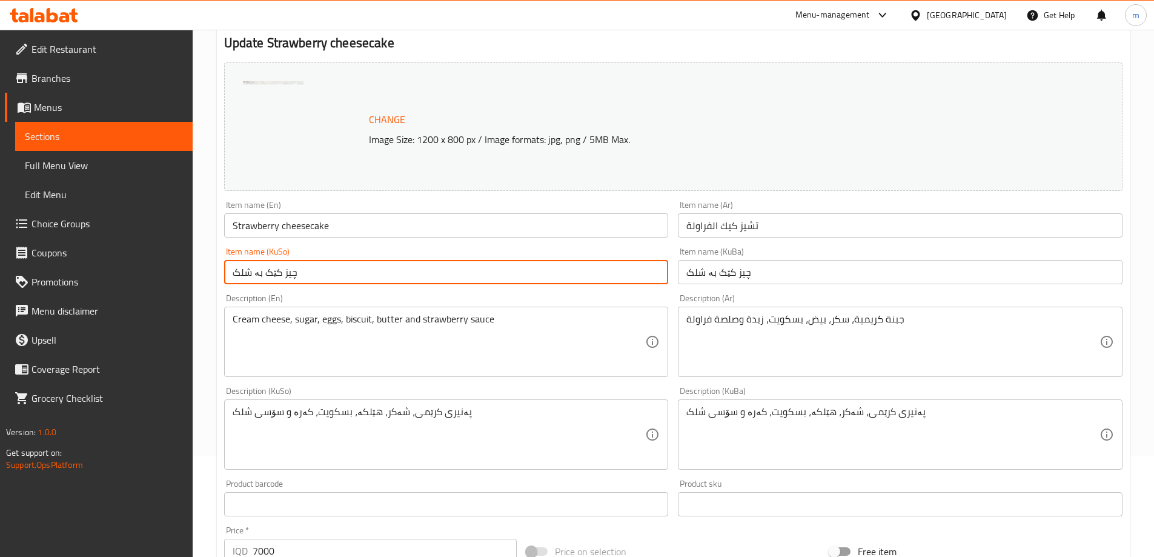
click at [564, 268] on input "چیز کێک بە شلک" at bounding box center [446, 272] width 445 height 24
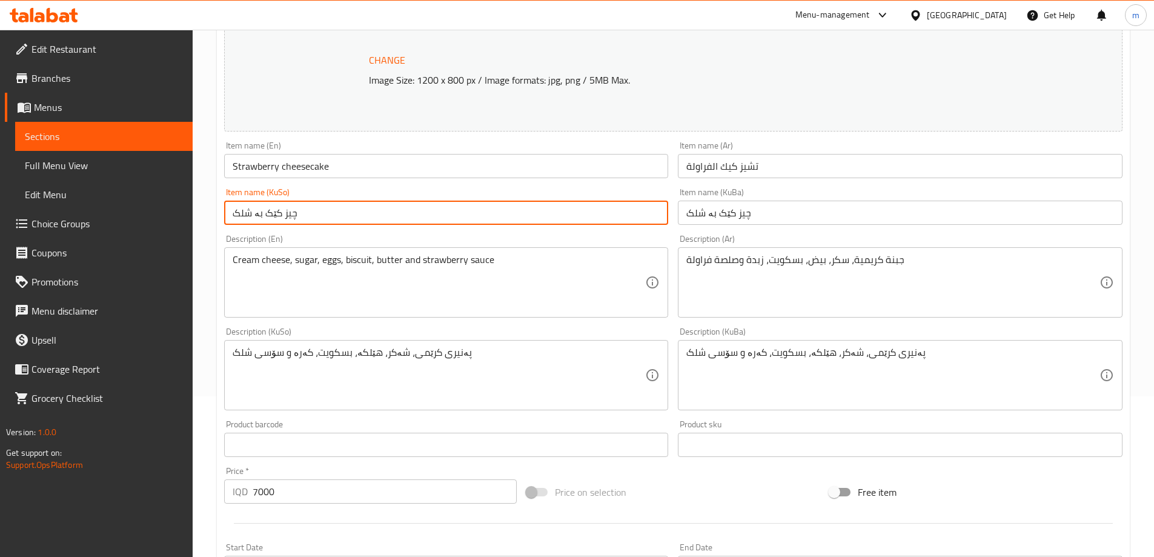
scroll to position [202, 0]
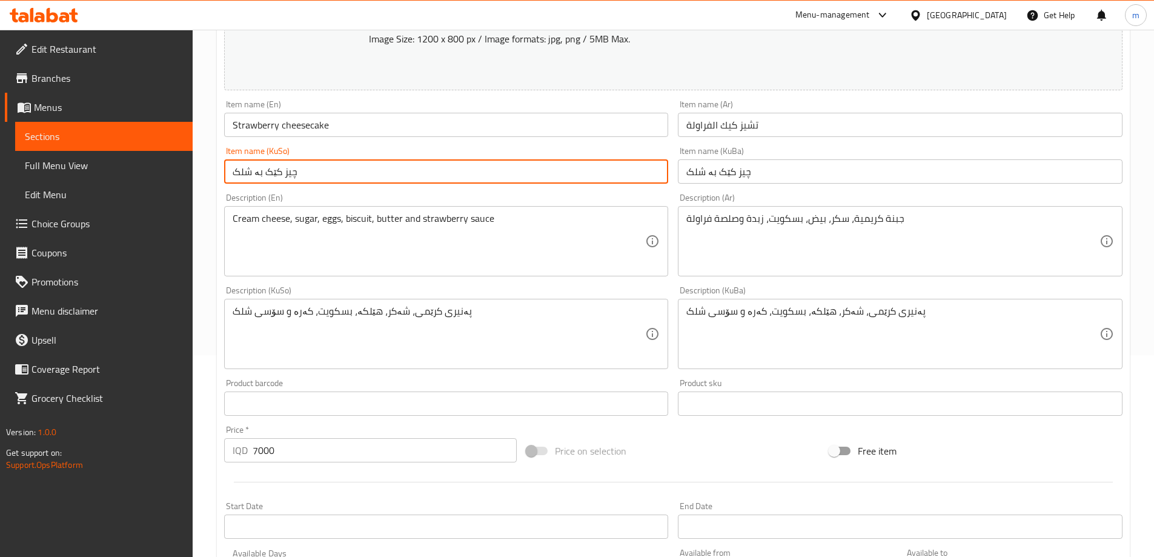
click at [399, 174] on input "چیز کێک بە شلک" at bounding box center [446, 171] width 445 height 24
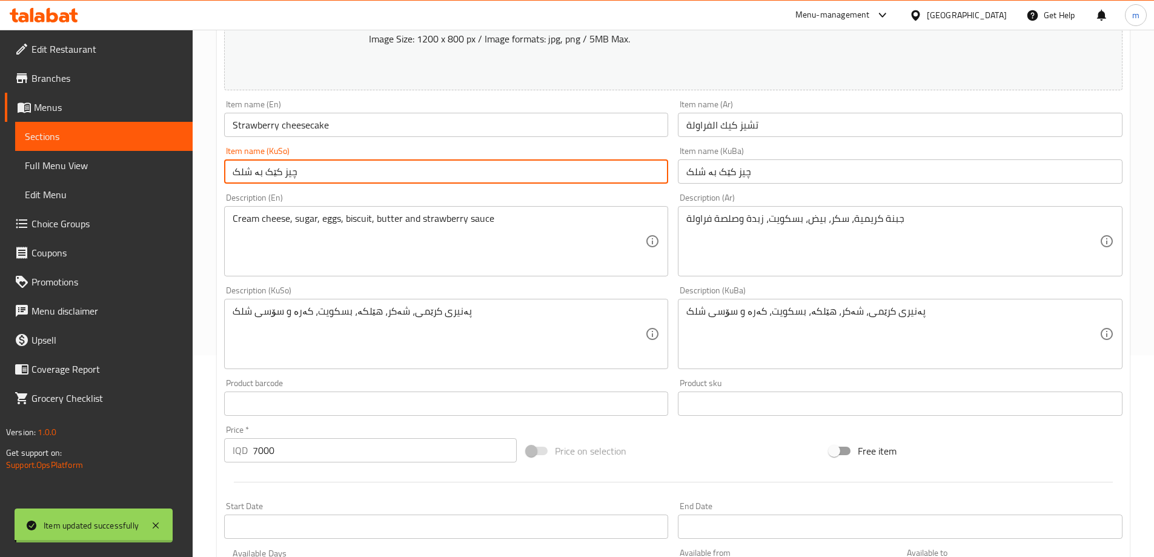
click at [313, 127] on input "Strawberry cheesecake" at bounding box center [446, 125] width 445 height 24
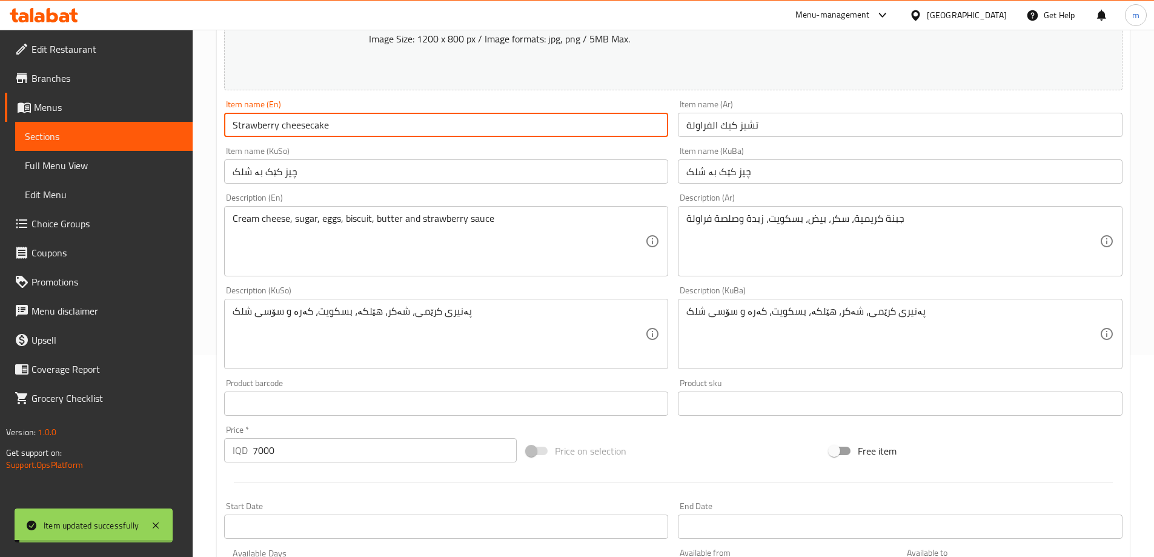
click at [313, 127] on input "Strawberry cheesecake" at bounding box center [446, 125] width 445 height 24
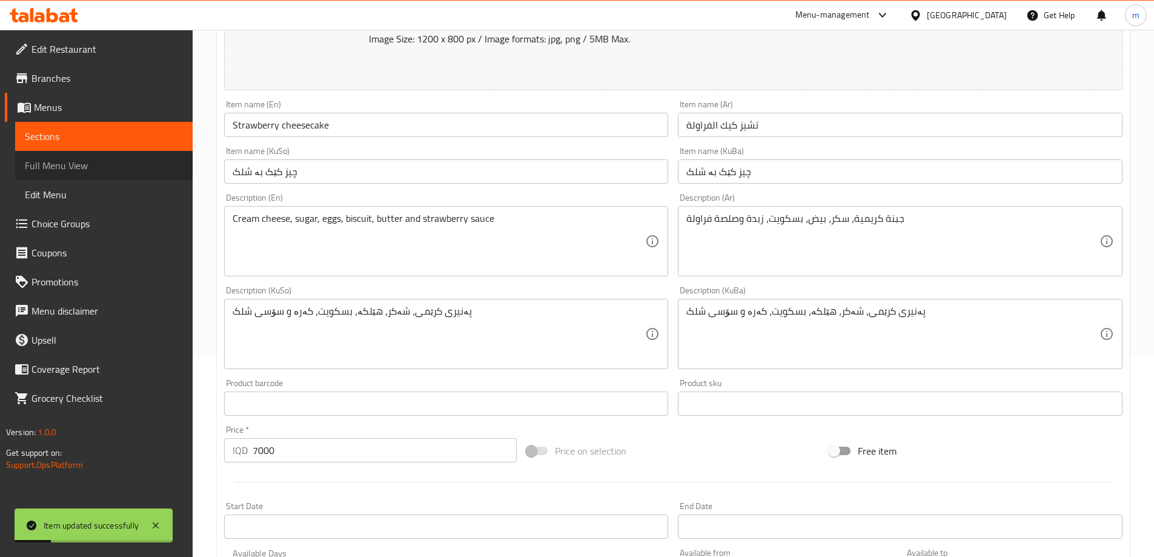
click at [93, 161] on span "Full Menu View" at bounding box center [104, 165] width 158 height 15
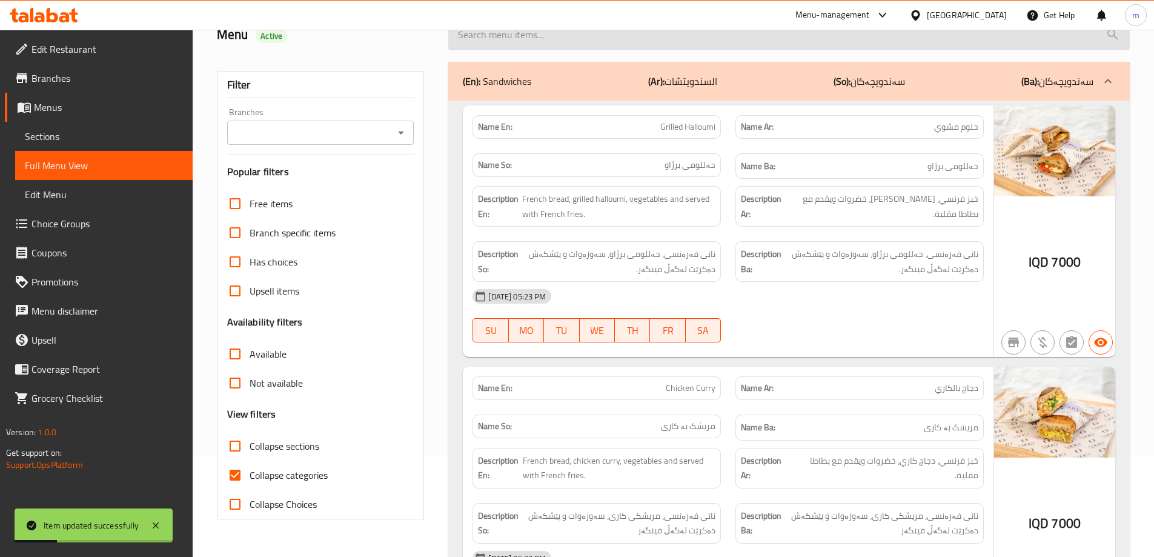
click at [513, 41] on input "search" at bounding box center [788, 34] width 681 height 31
paste input "Strawberry cheesecake"
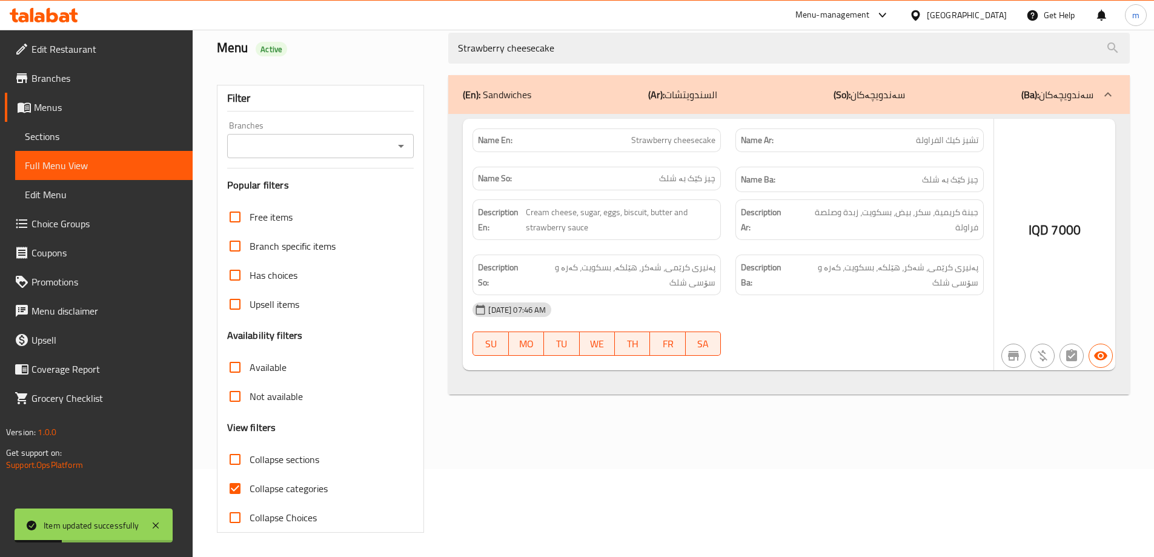
scroll to position [88, 0]
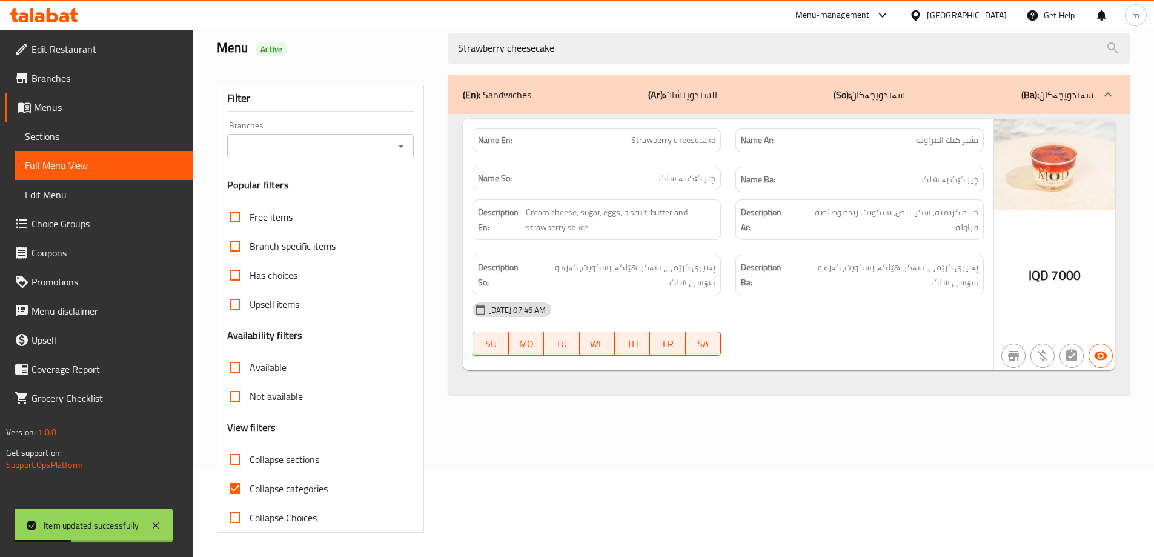
click at [393, 147] on button "Open" at bounding box center [401, 146] width 17 height 17
type input "Strawberry cheesecake"
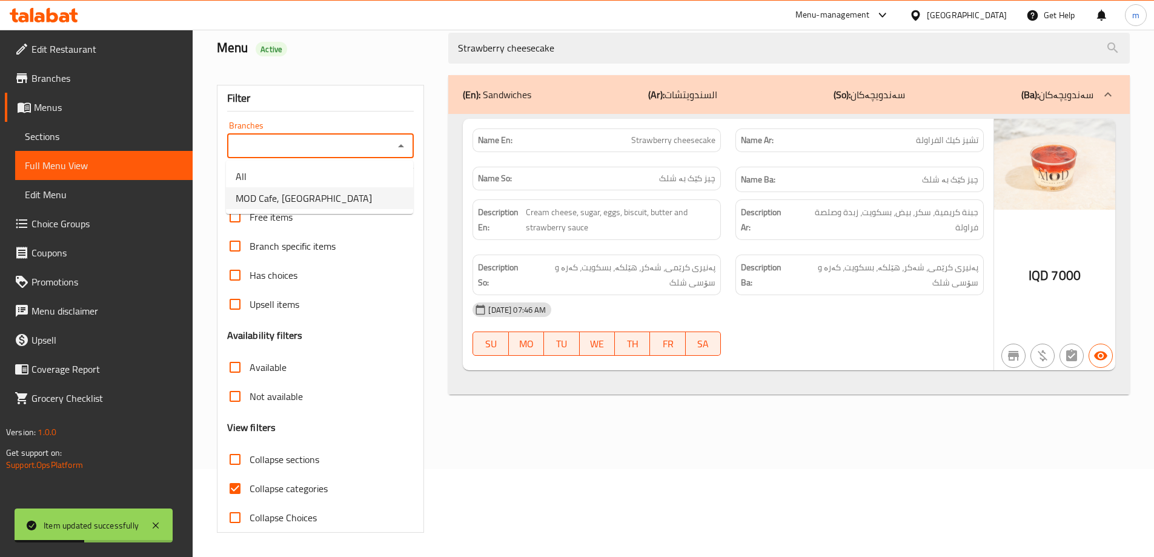
click at [362, 202] on li "MOD Cafe, [GEOGRAPHIC_DATA]" at bounding box center [319, 198] width 187 height 22
type input "MOD Cafe, [GEOGRAPHIC_DATA]"
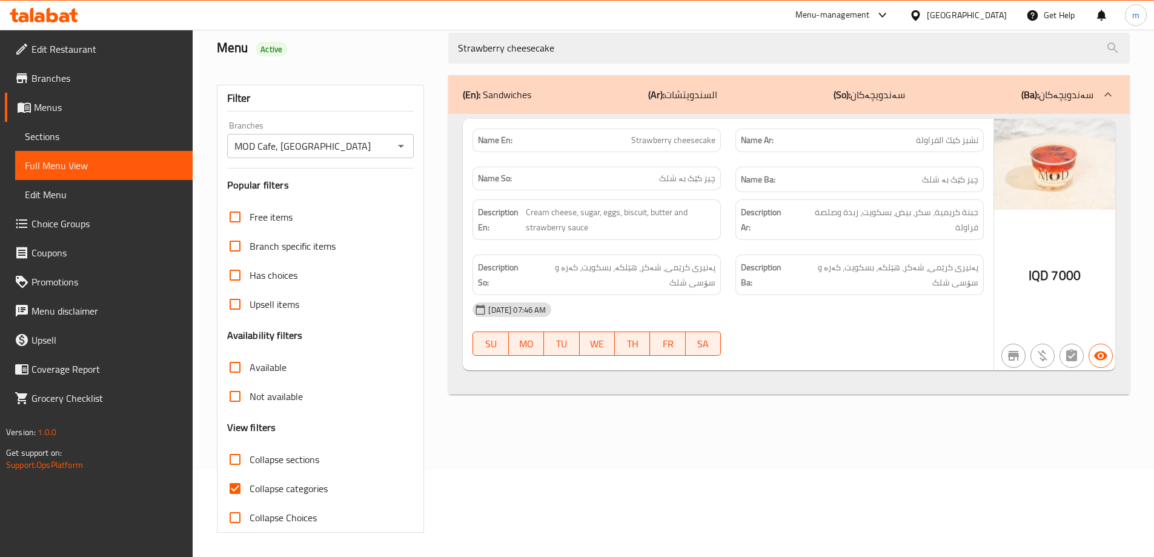
click at [665, 139] on span "Strawberry cheesecake" at bounding box center [673, 140] width 84 height 13
copy span "Strawberry cheesecake"
click at [89, 134] on span "Sections" at bounding box center [104, 136] width 158 height 15
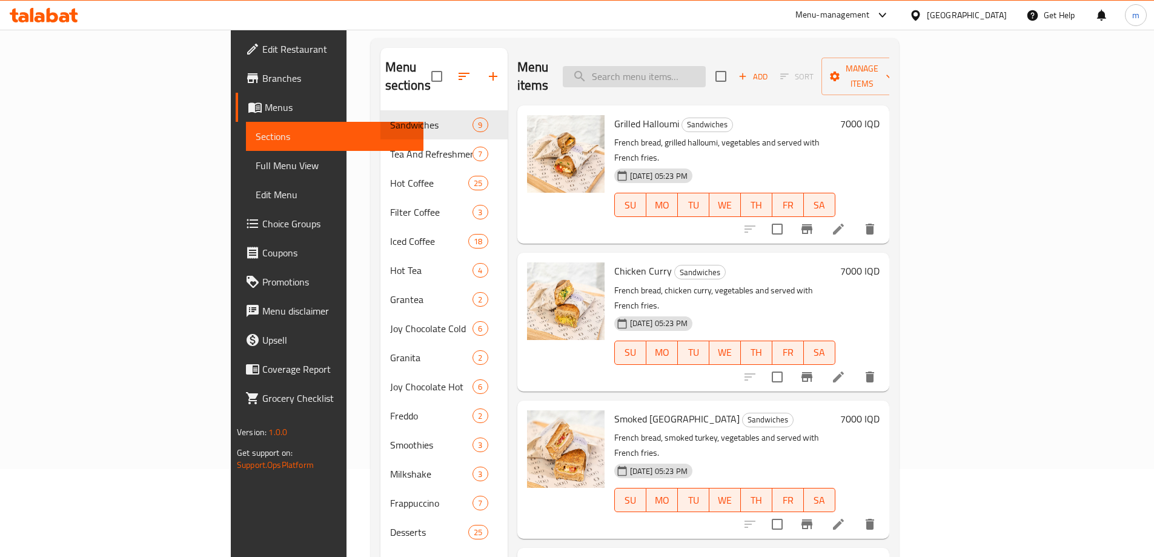
click at [701, 66] on input "search" at bounding box center [634, 76] width 143 height 21
paste input "Strawberry cheesecake"
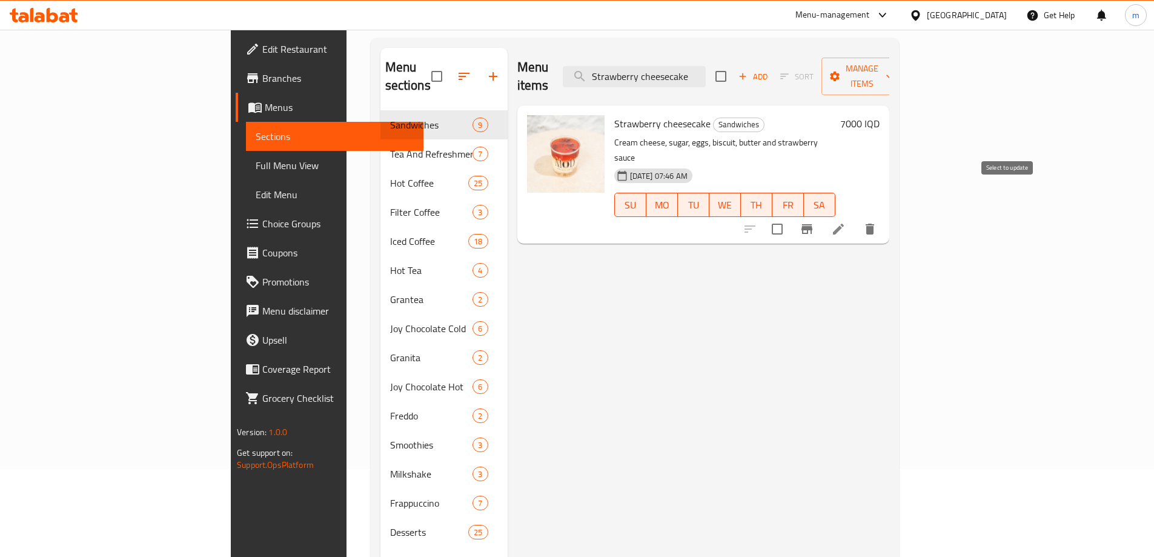
type input "Strawberry cheesecake"
drag, startPoint x: 1006, startPoint y: 197, endPoint x: 1033, endPoint y: 102, distance: 99.1
click at [790, 216] on input "checkbox" at bounding box center [776, 228] width 25 height 25
checkbox input "true"
click at [903, 79] on div "Add Sort Manage items" at bounding box center [808, 77] width 187 height 38
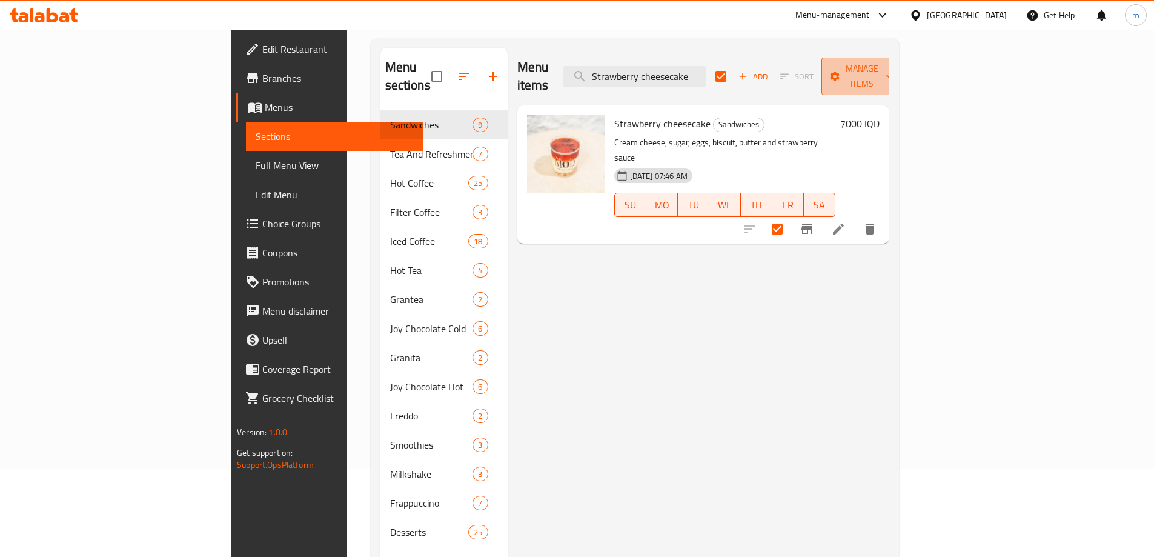
click at [893, 74] on span "Manage items" at bounding box center [862, 76] width 62 height 30
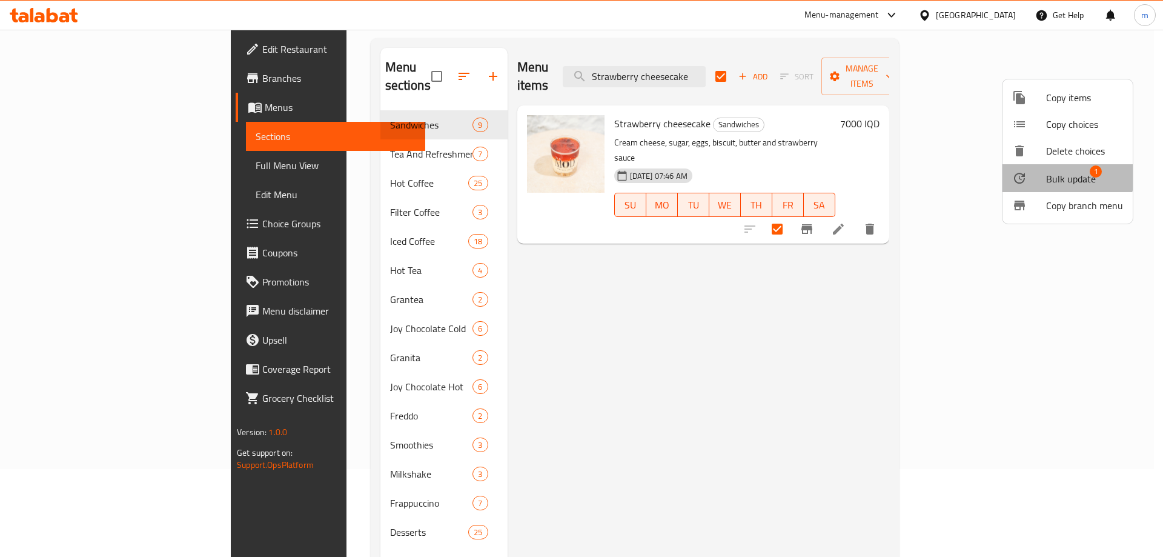
click at [1065, 174] on span "Bulk update" at bounding box center [1071, 178] width 50 height 15
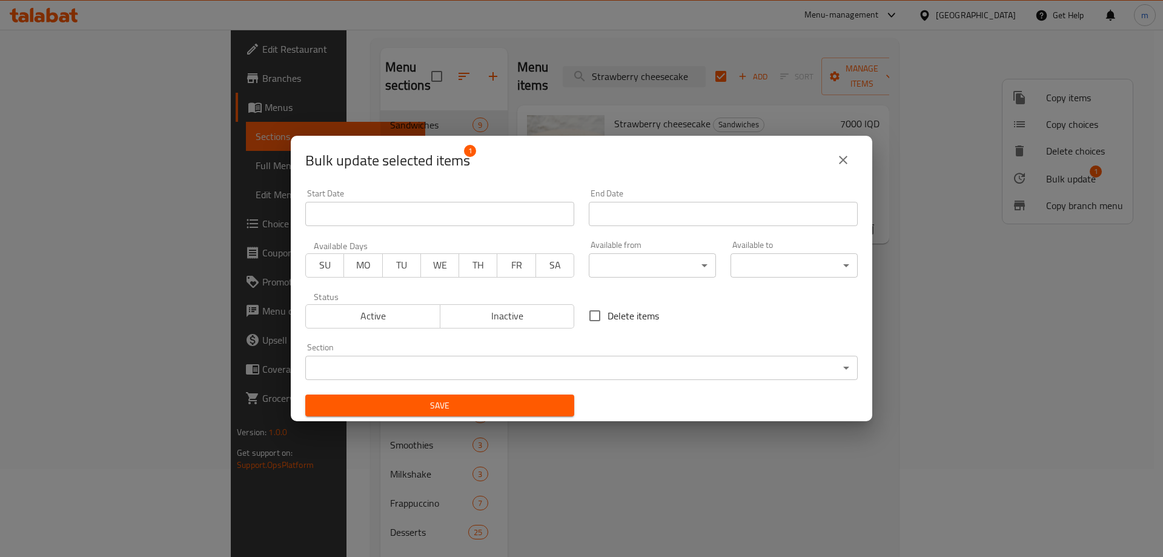
click at [548, 350] on div "Section ​ ​" at bounding box center [581, 361] width 552 height 37
click at [549, 355] on body "​ Menu-management [GEOGRAPHIC_DATA] Get Help m Edit Restaurant Branches Menus S…" at bounding box center [581, 205] width 1163 height 527
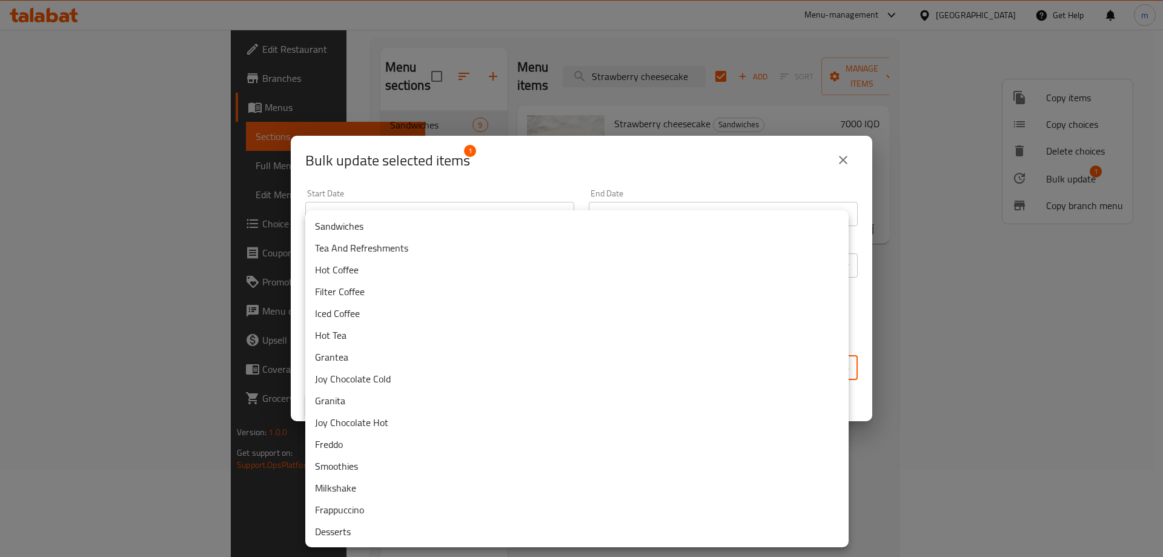
click at [342, 526] on li "Desserts" at bounding box center [576, 531] width 543 height 22
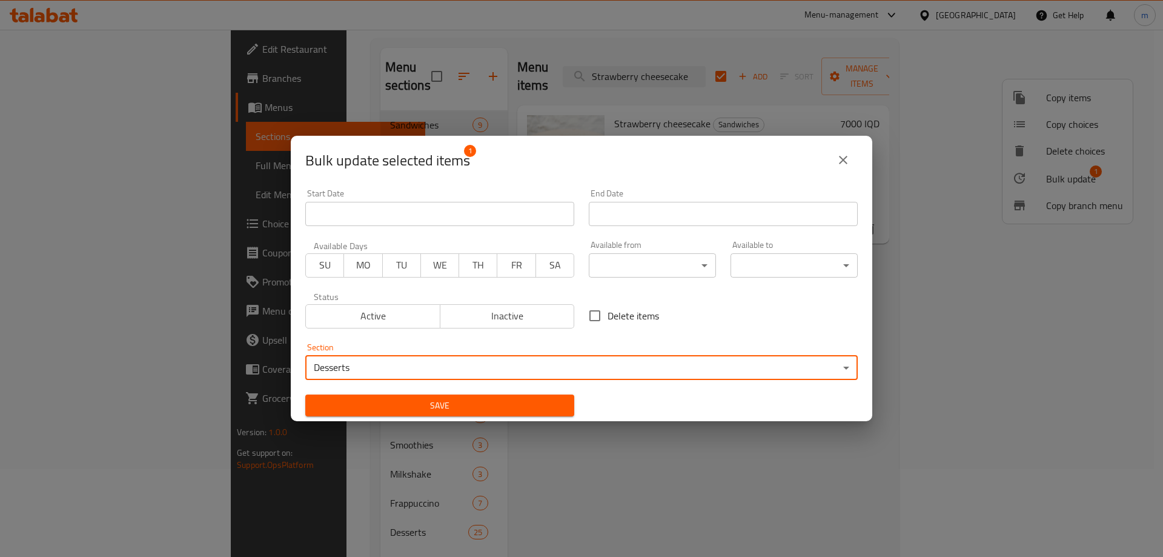
click at [543, 402] on span "Save" at bounding box center [440, 405] width 250 height 15
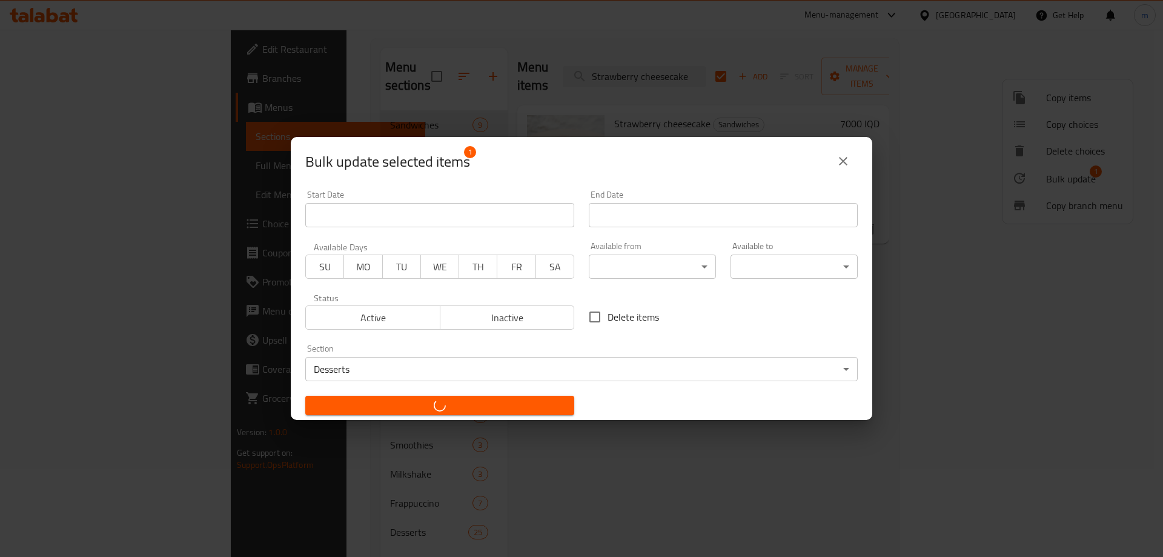
checkbox input "false"
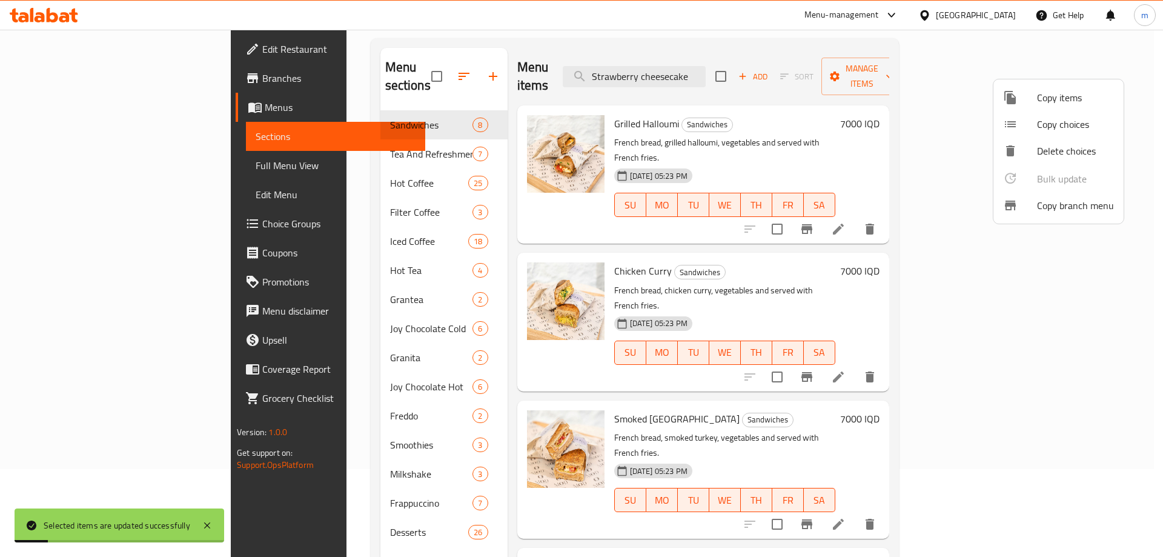
click at [81, 167] on div at bounding box center [581, 278] width 1163 height 557
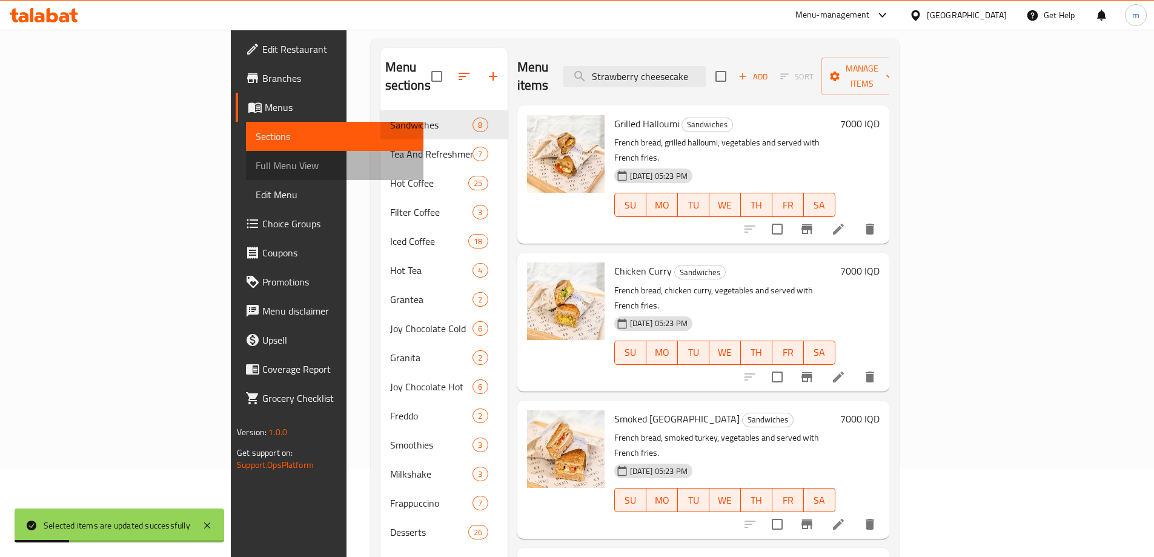
click at [256, 164] on span "Full Menu View" at bounding box center [335, 165] width 158 height 15
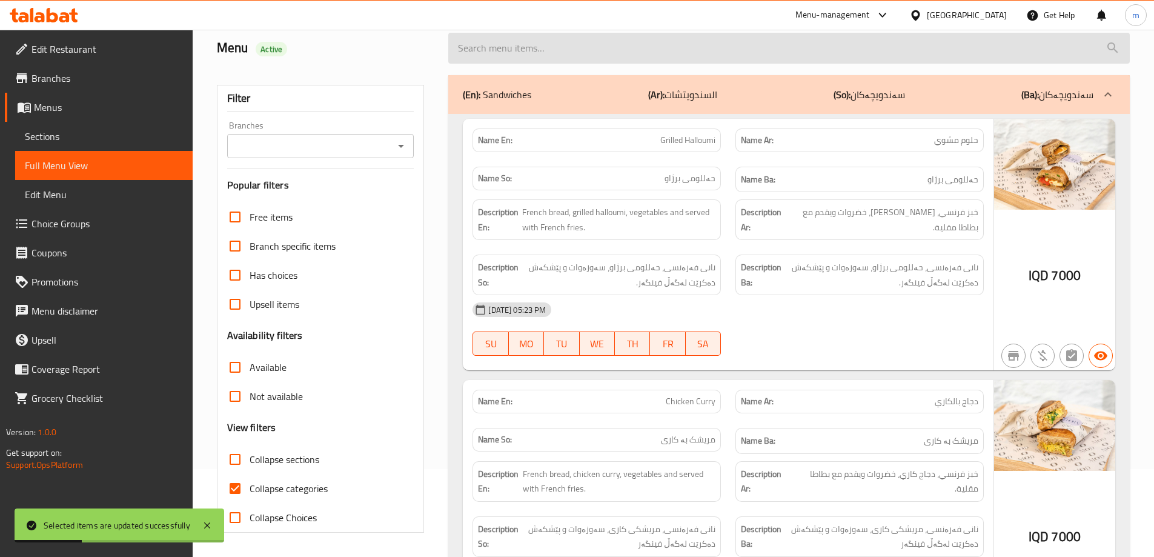
click at [648, 50] on input "search" at bounding box center [788, 48] width 681 height 31
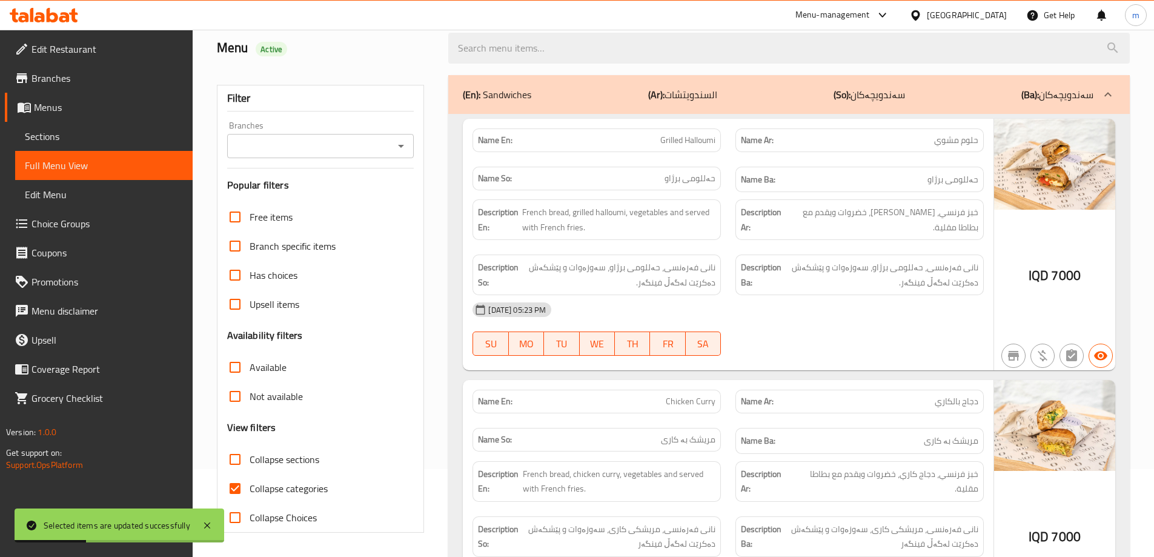
paste input "Strawberry cheesecake"
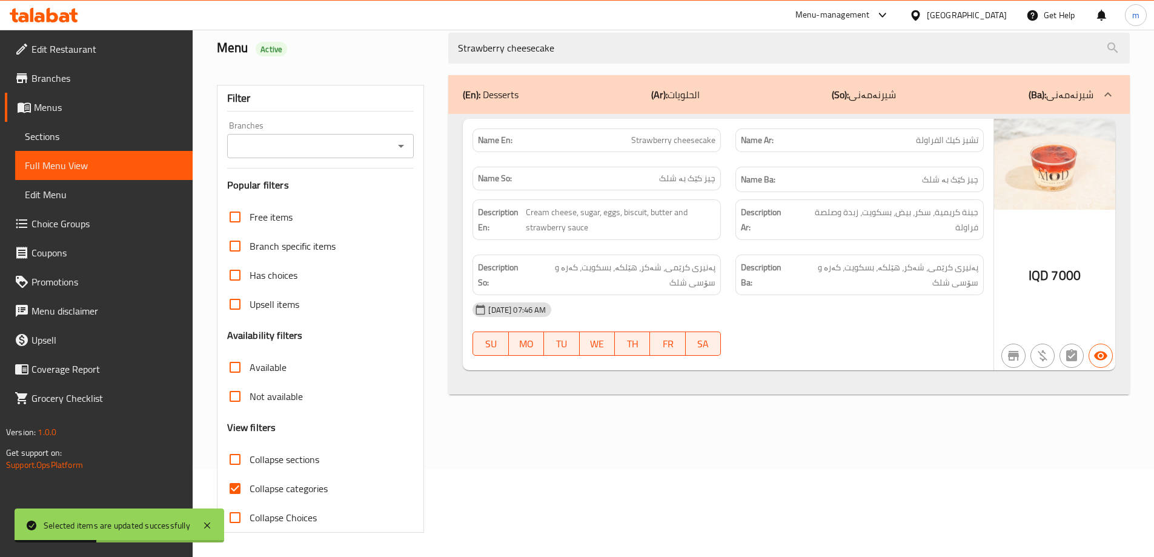
click at [403, 139] on icon "Open" at bounding box center [401, 146] width 15 height 15
type input "Strawberry cheesecake"
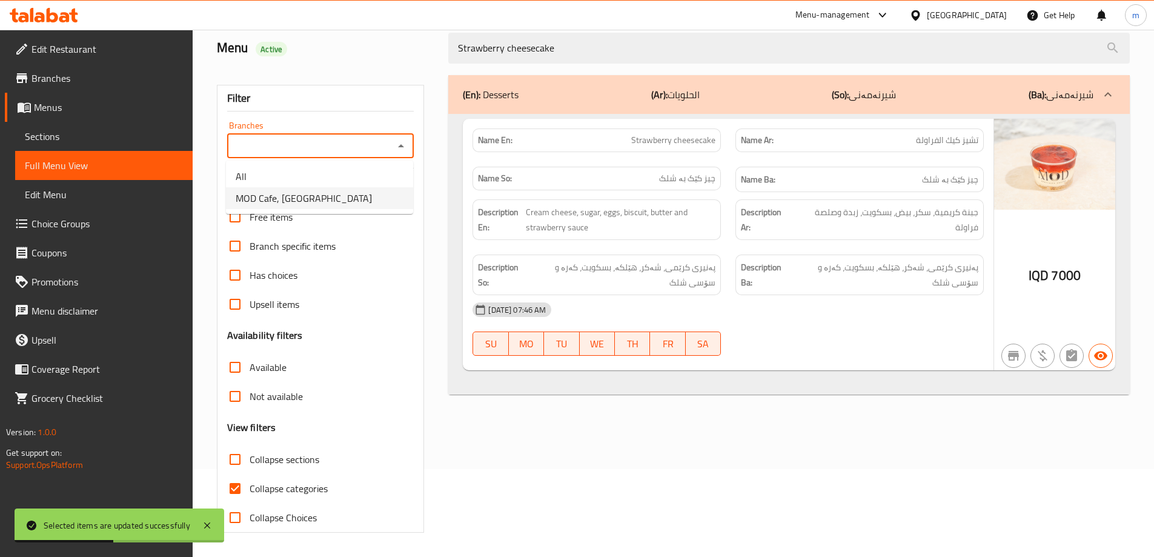
click at [359, 192] on li "MOD Cafe, [GEOGRAPHIC_DATA]" at bounding box center [319, 198] width 187 height 22
type input "MOD Cafe, [GEOGRAPHIC_DATA]"
click at [287, 494] on span "Collapse categories" at bounding box center [289, 488] width 78 height 15
click at [250, 494] on input "Collapse categories" at bounding box center [235, 488] width 29 height 29
checkbox input "false"
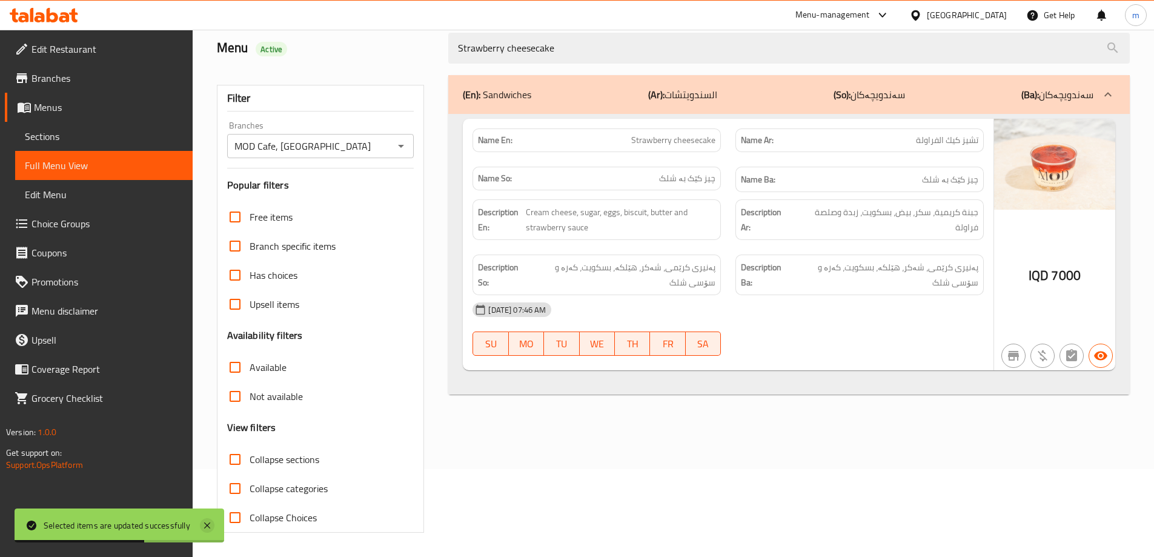
click at [209, 520] on icon at bounding box center [207, 525] width 15 height 15
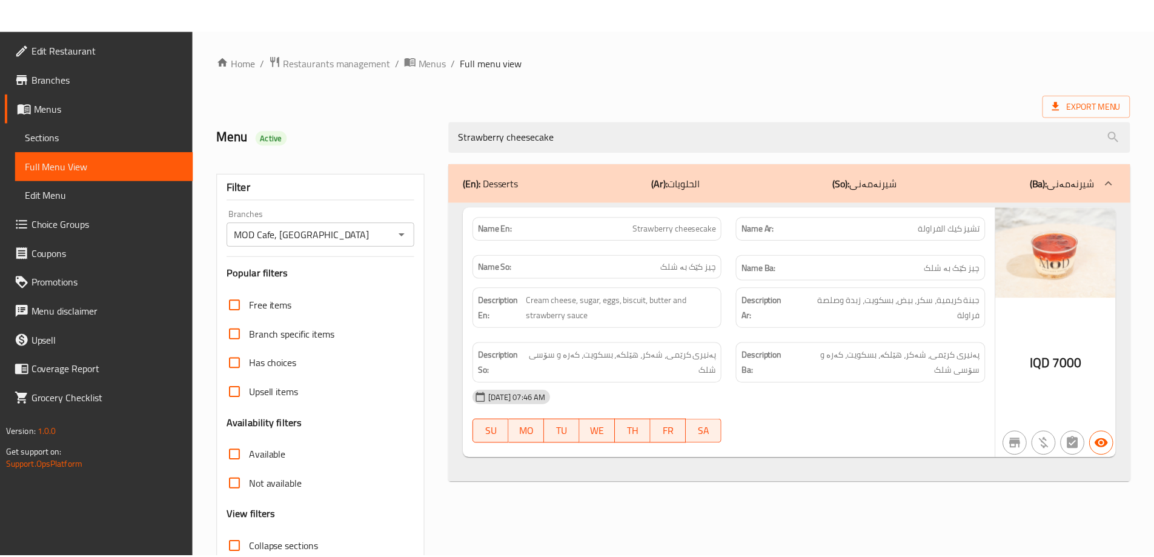
scroll to position [88, 0]
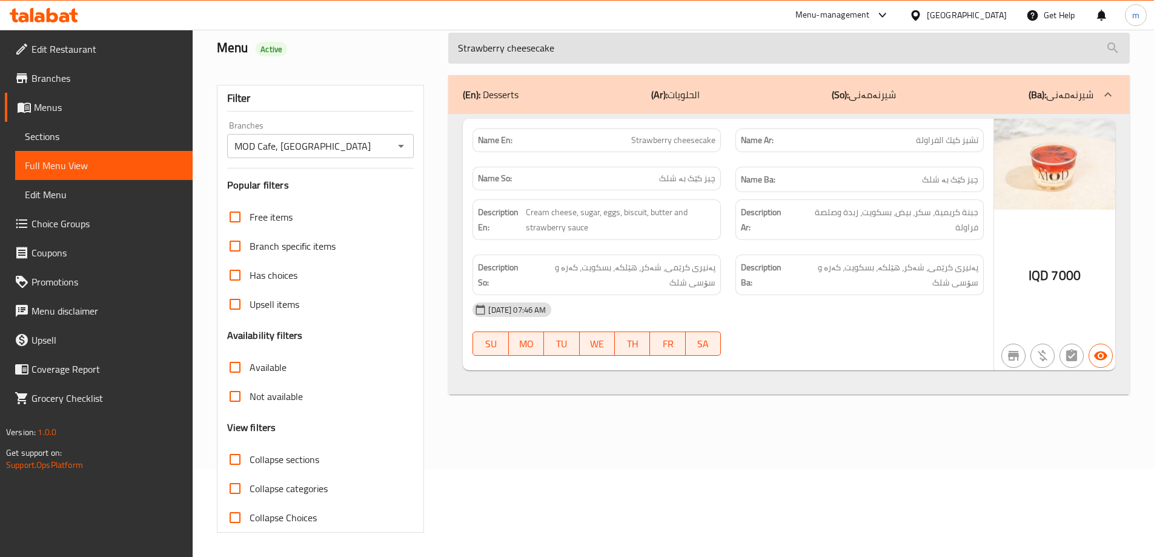
click at [509, 55] on input "Strawberry cheesecake" at bounding box center [788, 48] width 681 height 31
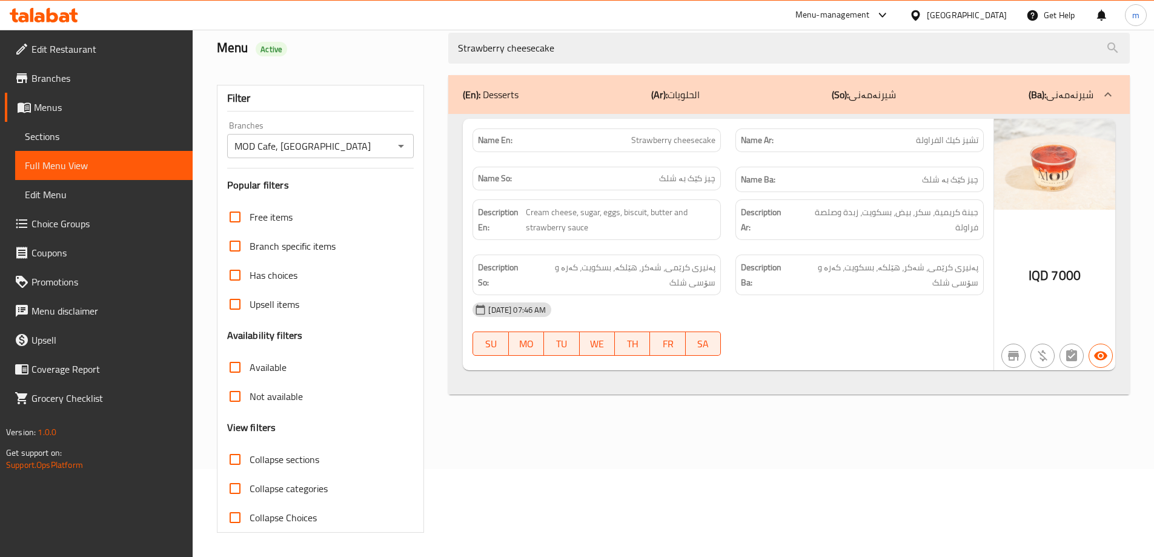
paste input "beef mushroom wrap)"
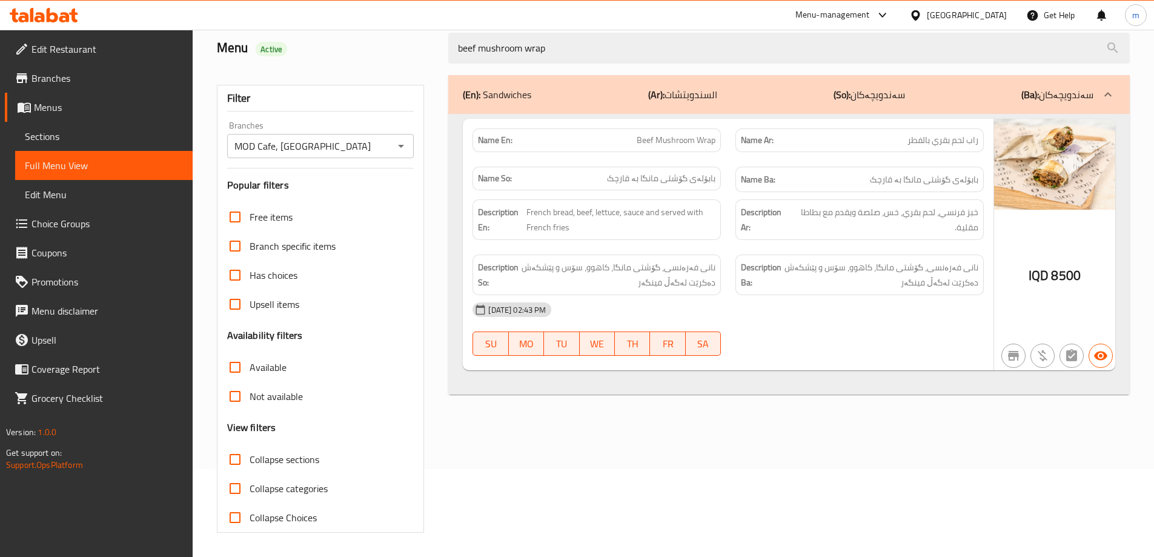
click at [855, 256] on div "Description Ba: نانی فەرەنسی، گۆشتی مانگا، کاهوو، سۆس و پێشکەش دەکرێت لەگەڵ فین…" at bounding box center [859, 274] width 248 height 41
drag, startPoint x: 941, startPoint y: 214, endPoint x: 981, endPoint y: 213, distance: 40.0
click at [981, 213] on div "Description Ar: خبز فرنسي، لحم بقري، خس، صلصة ويقدم مع بطاطا مقلية." at bounding box center [859, 219] width 248 height 41
copy span "خبز فرنسي"
click at [849, 290] on div "Description Ba: نانی فەرەنسی، گۆشتی مانگا، کاهوو، سۆس و پێشکەش دەکرێت لەگەڵ فین…" at bounding box center [859, 274] width 248 height 41
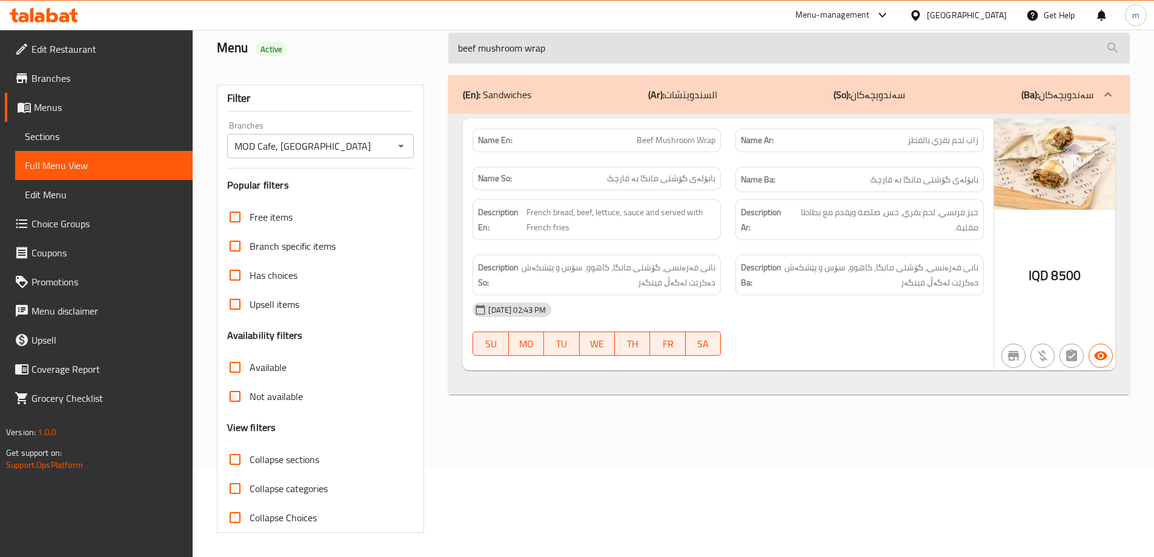
click at [465, 48] on input "beef mushroom wrap" at bounding box center [788, 48] width 681 height 31
click at [541, 50] on input "mushroom wrap" at bounding box center [788, 48] width 681 height 31
click at [485, 44] on input "mushroom wrap" at bounding box center [788, 48] width 681 height 31
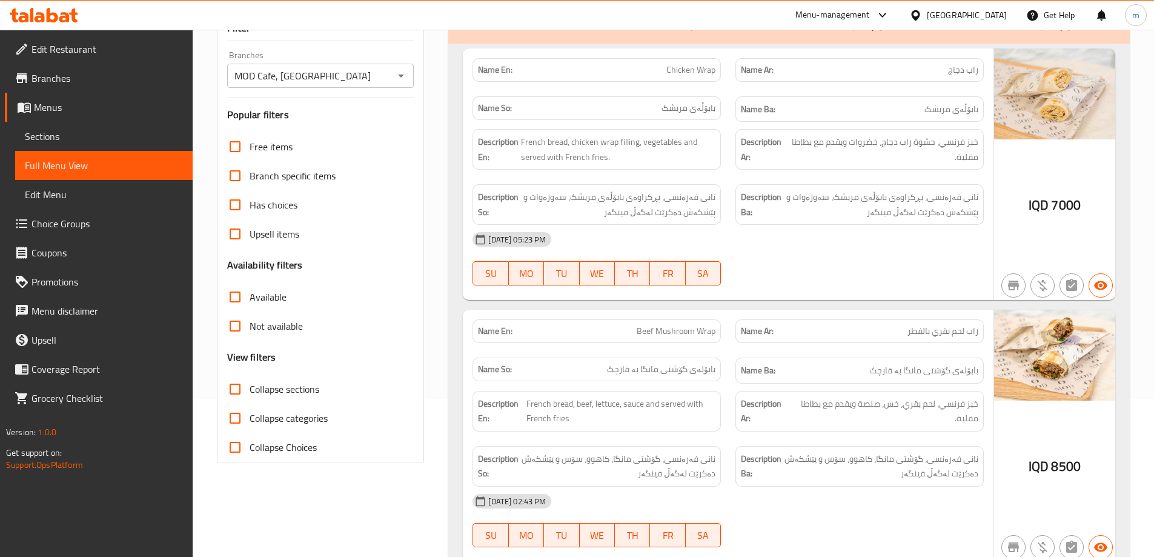
scroll to position [211, 0]
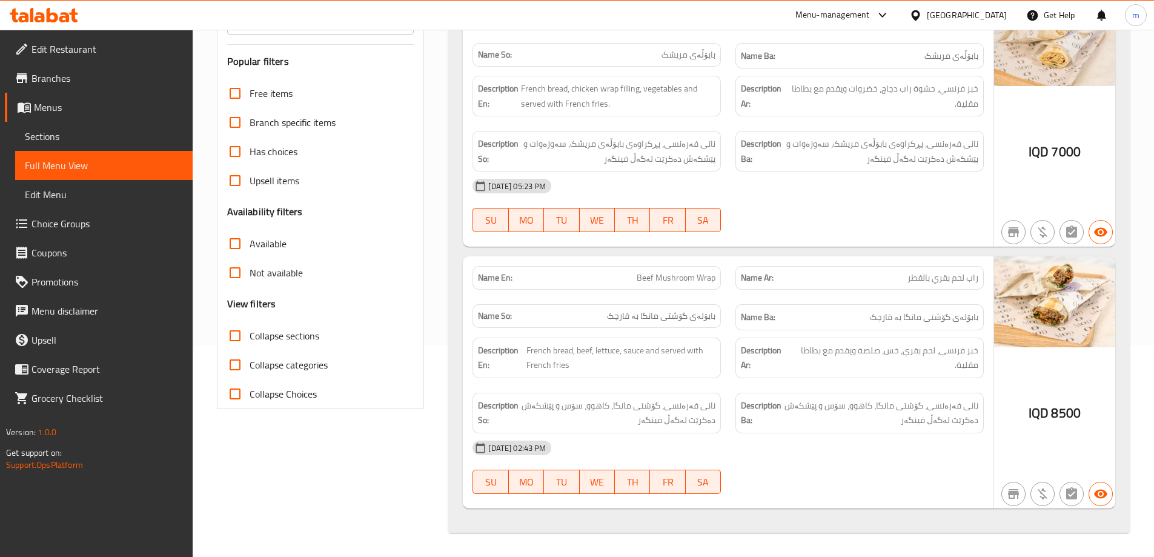
type input "wrap"
click at [683, 277] on span "Beef Mushroom Wrap" at bounding box center [676, 277] width 79 height 13
click at [683, 276] on span "Beef Mushroom Wrap" at bounding box center [676, 277] width 79 height 13
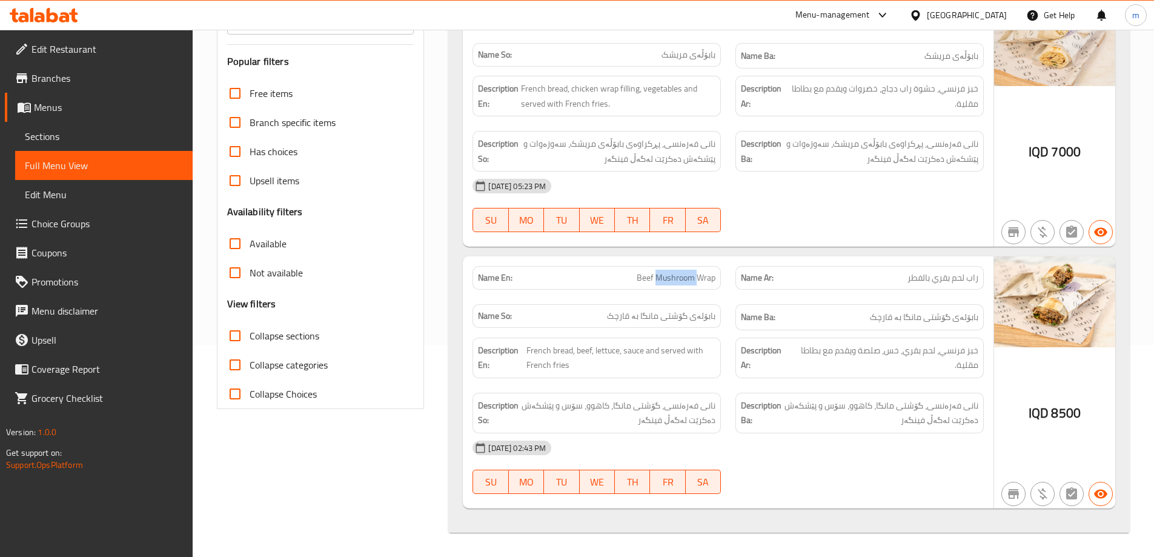
click at [683, 276] on span "Beef Mushroom Wrap" at bounding box center [676, 277] width 79 height 13
click at [934, 413] on span "نانی فەرەنسی، گۆشتی مانگا، کاهوو، سۆس و پێشکەش دەکرێت لەگەڵ فینگەر" at bounding box center [881, 413] width 194 height 30
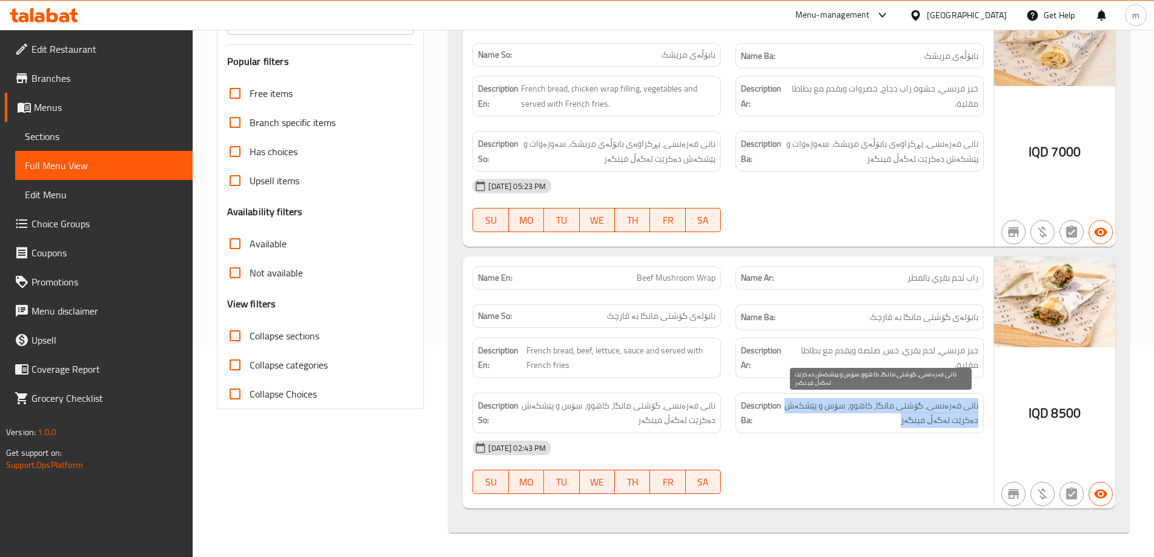
click at [934, 413] on span "نانی فەرەنسی، گۆشتی مانگا، کاهوو، سۆس و پێشکەش دەکرێت لەگەڵ فینگەر" at bounding box center [881, 413] width 194 height 30
copy div "نانی فەرەنسی، گۆشتی مانگا، کاهوو، سۆس و پێشکەش دەکرێت لەگەڵ فینگەر"
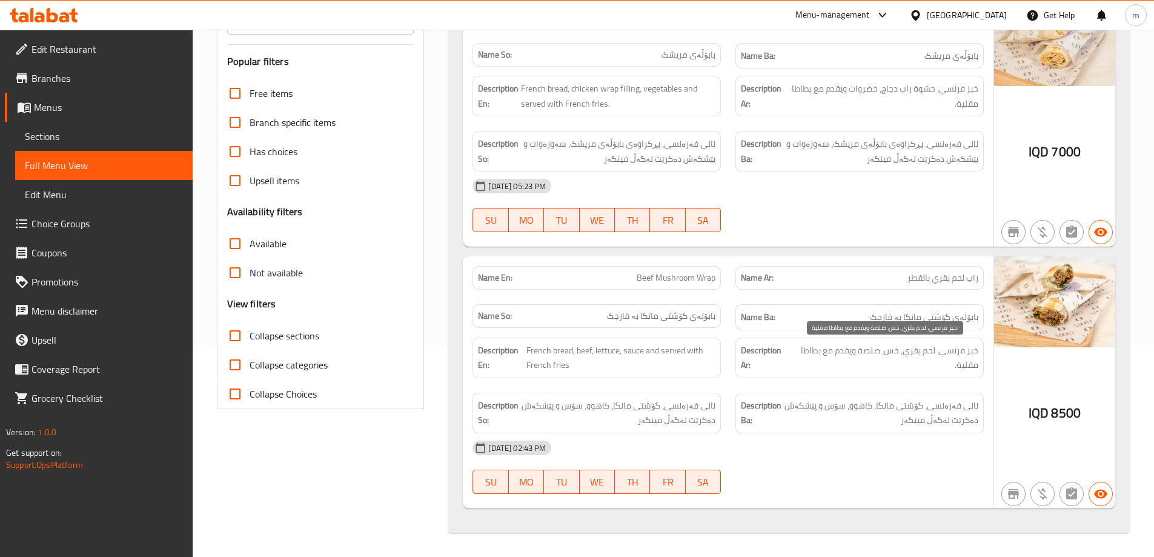
click at [940, 348] on span "خبز فرنسي، لحم بقري، خس، صلصة ويقدم مع بطاطا مقلية." at bounding box center [884, 358] width 187 height 30
copy span "خبز فرنسي، لحم بقري، خس، صلصة ويقدم مع بطاطا مقلية."
click at [684, 347] on span "French bread, beef, lettuce, sauce and served with French fries" at bounding box center [620, 358] width 189 height 30
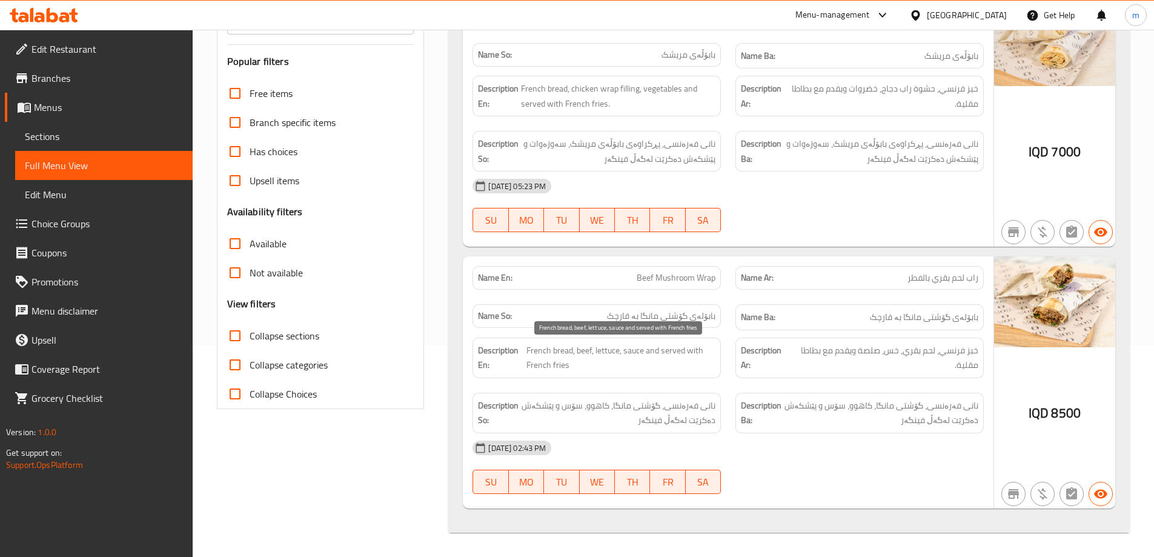
click at [684, 347] on span "French bread, beef, lettuce, sauce and served with French fries" at bounding box center [620, 358] width 189 height 30
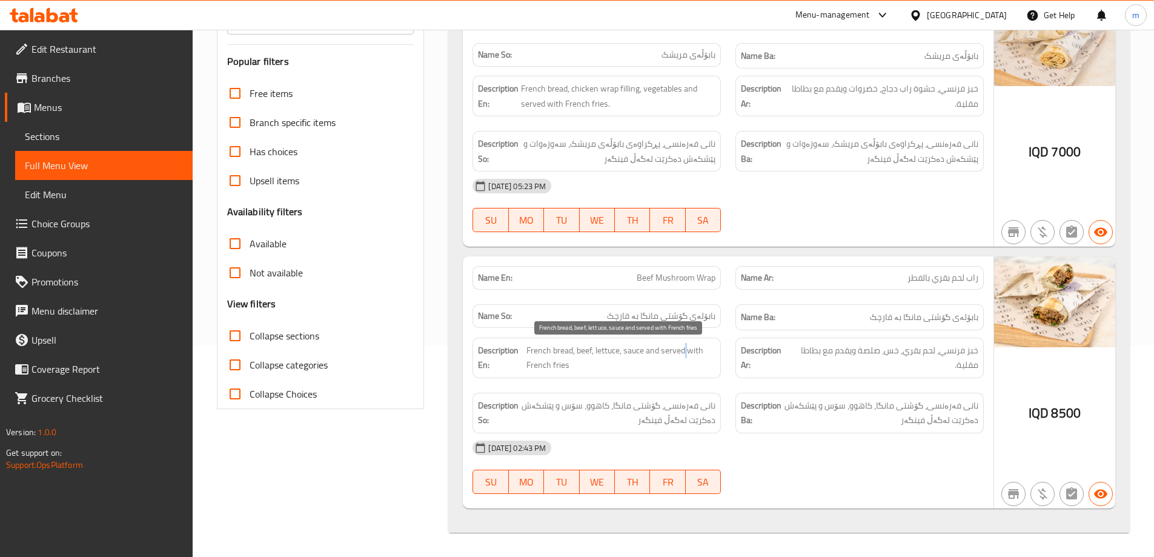
click at [684, 347] on span "French bread, beef, lettuce, sauce and served with French fries" at bounding box center [620, 358] width 189 height 30
click at [892, 323] on span "بابۆلەی گۆشتی مانگا بە قارچک" at bounding box center [924, 317] width 108 height 15
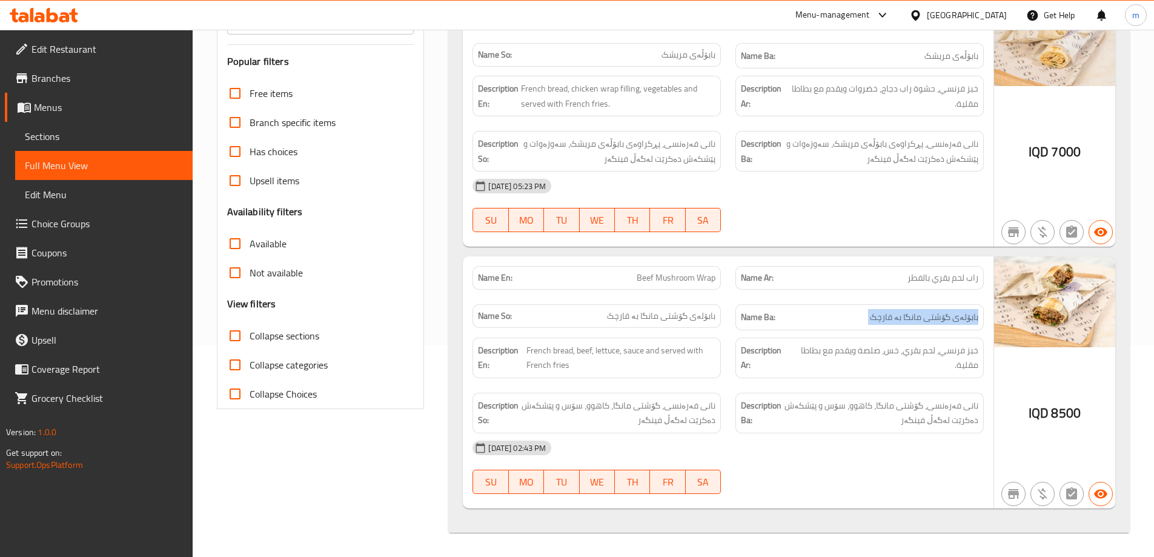
copy span "بابۆلەی گۆشتی مانگا بە قارچک"
click at [920, 279] on span "راب لحم بقري بالفطر" at bounding box center [942, 277] width 71 height 13
copy span "راب لحم بقري بالفطر"
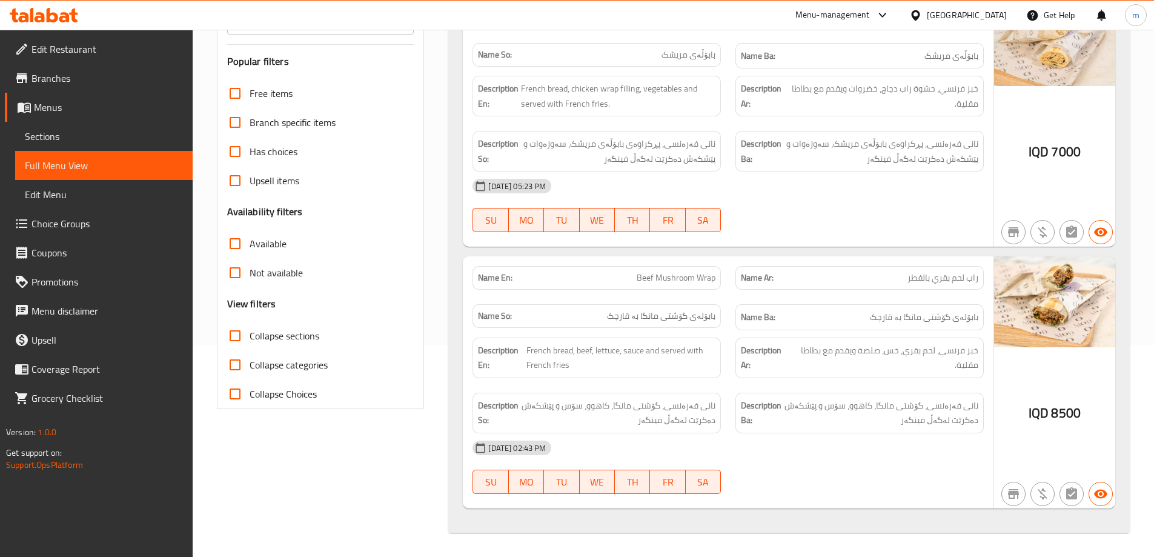
click at [715, 276] on span "Beef Mushroom Wrap" at bounding box center [676, 277] width 79 height 13
click at [714, 276] on span "Beef Mushroom Wrap" at bounding box center [676, 277] width 79 height 13
copy span "Beef Mushroom Wrap"
click at [65, 18] on icon at bounding box center [64, 17] width 10 height 10
